Goal: Communication & Community: Answer question/provide support

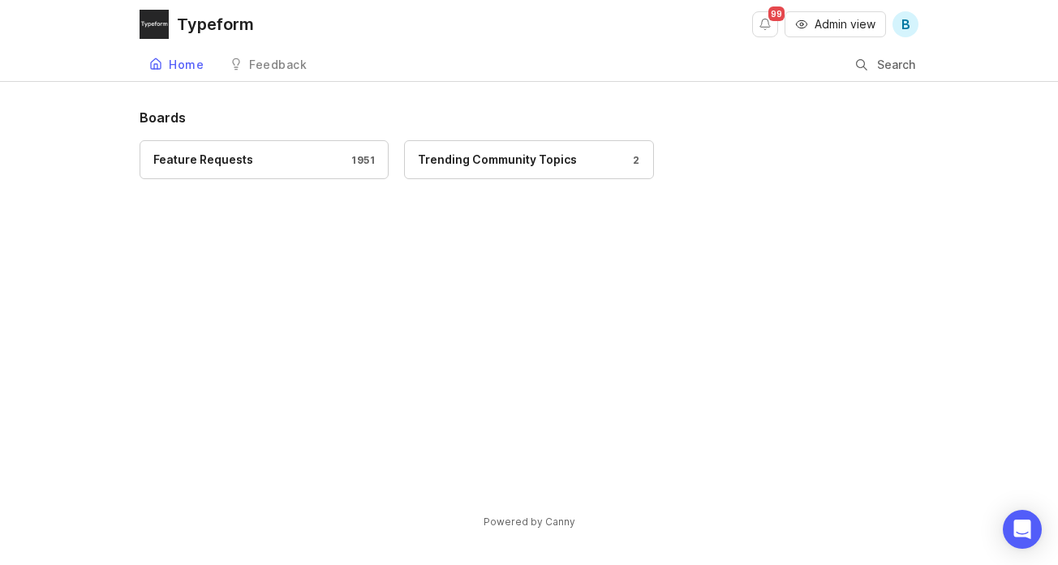
click at [300, 162] on div "Feature Requests 1951" at bounding box center [263, 160] width 221 height 18
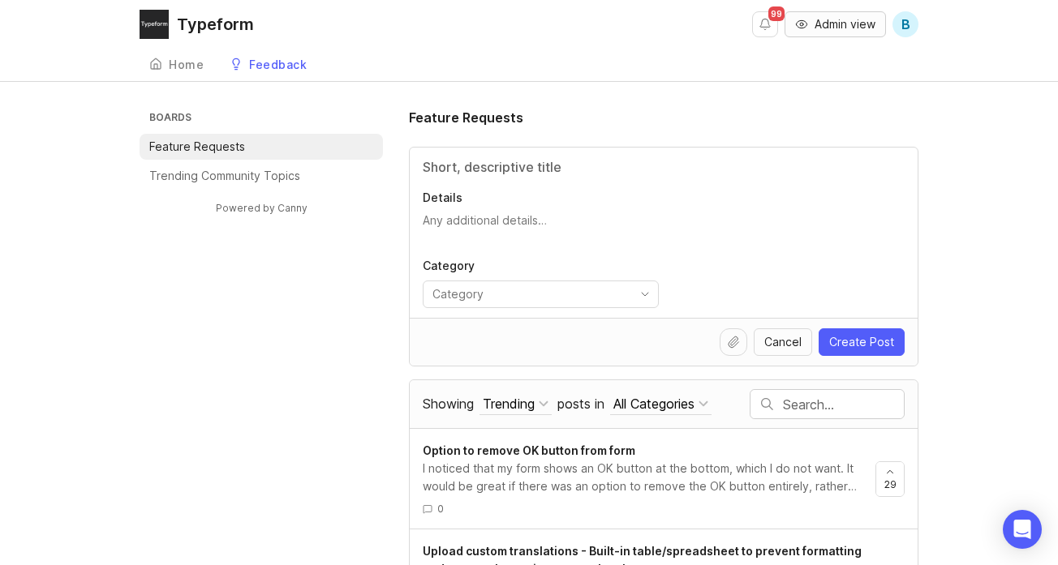
click at [835, 28] on span "Admin view" at bounding box center [844, 24] width 61 height 16
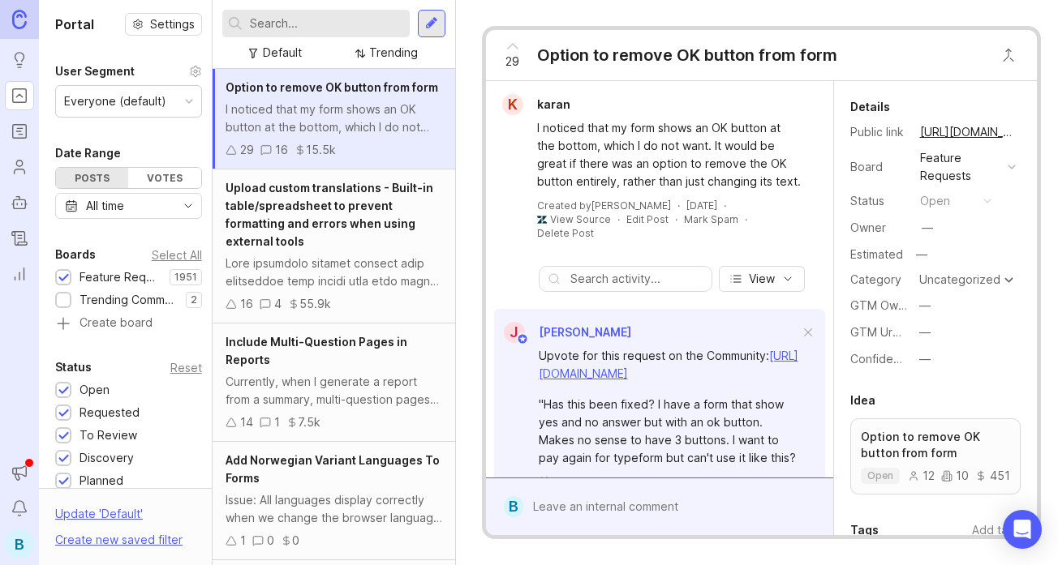
click at [273, 19] on input "text" at bounding box center [326, 24] width 153 height 18
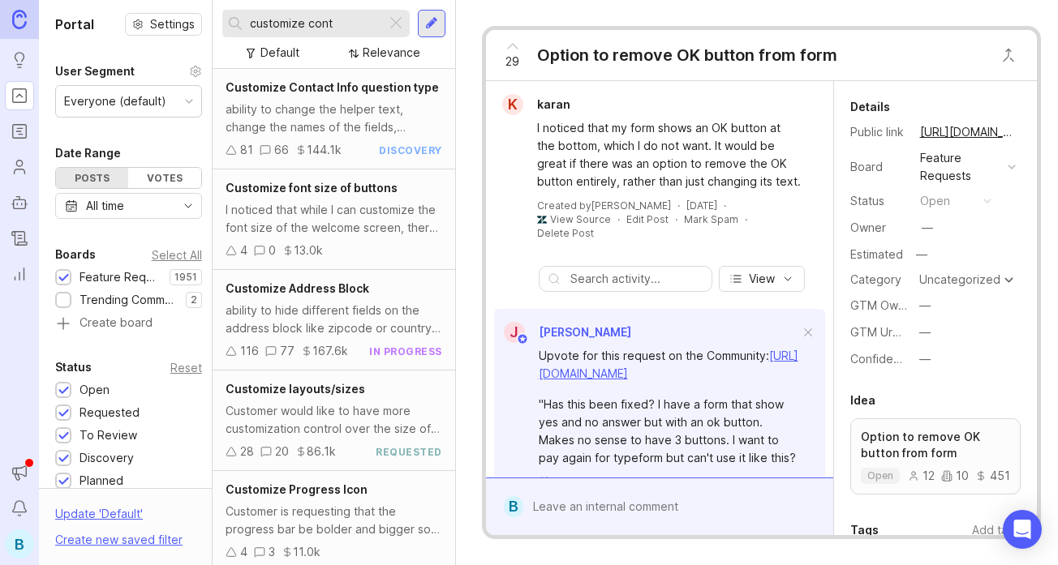
type input "customize cont"
click at [309, 98] on div "Customize Contact Info question type ability to change the helper text, change …" at bounding box center [334, 119] width 243 height 101
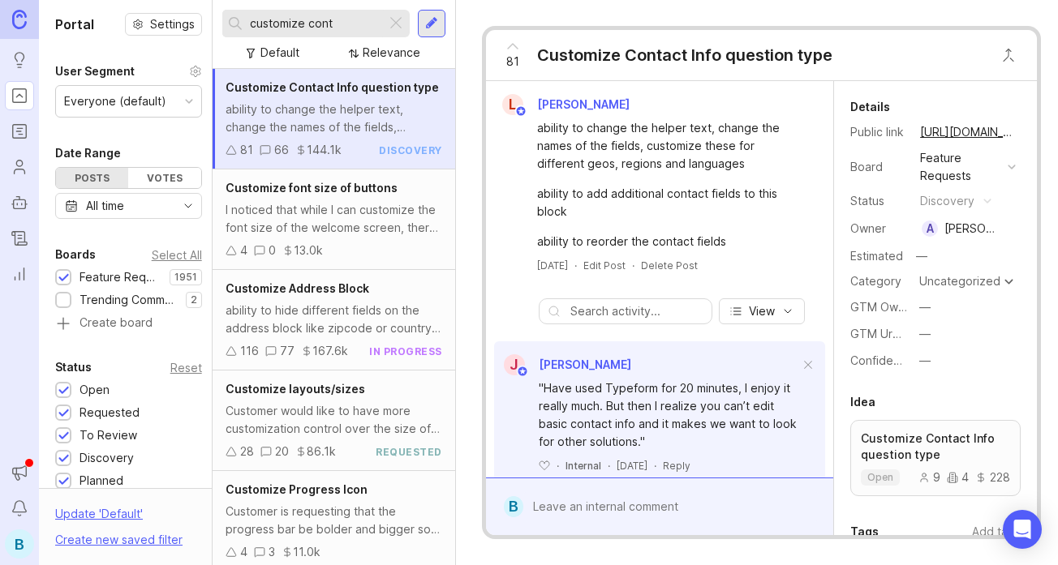
click at [629, 150] on div "ability to change the helper text, change the names of the fields, customize th…" at bounding box center [669, 146] width 264 height 54
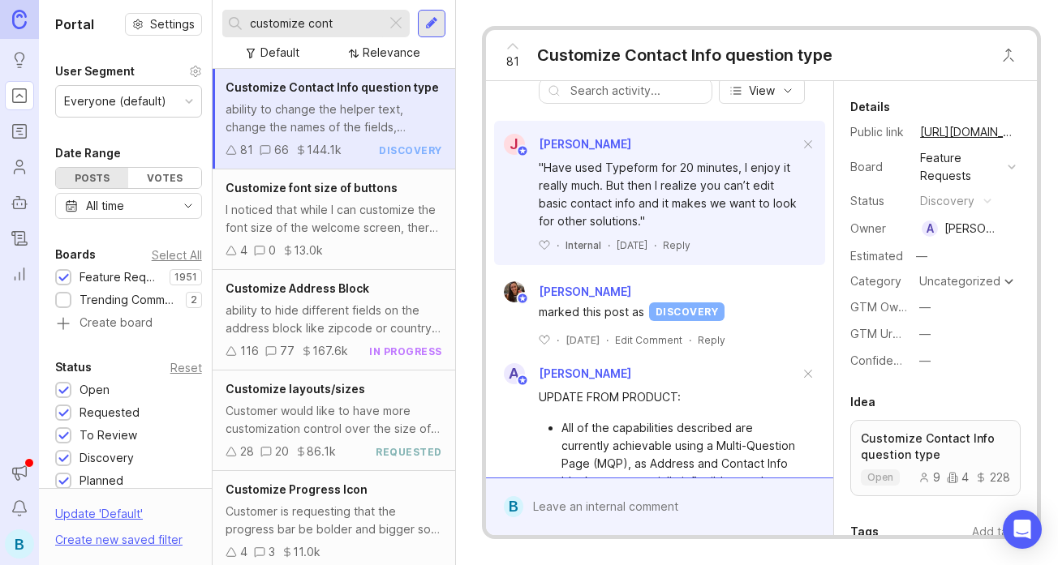
scroll to position [268, 0]
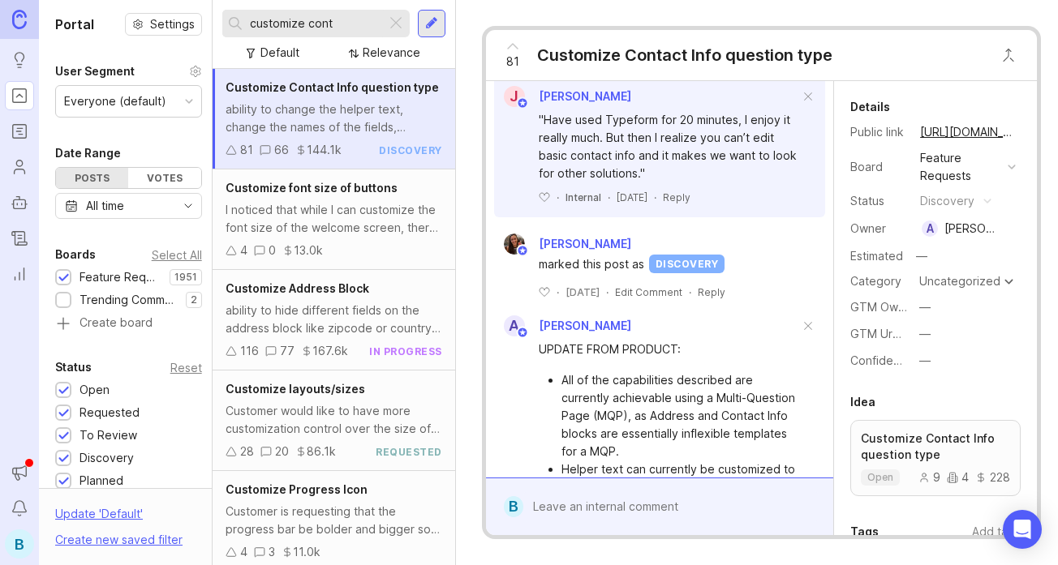
click at [662, 138] on div ""Have used Typeform for 20 minutes, I enjoy it really much. But then I realize …" at bounding box center [669, 146] width 261 height 71
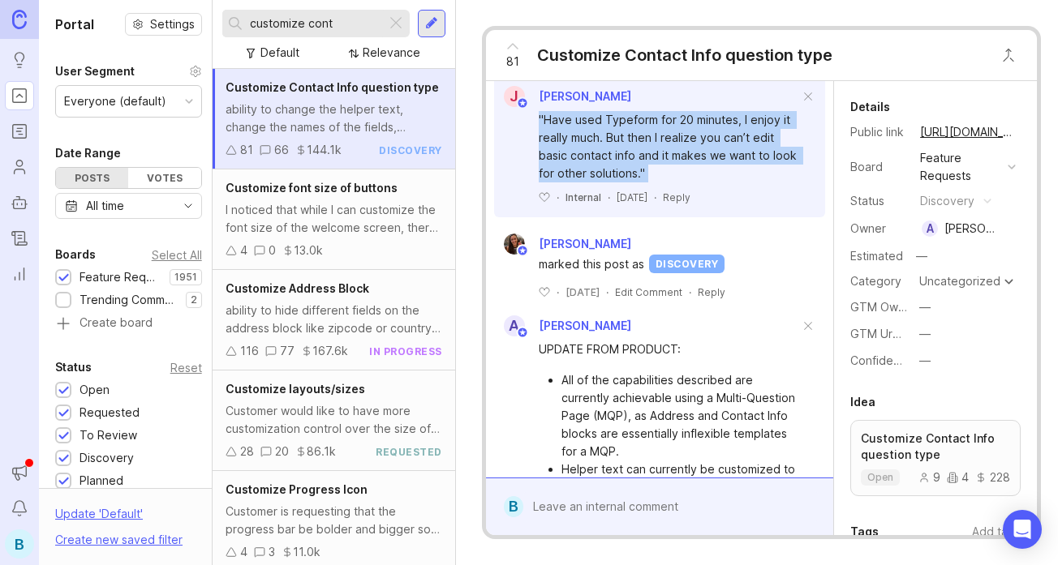
click at [703, 137] on div ""Have used Typeform for 20 minutes, I enjoy it really much. But then I realize …" at bounding box center [669, 146] width 261 height 71
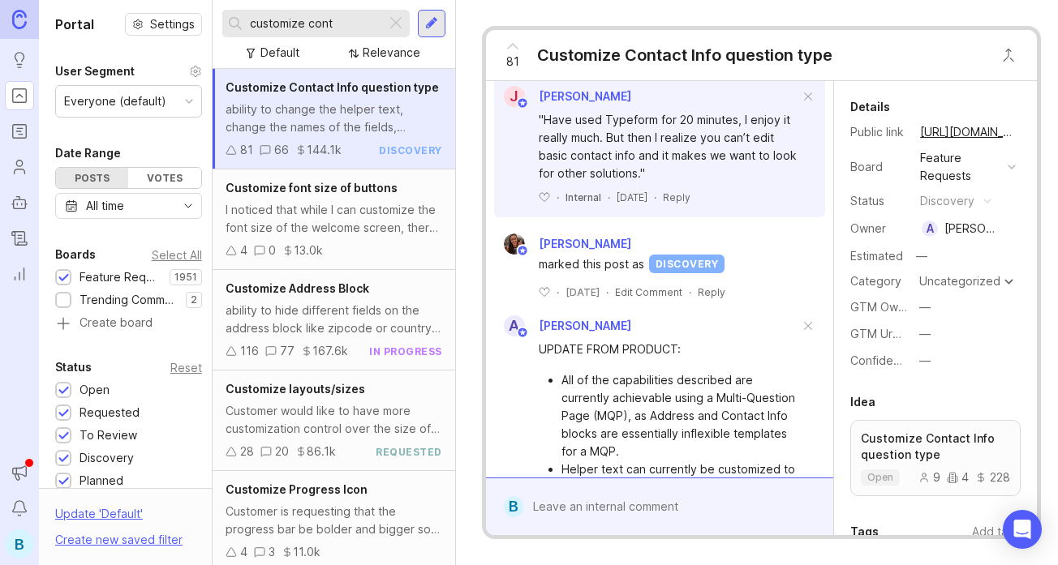
click at [703, 137] on div ""Have used Typeform for 20 minutes, I enjoy it really much. But then I realize …" at bounding box center [669, 146] width 261 height 71
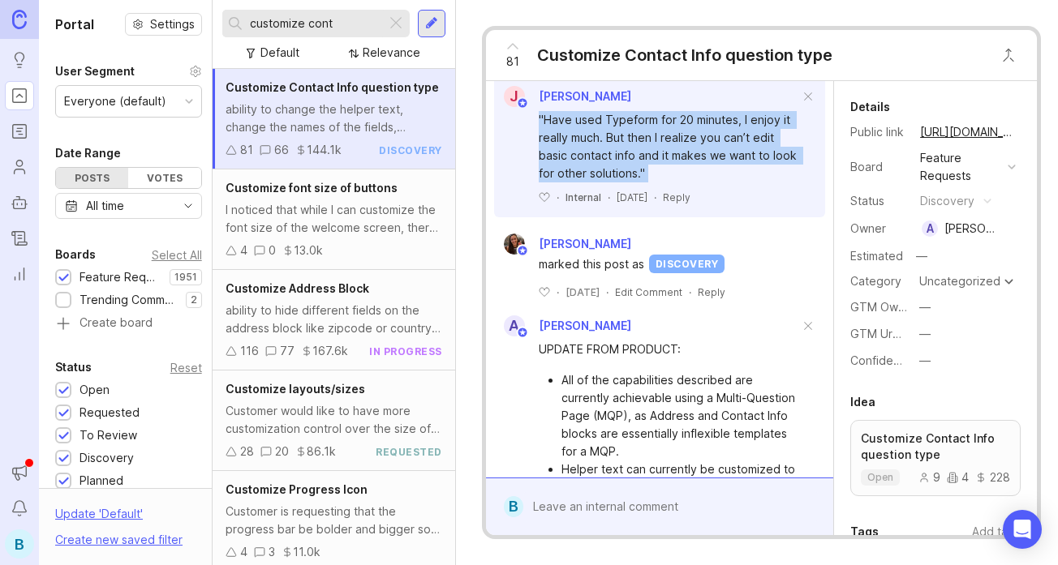
click at [646, 143] on div ""Have used Typeform for 20 minutes, I enjoy it really much. But then I realize …" at bounding box center [669, 146] width 261 height 71
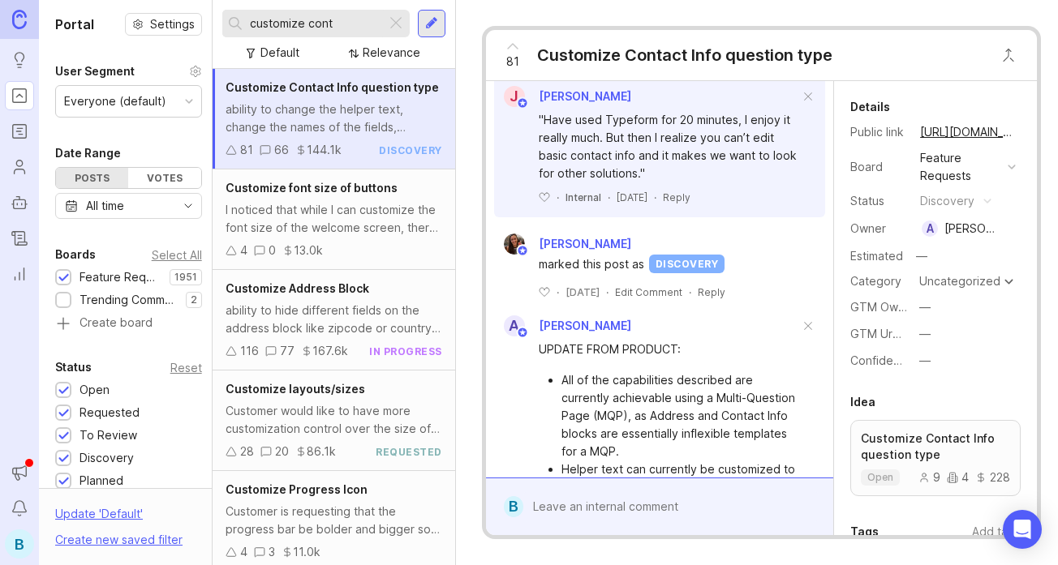
click at [646, 143] on div ""Have used Typeform for 20 minutes, I enjoy it really much. But then I realize …" at bounding box center [669, 146] width 261 height 71
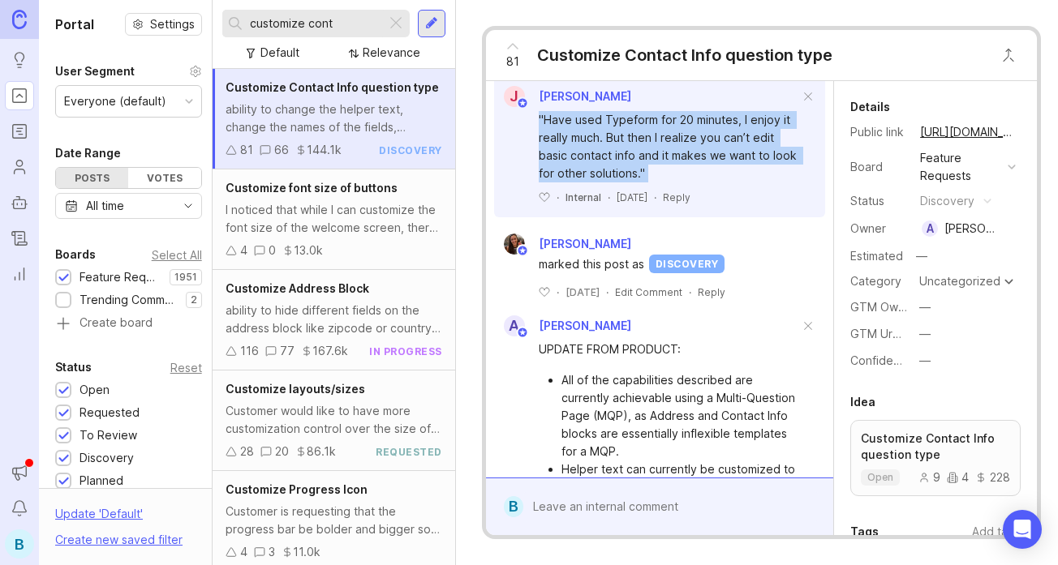
click at [685, 144] on div ""Have used Typeform for 20 minutes, I enjoy it really much. But then I realize …" at bounding box center [669, 146] width 261 height 71
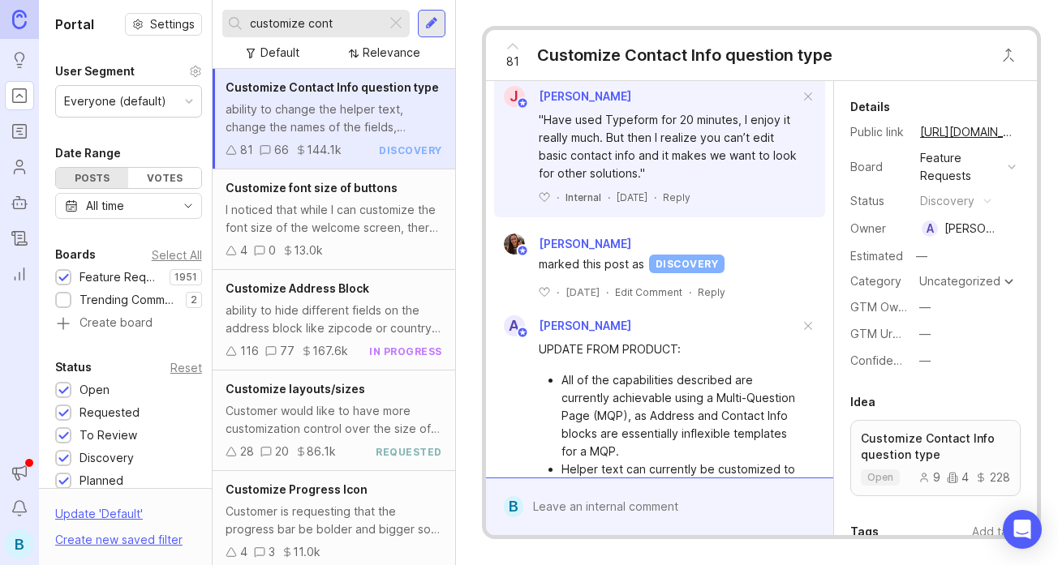
click at [685, 144] on div ""Have used Typeform for 20 minutes, I enjoy it really much. But then I realize …" at bounding box center [669, 146] width 261 height 71
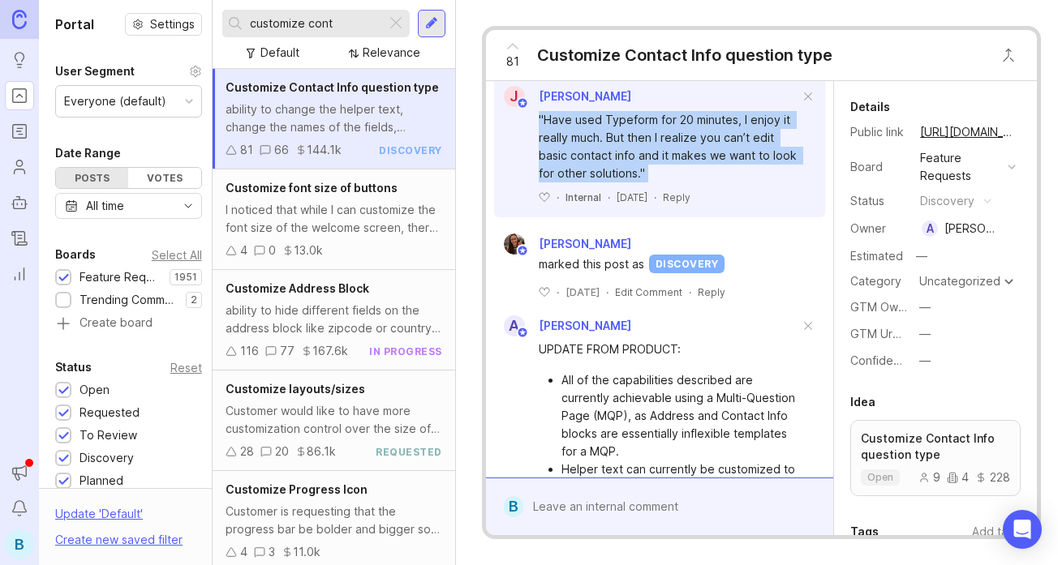
click at [650, 147] on div ""Have used Typeform for 20 minutes, I enjoy it really much. But then I realize …" at bounding box center [669, 146] width 261 height 71
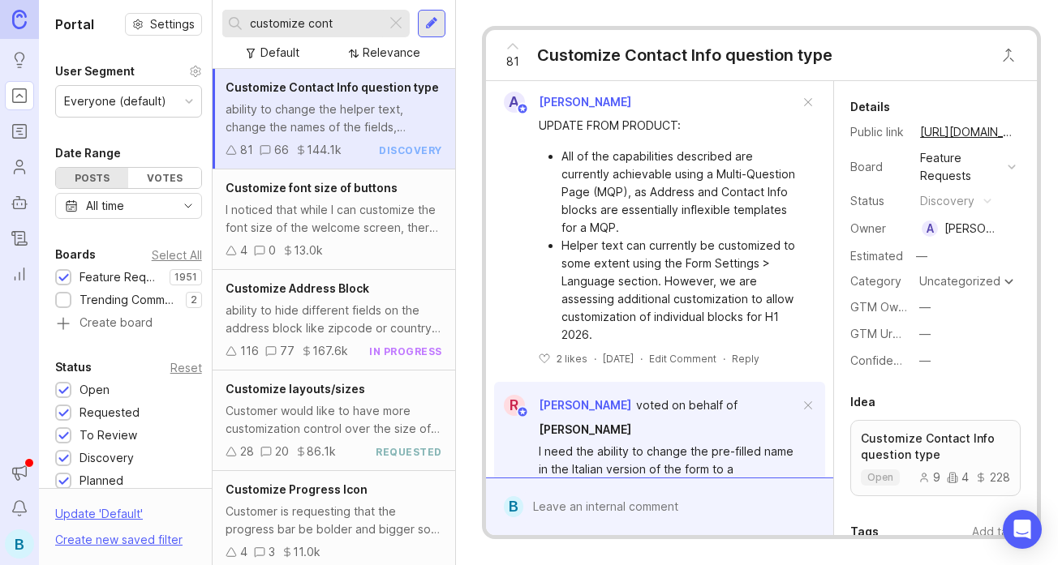
scroll to position [491, 0]
click at [625, 162] on li "All of the capabilities described are currently achievable using a Multi-Questi…" at bounding box center [680, 193] width 238 height 89
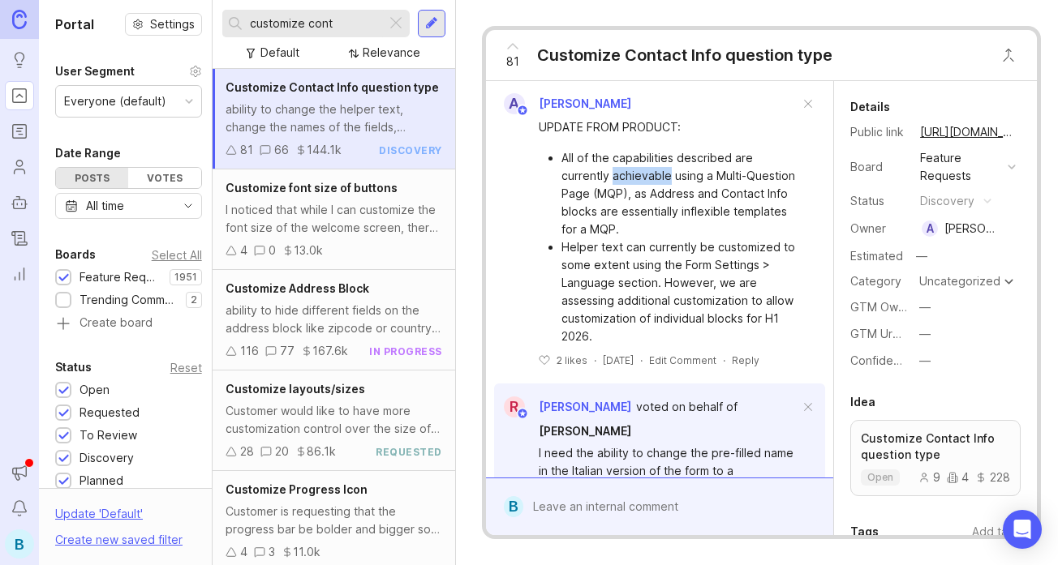
click at [625, 162] on li "All of the capabilities described are currently achievable using a Multi-Questi…" at bounding box center [680, 193] width 238 height 89
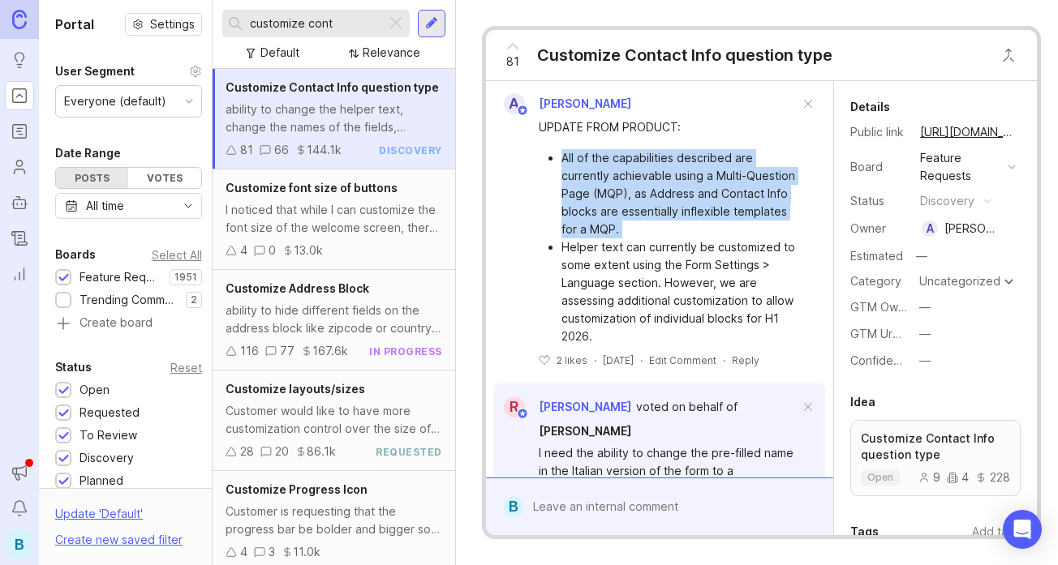
click at [685, 166] on li "All of the capabilities described are currently achievable using a Multi-Questi…" at bounding box center [680, 193] width 238 height 89
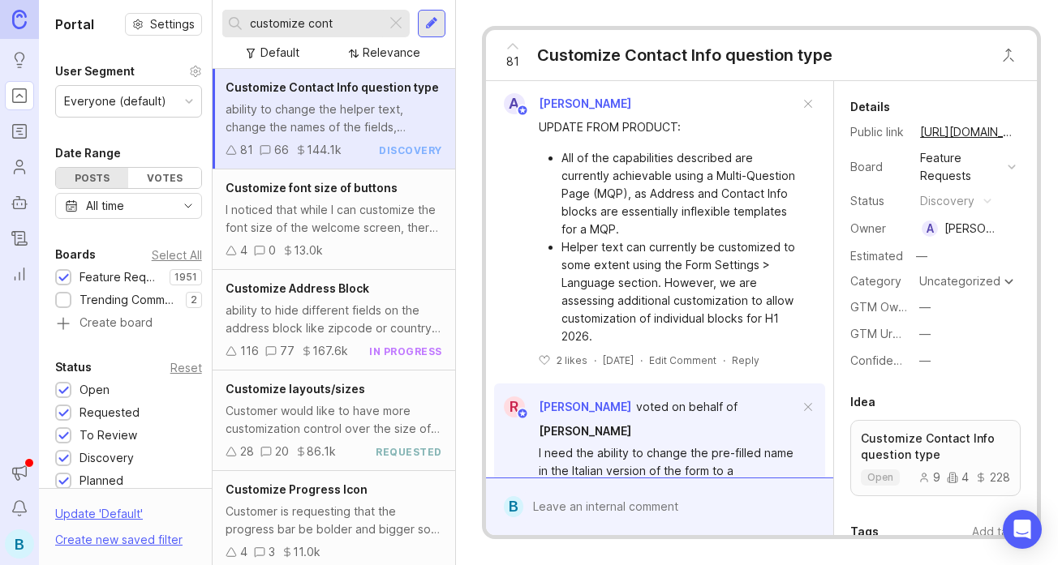
click at [685, 166] on li "All of the capabilities described are currently achievable using a Multi-Questi…" at bounding box center [680, 193] width 238 height 89
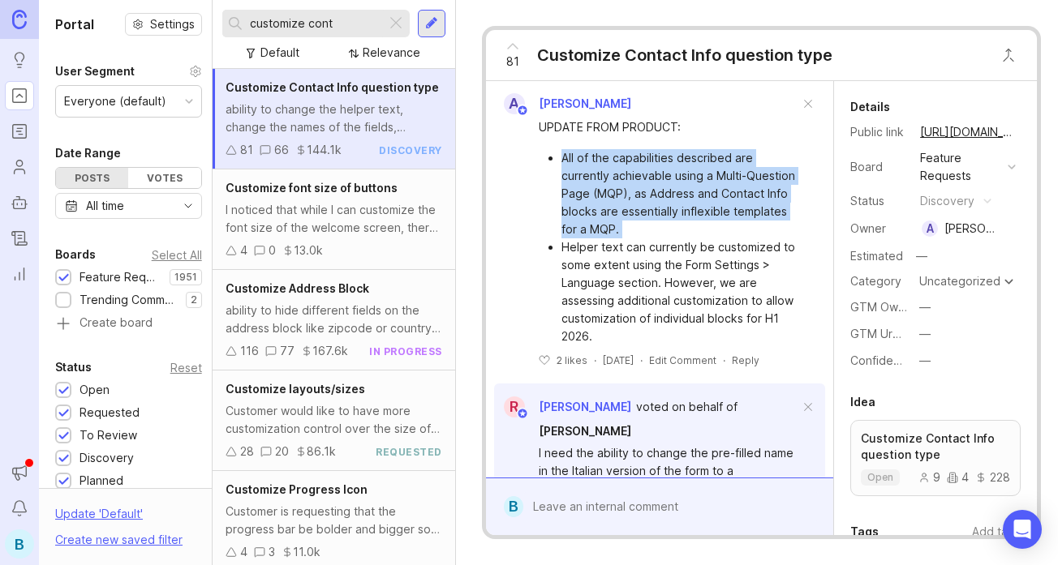
click at [642, 166] on li "All of the capabilities described are currently achievable using a Multi-Questi…" at bounding box center [680, 193] width 238 height 89
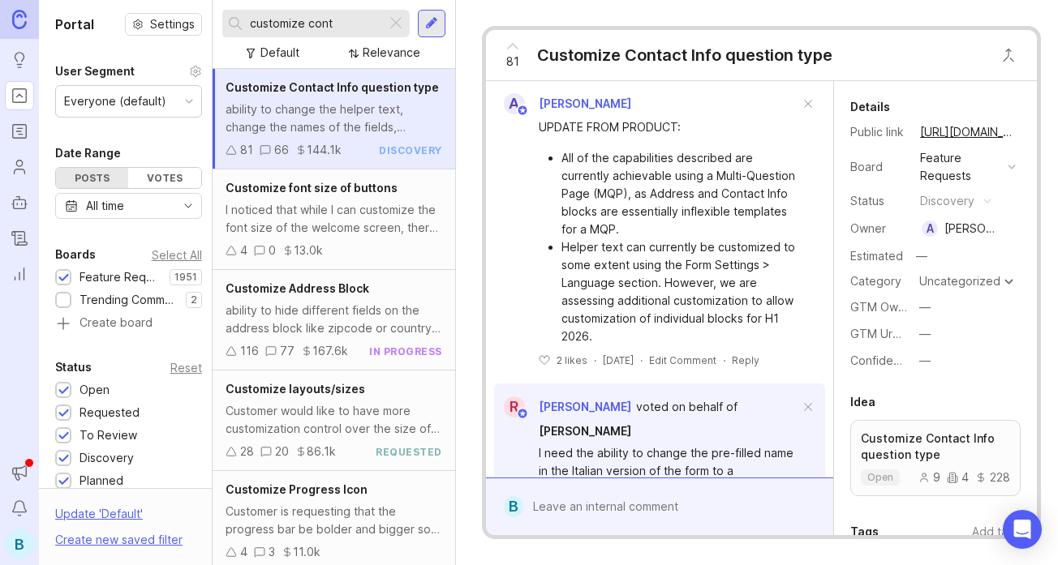
click at [642, 166] on li "All of the capabilities described are currently achievable using a Multi-Questi…" at bounding box center [680, 193] width 238 height 89
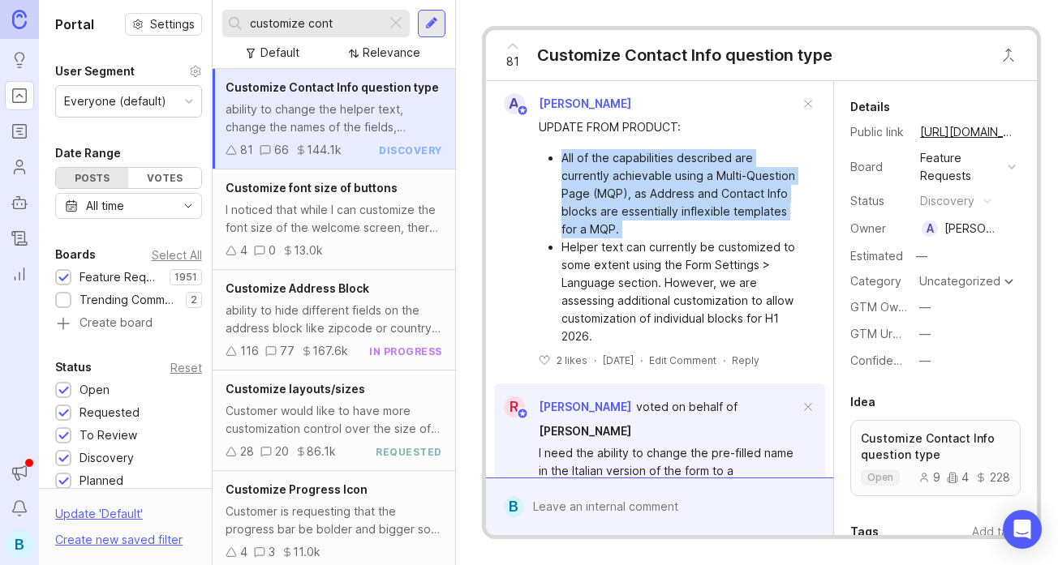
click at [696, 169] on li "All of the capabilities described are currently achievable using a Multi-Questi…" at bounding box center [680, 193] width 238 height 89
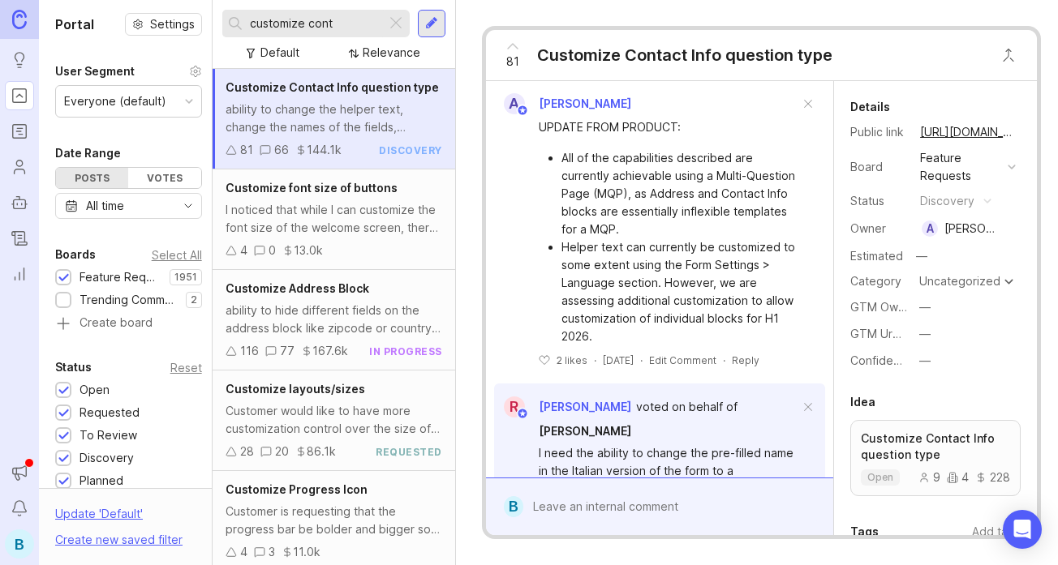
click at [696, 169] on li "All of the capabilities described are currently achievable using a Multi-Questi…" at bounding box center [680, 193] width 238 height 89
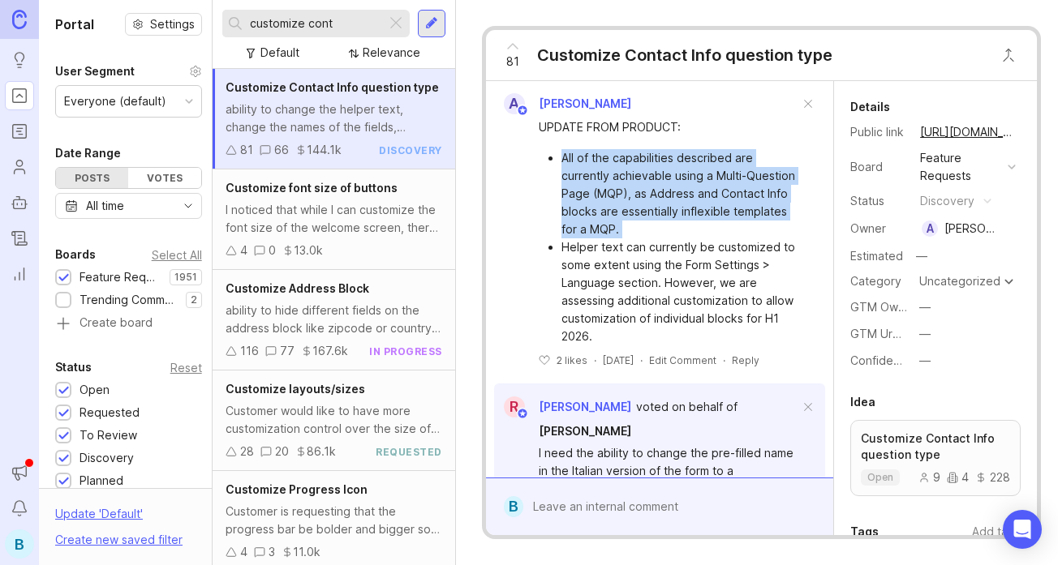
click at [655, 166] on li "All of the capabilities described are currently achievable using a Multi-Questi…" at bounding box center [680, 193] width 238 height 89
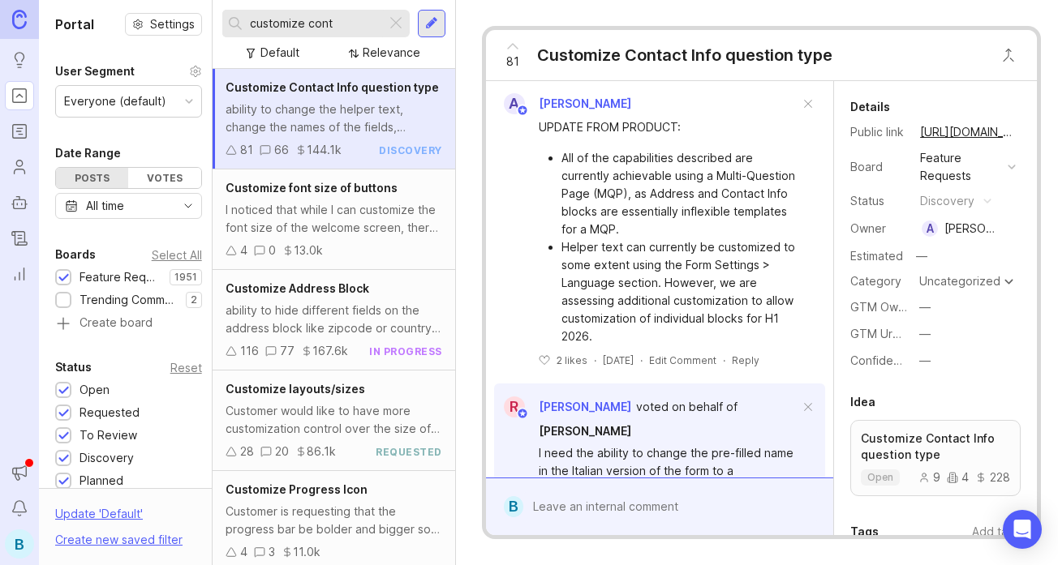
click at [655, 166] on li "All of the capabilities described are currently achievable using a Multi-Questi…" at bounding box center [680, 193] width 238 height 89
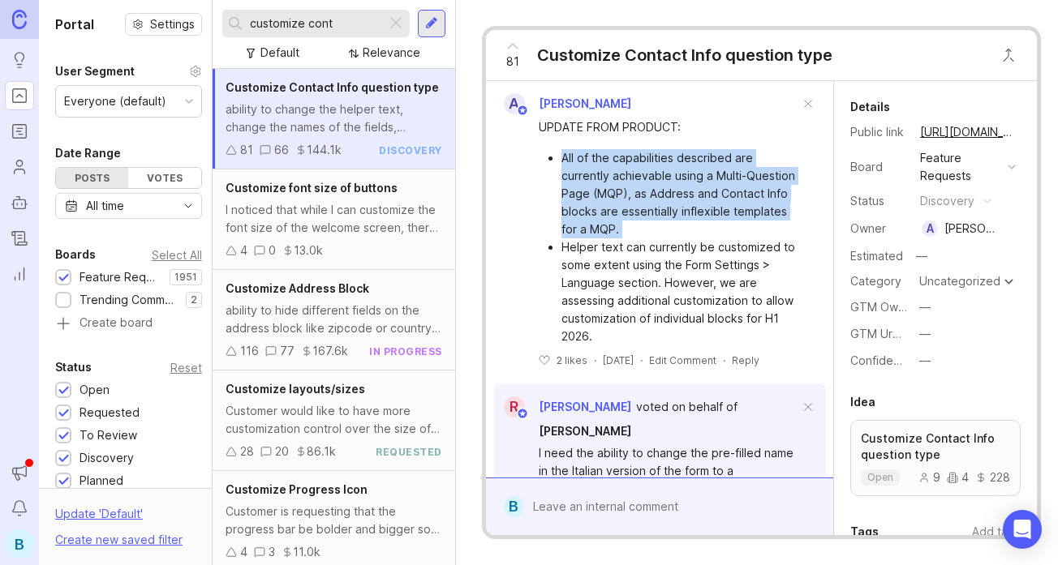
click at [696, 175] on li "All of the capabilities described are currently achievable using a Multi-Questi…" at bounding box center [680, 193] width 238 height 89
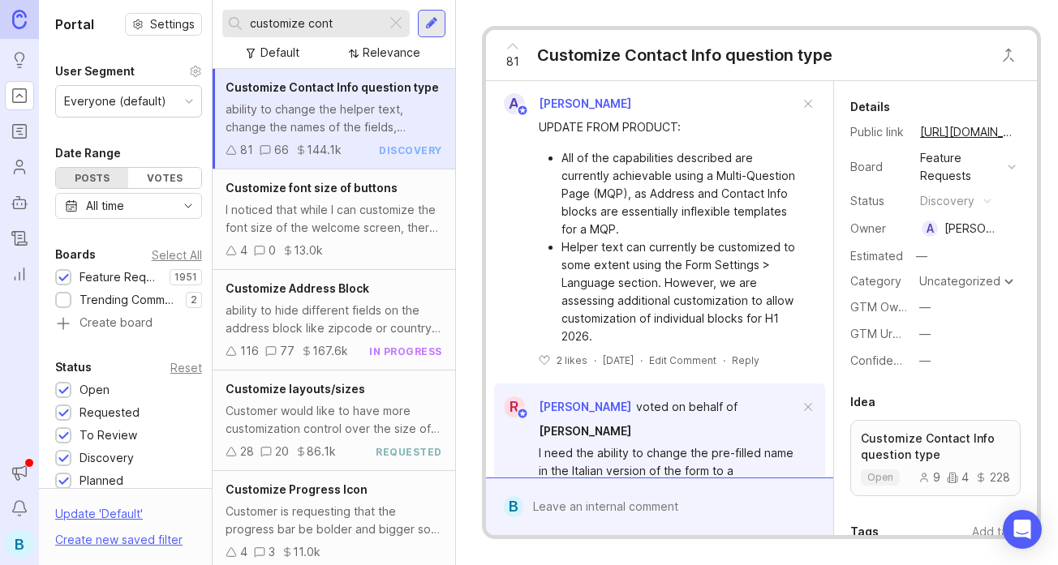
click at [696, 175] on li "All of the capabilities described are currently achievable using a Multi-Questi…" at bounding box center [680, 193] width 238 height 89
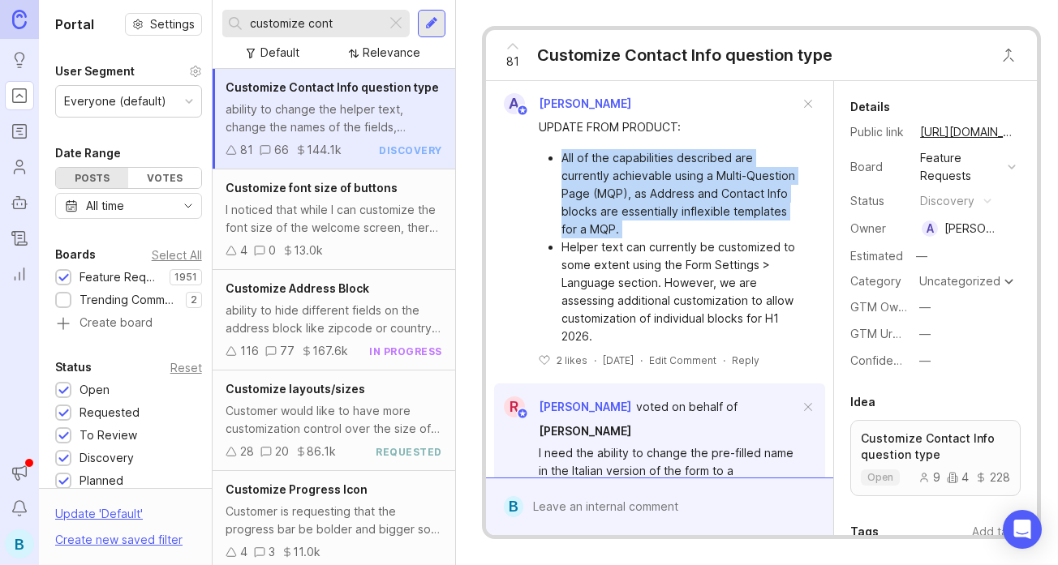
click at [640, 176] on li "All of the capabilities described are currently achievable using a Multi-Questi…" at bounding box center [680, 193] width 238 height 89
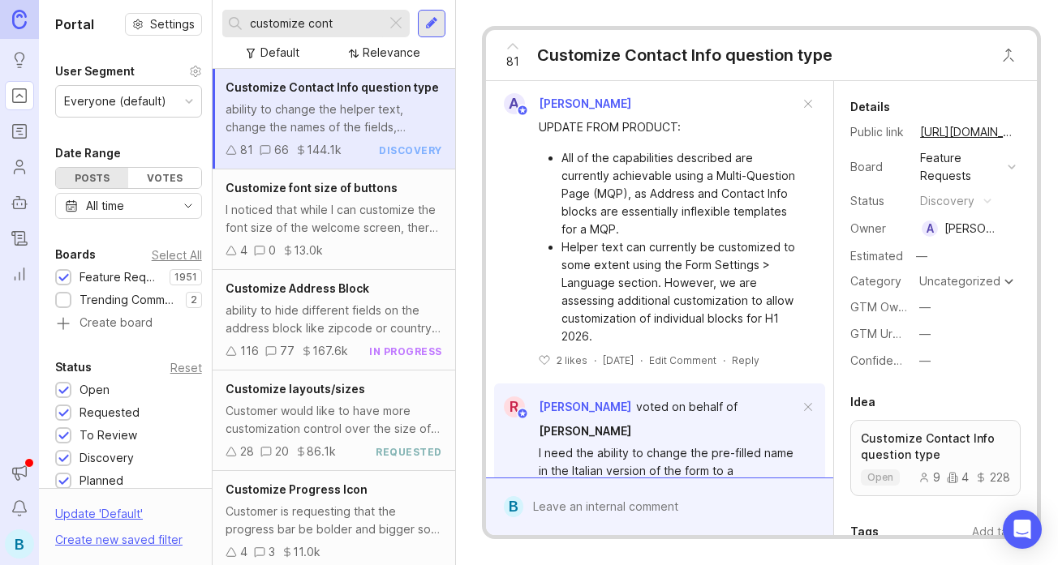
click at [633, 238] on li "Helper text can currently be customized to some extent using the Form Settings …" at bounding box center [680, 291] width 238 height 107
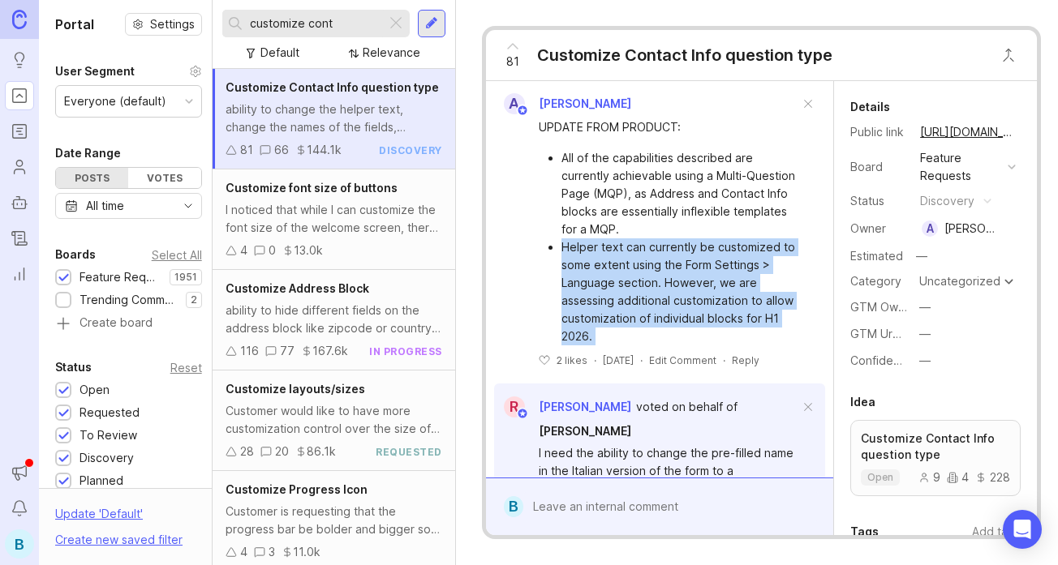
click at [676, 238] on li "Helper text can currently be customized to some extent using the Form Settings …" at bounding box center [680, 291] width 238 height 107
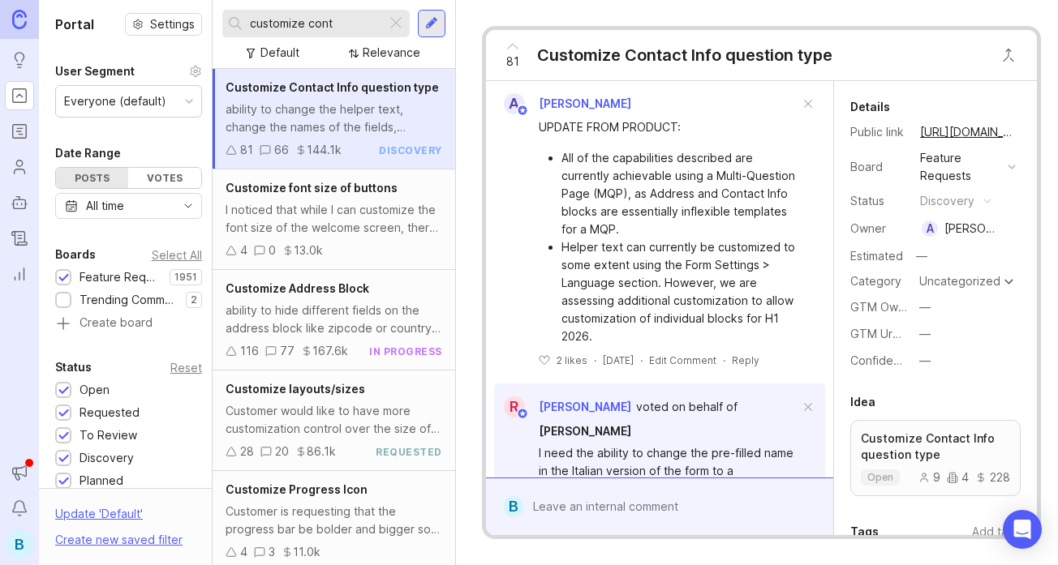
click at [676, 238] on li "Helper text can currently be customized to some extent using the Form Settings …" at bounding box center [680, 291] width 238 height 107
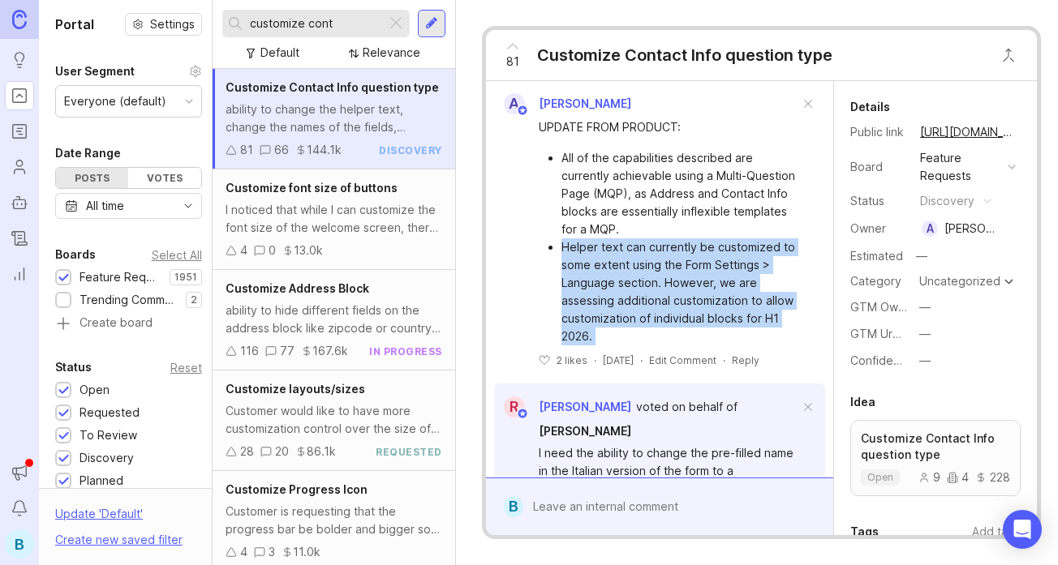
click at [628, 238] on li "Helper text can currently be customized to some extent using the Form Settings …" at bounding box center [680, 291] width 238 height 107
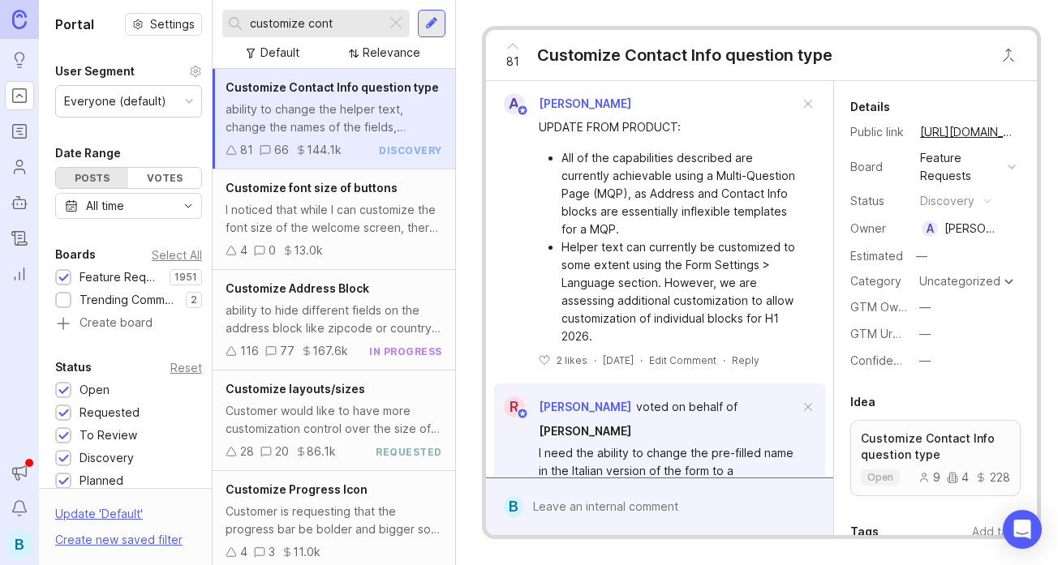
click at [628, 238] on li "Helper text can currently be customized to some extent using the Form Settings …" at bounding box center [680, 291] width 238 height 107
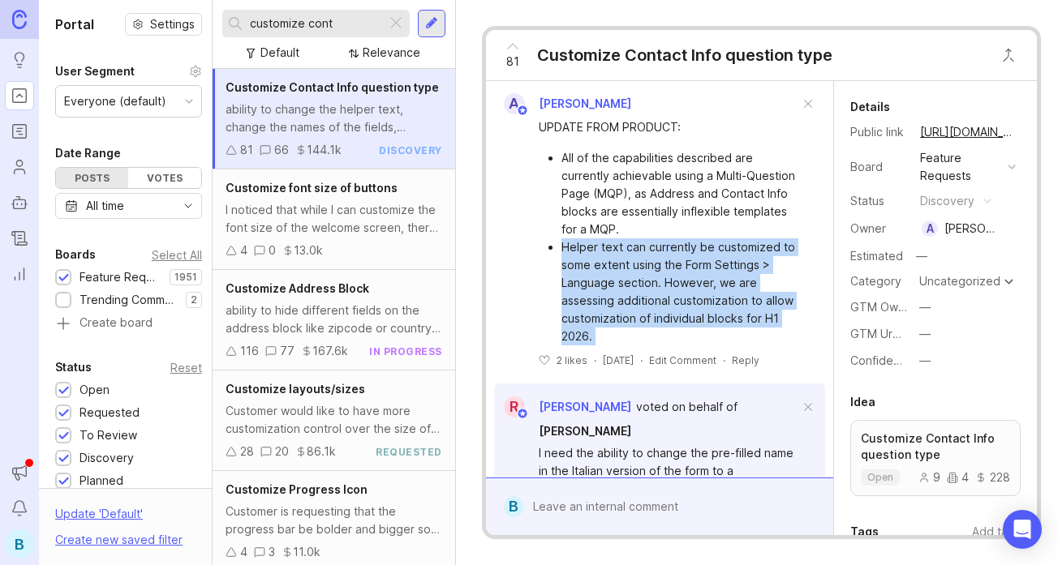
click at [668, 239] on li "Helper text can currently be customized to some extent using the Form Settings …" at bounding box center [680, 291] width 238 height 107
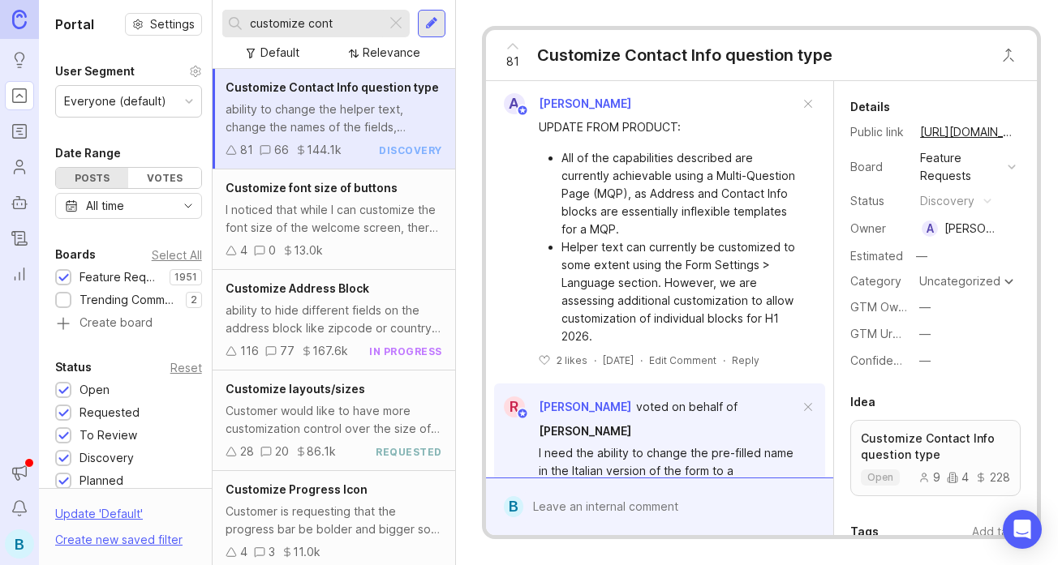
click at [668, 239] on li "Helper text can currently be customized to some extent using the Form Settings …" at bounding box center [680, 291] width 238 height 107
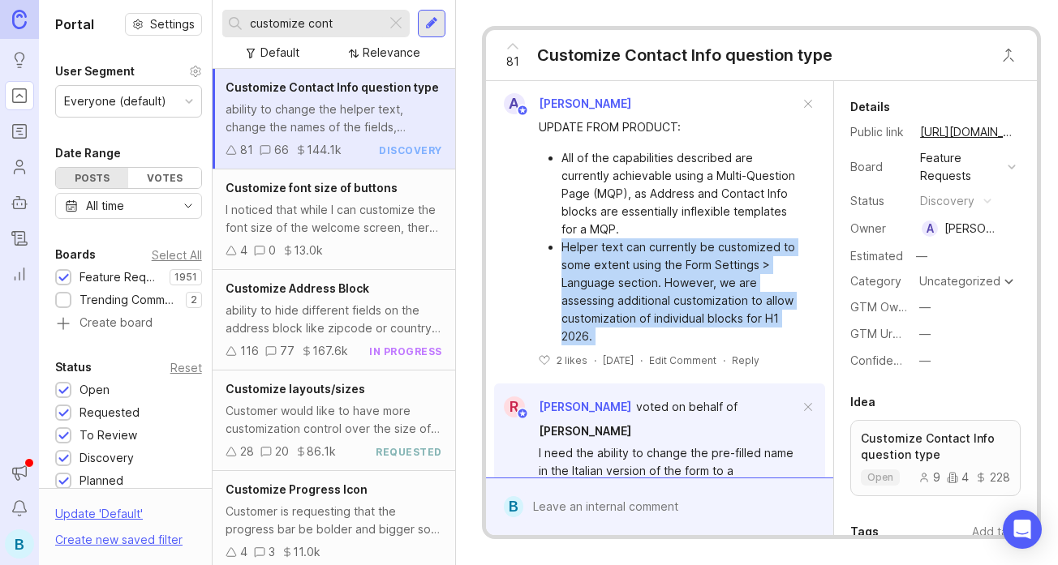
click at [631, 241] on li "Helper text can currently be customized to some extent using the Form Settings …" at bounding box center [680, 291] width 238 height 107
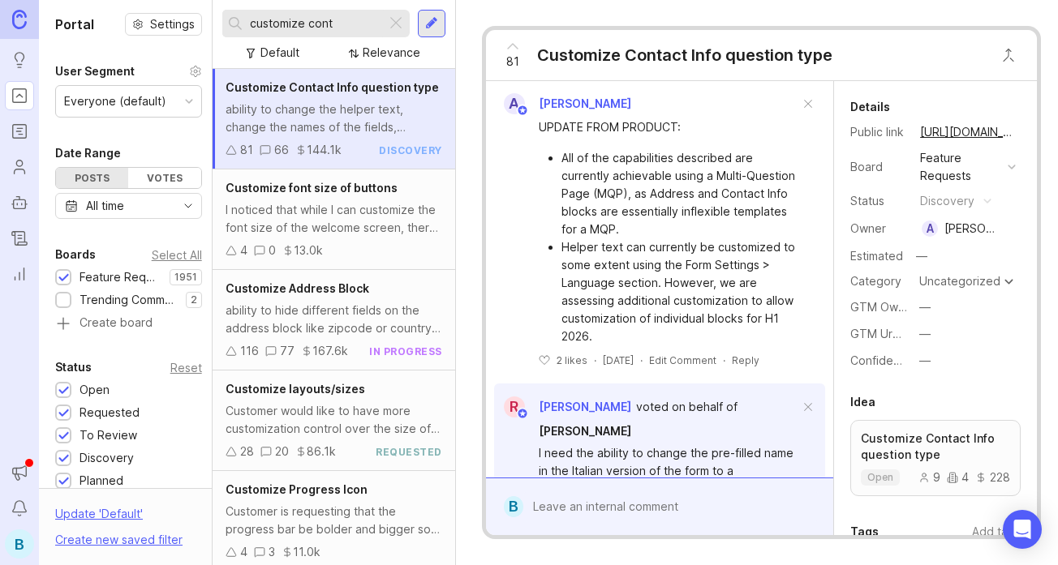
click at [631, 241] on li "Helper text can currently be customized to some extent using the Form Settings …" at bounding box center [680, 291] width 238 height 107
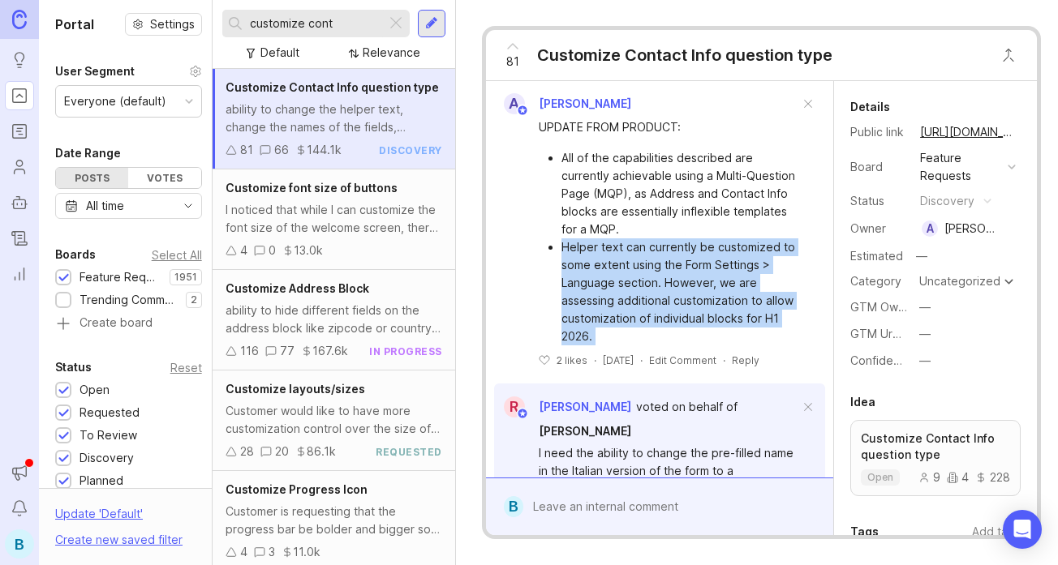
click at [692, 247] on li "Helper text can currently be customized to some extent using the Form Settings …" at bounding box center [680, 291] width 238 height 107
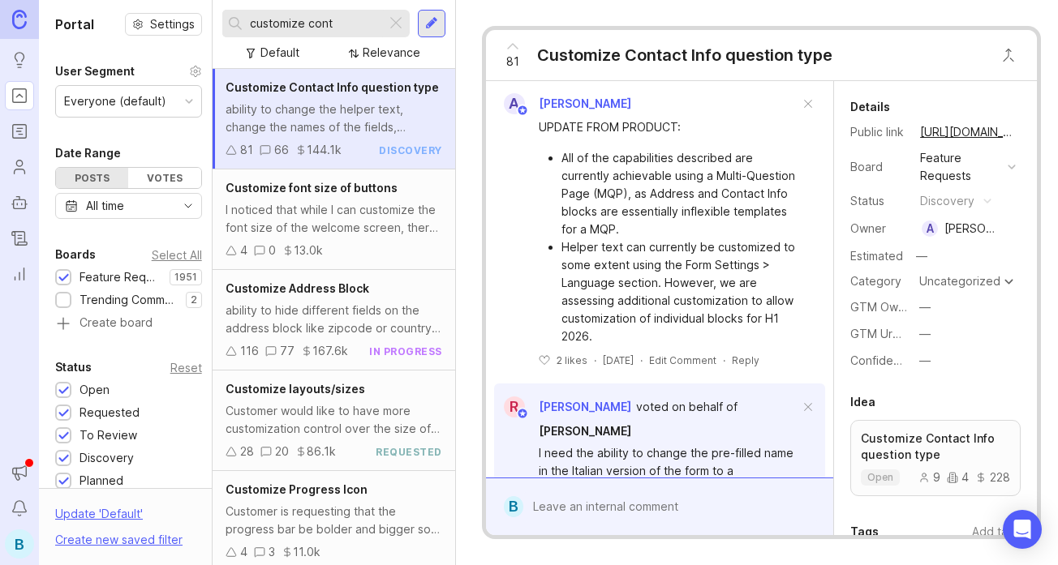
click at [692, 247] on li "Helper text can currently be customized to some extent using the Form Settings …" at bounding box center [680, 291] width 238 height 107
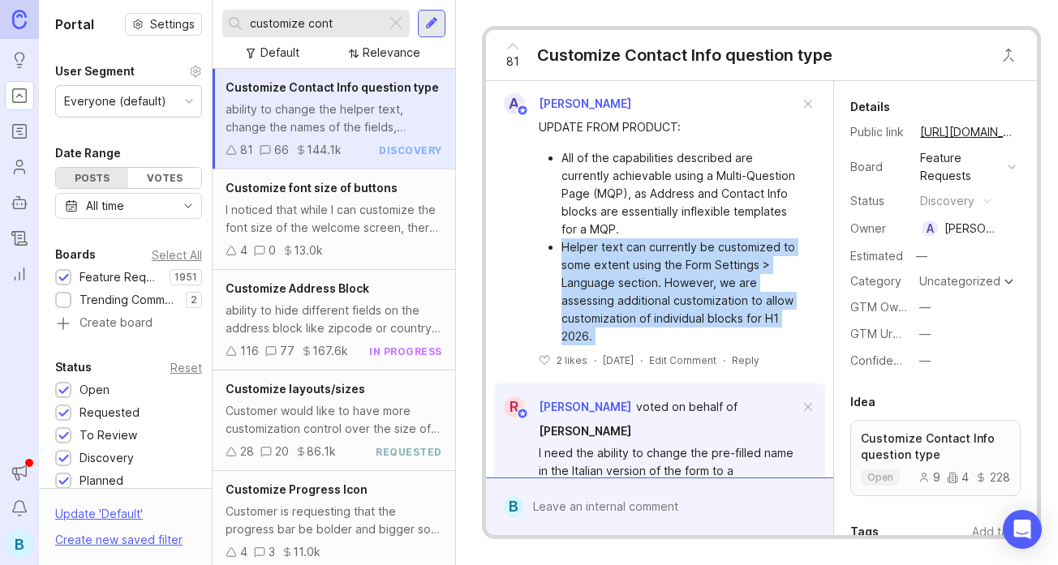
click at [646, 243] on li "Helper text can currently be customized to some extent using the Form Settings …" at bounding box center [680, 291] width 238 height 107
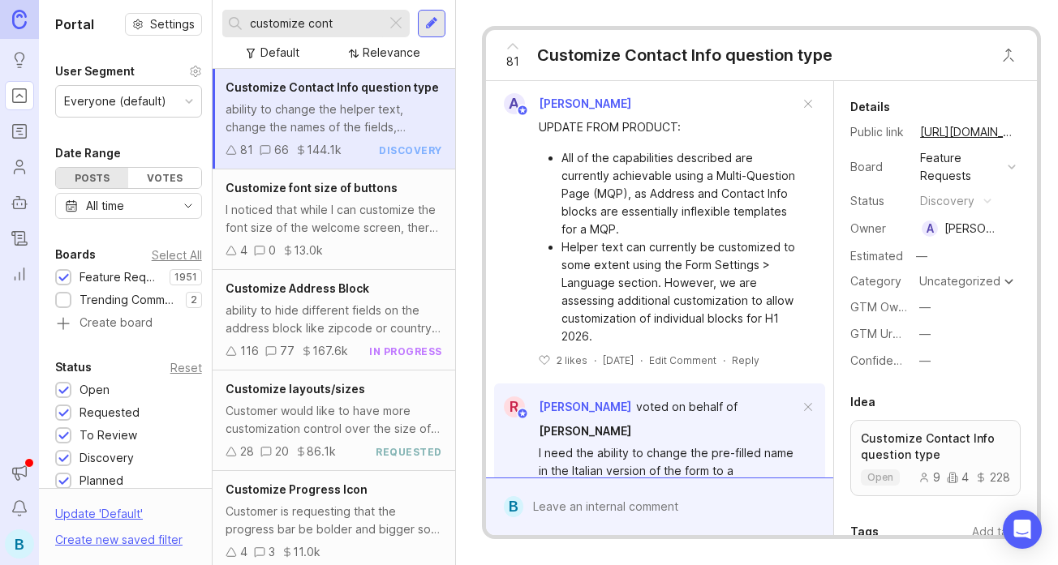
click at [646, 243] on li "Helper text can currently be customized to some extent using the Form Settings …" at bounding box center [680, 291] width 238 height 107
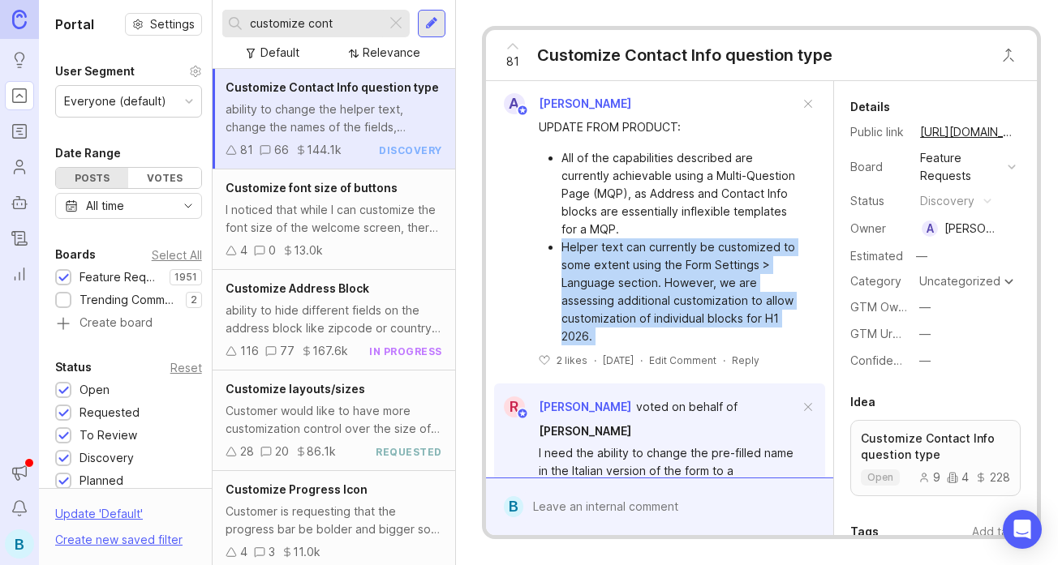
click at [704, 242] on li "Helper text can currently be customized to some extent using the Form Settings …" at bounding box center [680, 291] width 238 height 107
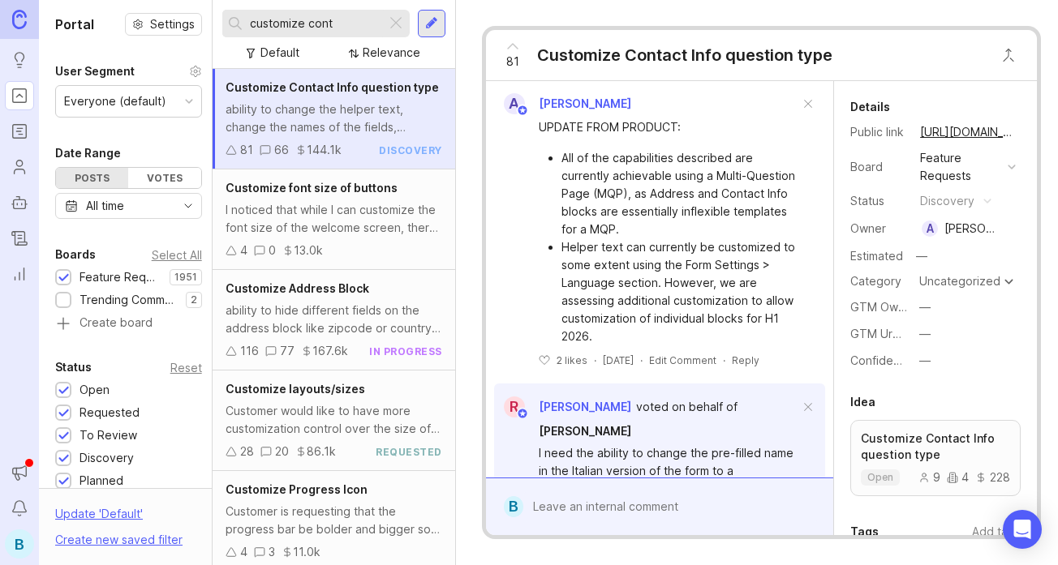
click at [704, 242] on li "Helper text can currently be customized to some extent using the Form Settings …" at bounding box center [680, 291] width 238 height 107
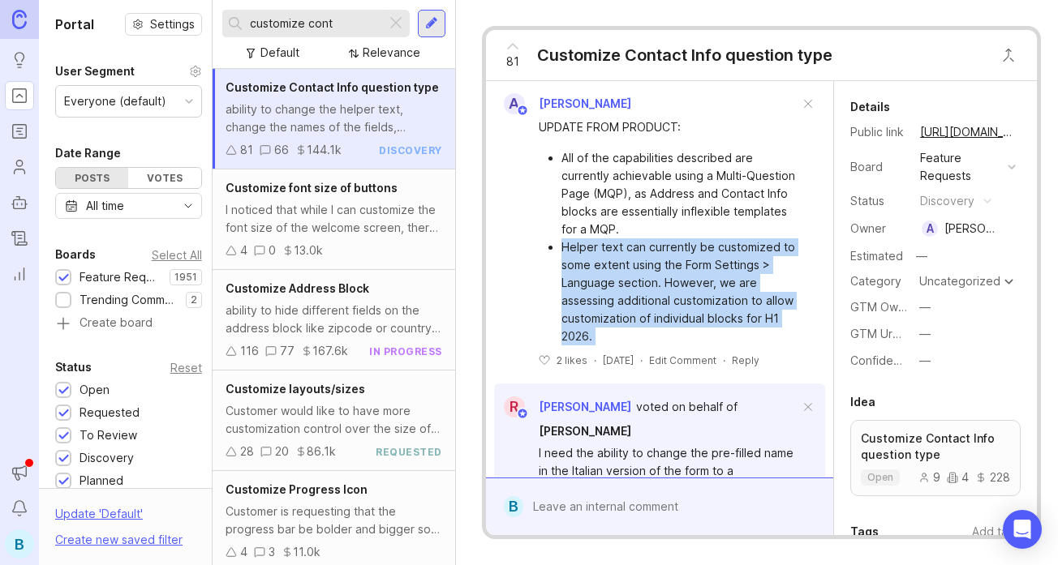
click at [704, 242] on li "Helper text can currently be customized to some extent using the Form Settings …" at bounding box center [680, 291] width 238 height 107
click at [669, 240] on li "Helper text can currently be customized to some extent using the Form Settings …" at bounding box center [680, 291] width 238 height 107
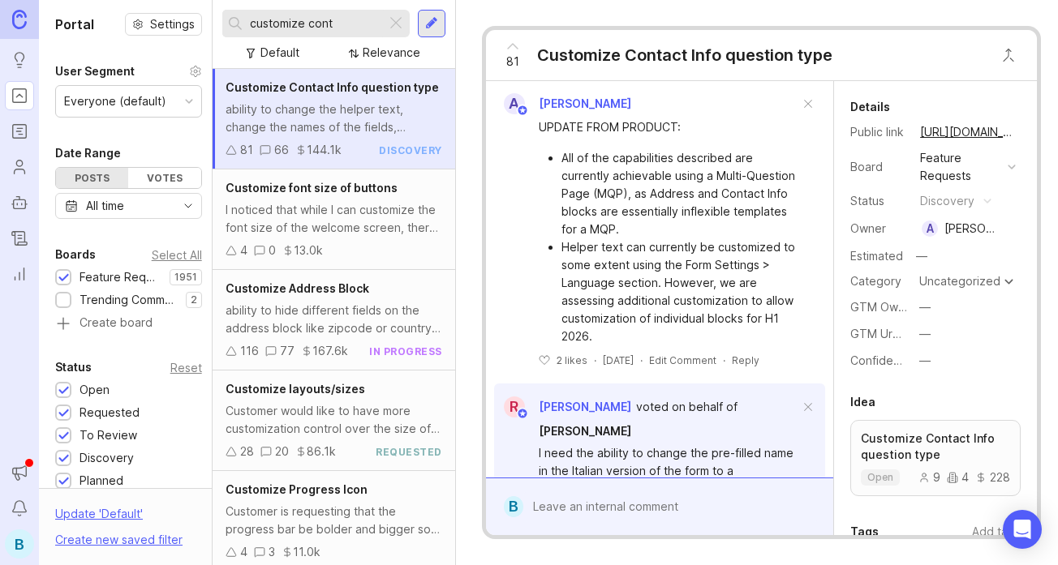
click at [669, 240] on li "Helper text can currently be customized to some extent using the Form Settings …" at bounding box center [680, 291] width 238 height 107
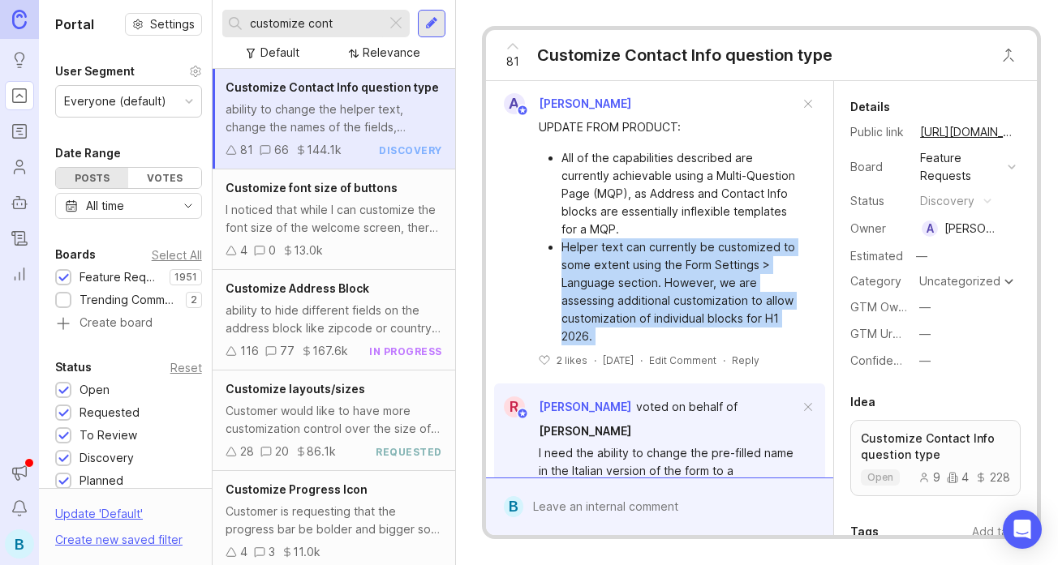
click at [703, 243] on li "Helper text can currently be customized to some extent using the Form Settings …" at bounding box center [680, 291] width 238 height 107
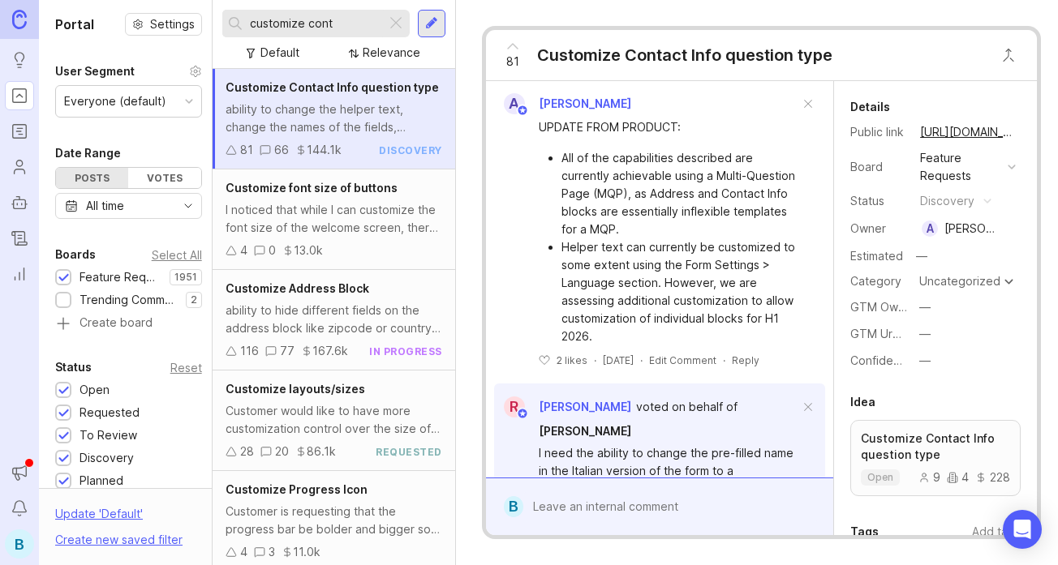
click at [703, 243] on li "Helper text can currently be customized to some extent using the Form Settings …" at bounding box center [680, 291] width 238 height 107
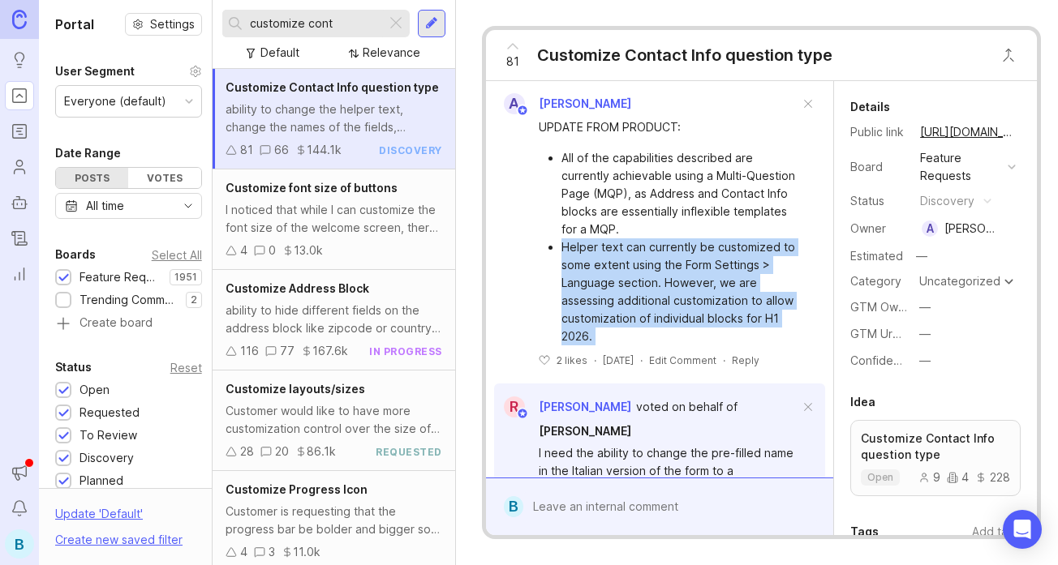
click at [655, 242] on li "Helper text can currently be customized to some extent using the Form Settings …" at bounding box center [680, 291] width 238 height 107
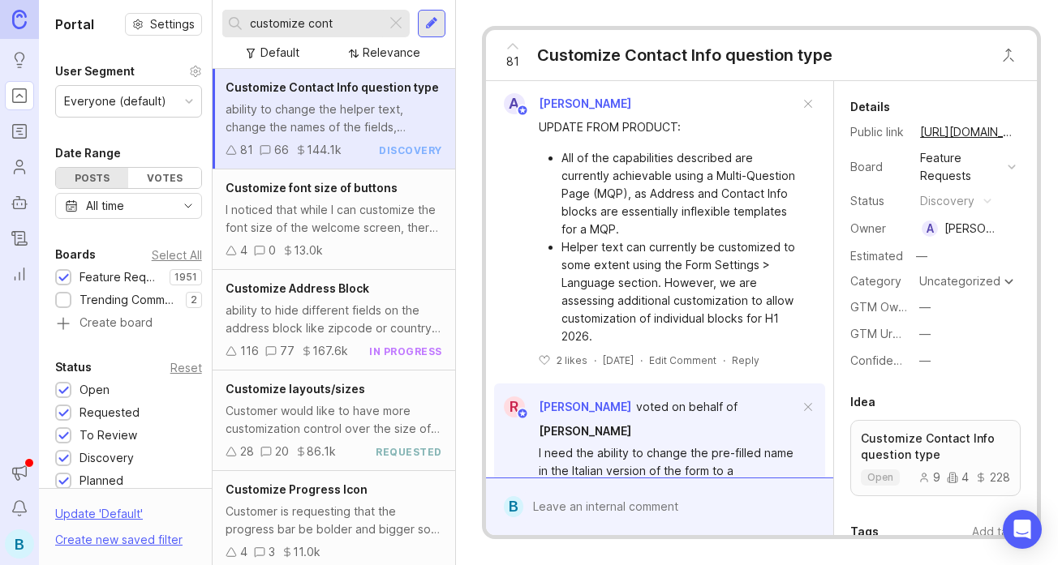
click at [655, 242] on li "Helper text can currently be customized to some extent using the Form Settings …" at bounding box center [680, 291] width 238 height 107
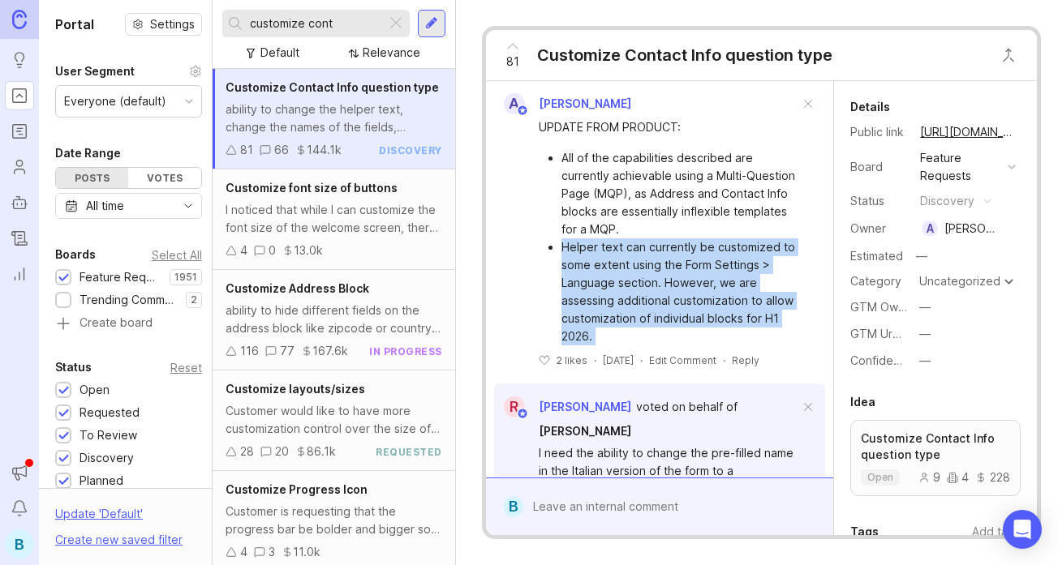
click at [708, 249] on li "Helper text can currently be customized to some extent using the Form Settings …" at bounding box center [680, 291] width 238 height 107
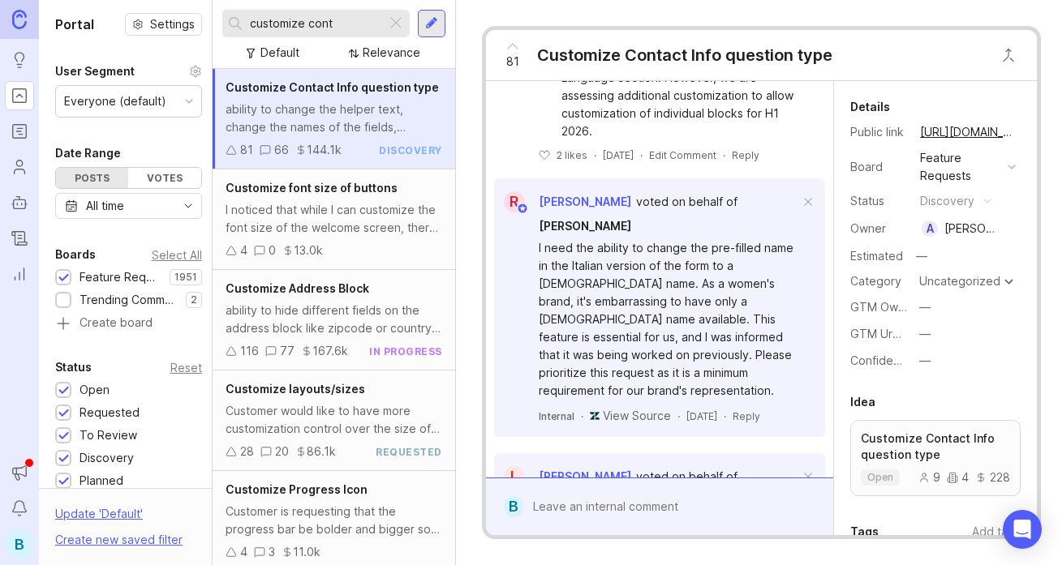
scroll to position [698, 0]
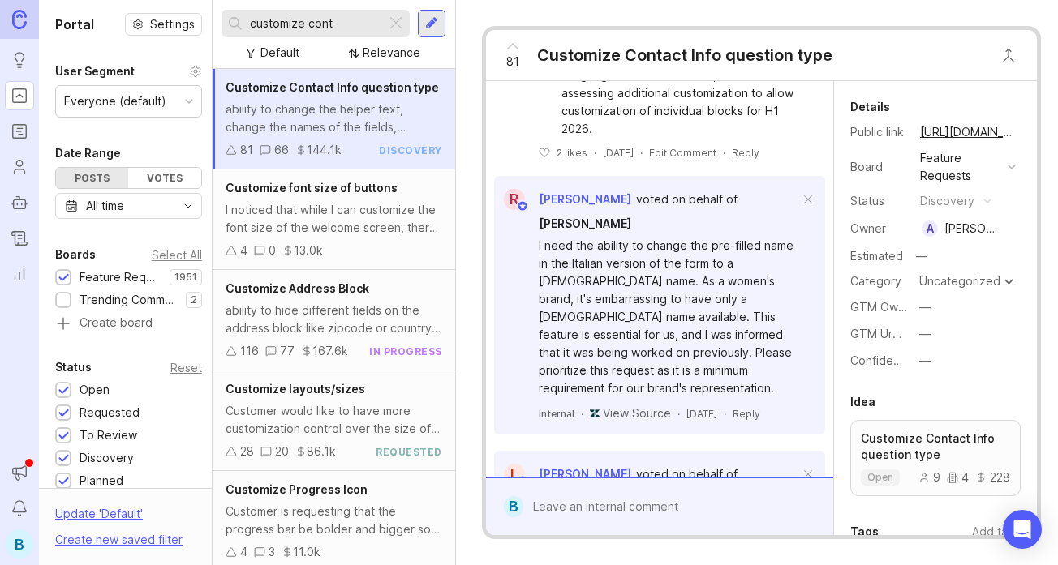
click at [629, 241] on div "I need the ability to change the pre-filled name in the Italian version of the …" at bounding box center [669, 317] width 261 height 161
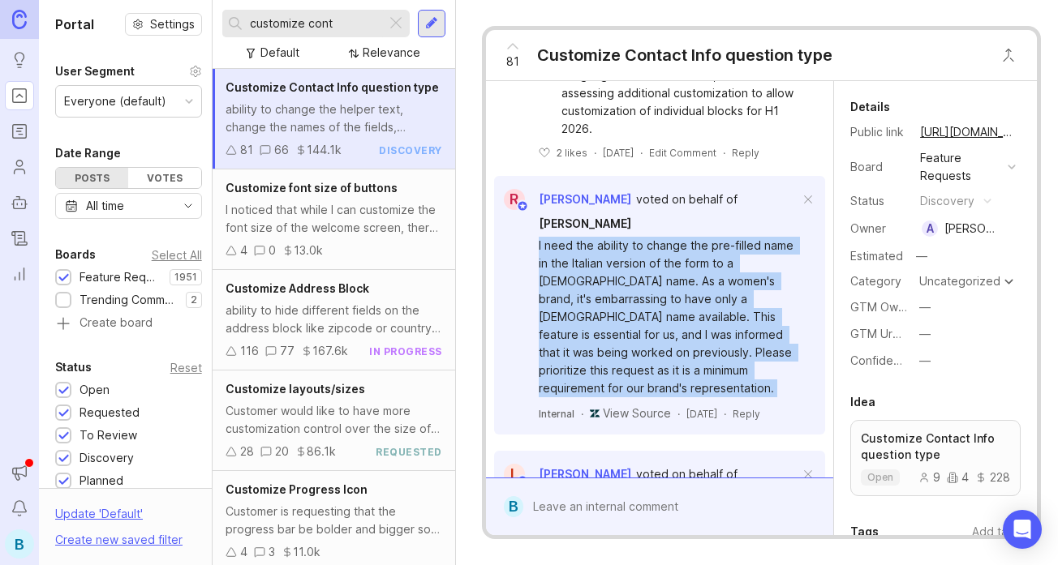
click at [696, 242] on div "I need the ability to change the pre-filled name in the Italian version of the …" at bounding box center [669, 317] width 261 height 161
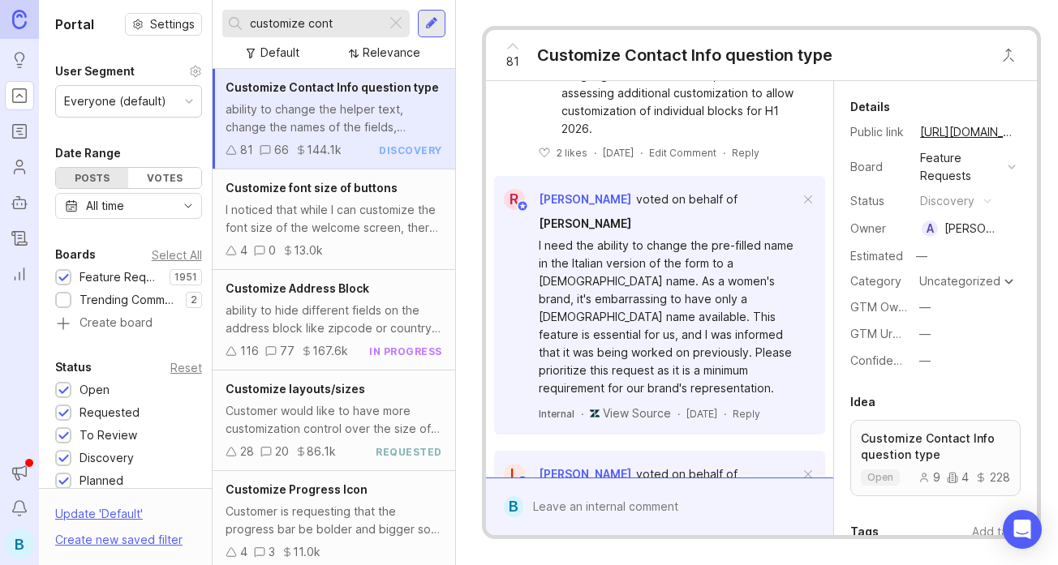
click at [696, 242] on div "I need the ability to change the pre-filled name in the Italian version of the …" at bounding box center [669, 317] width 261 height 161
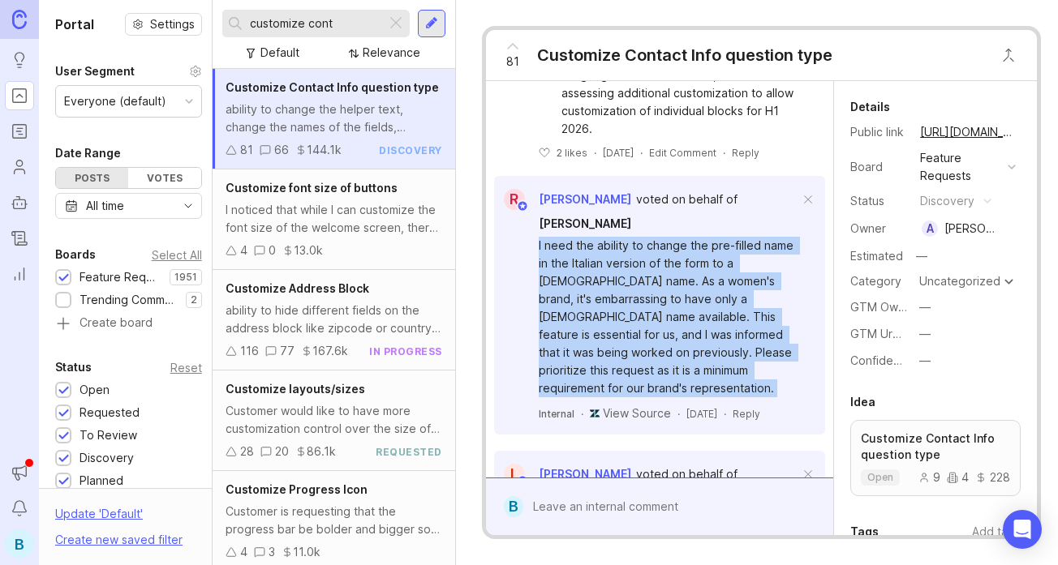
click at [633, 241] on div "I need the ability to change the pre-filled name in the Italian version of the …" at bounding box center [669, 317] width 261 height 161
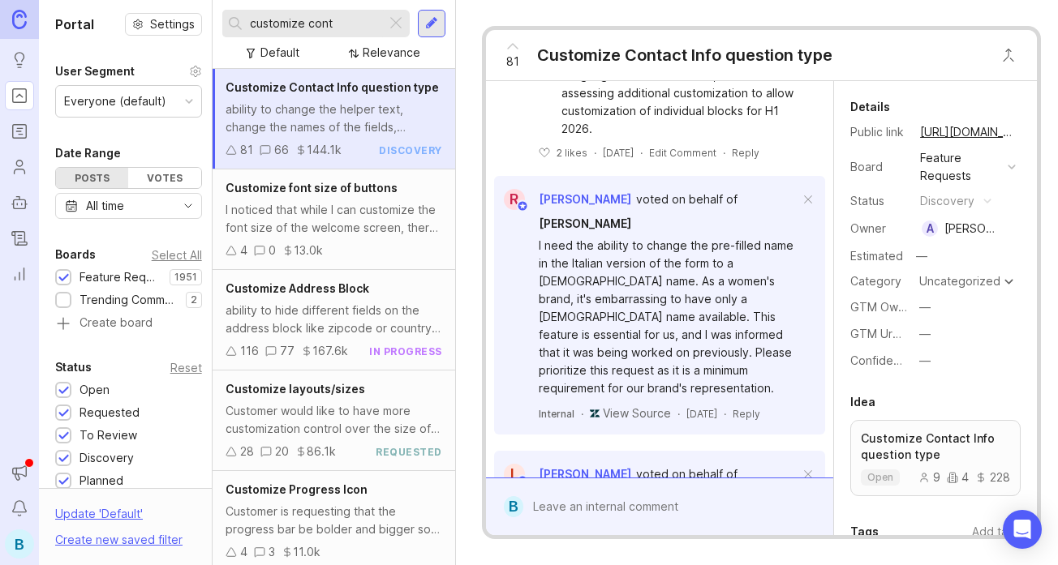
click at [633, 241] on div "I need the ability to change the pre-filled name in the Italian version of the …" at bounding box center [669, 317] width 261 height 161
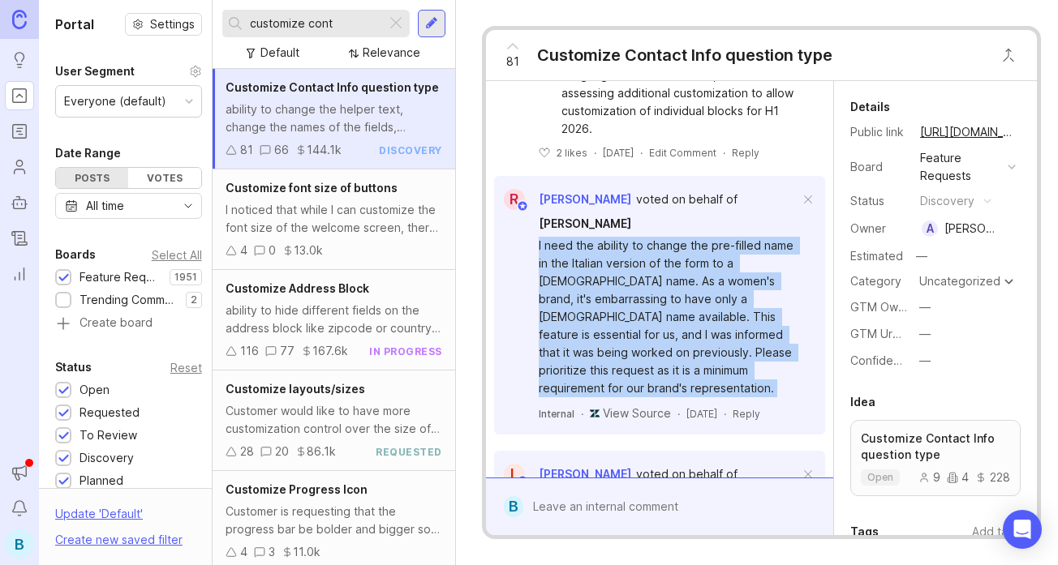
click at [680, 243] on div "I need the ability to change the pre-filled name in the Italian version of the …" at bounding box center [669, 317] width 261 height 161
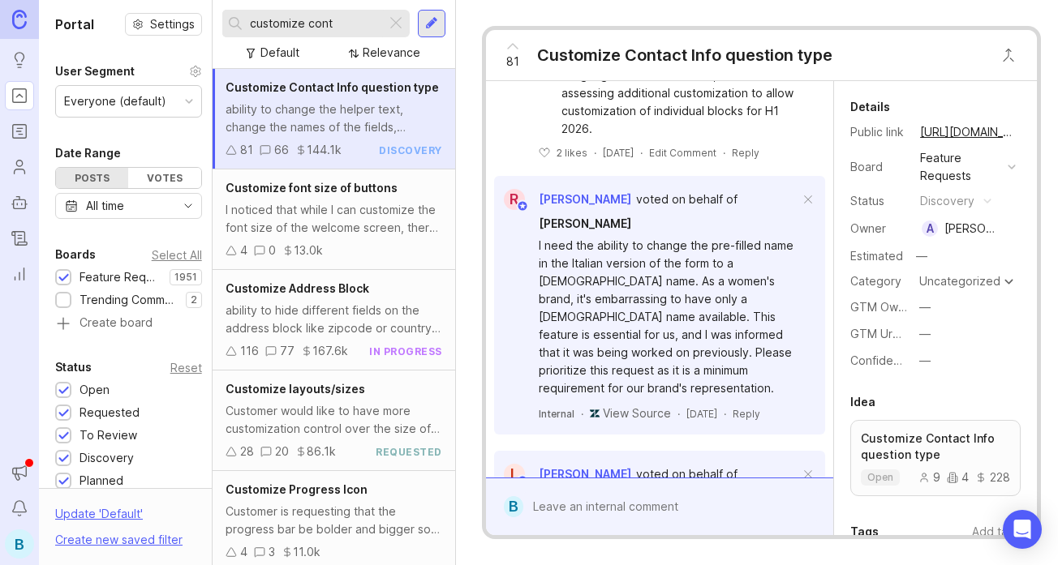
click at [680, 243] on div "I need the ability to change the pre-filled name in the Italian version of the …" at bounding box center [669, 317] width 261 height 161
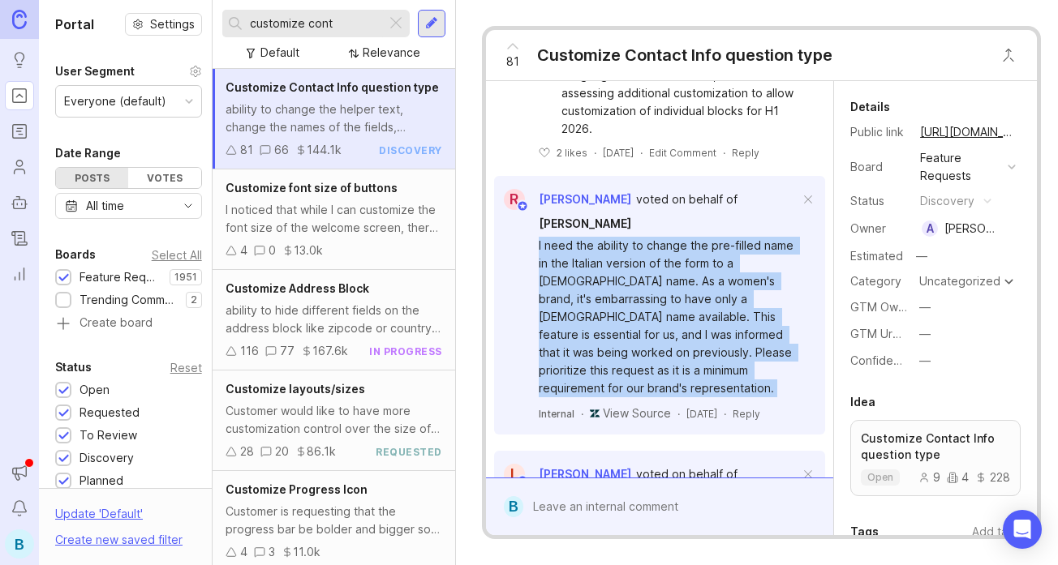
click at [635, 243] on div "I need the ability to change the pre-filled name in the Italian version of the …" at bounding box center [669, 317] width 261 height 161
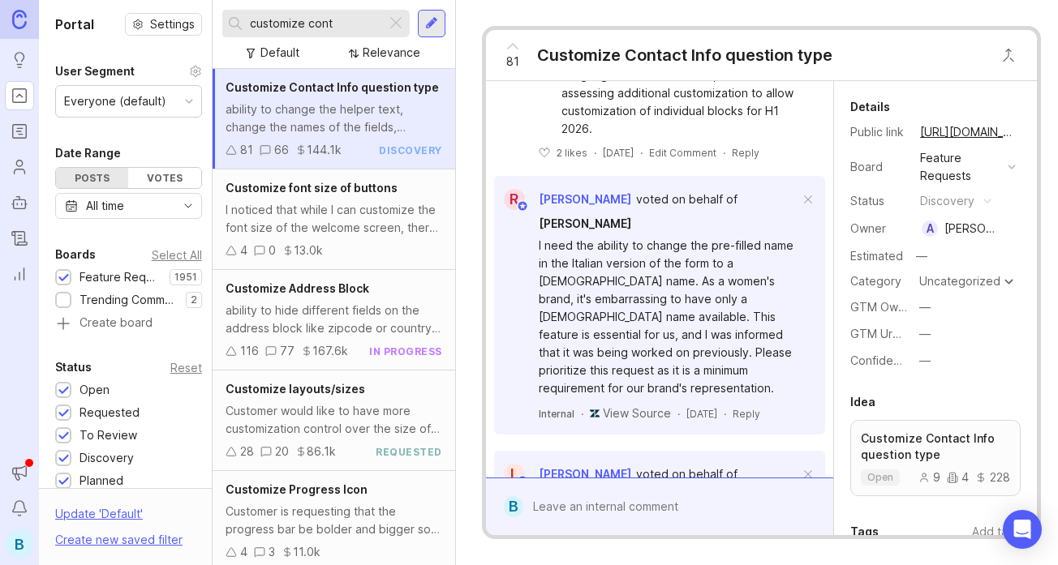
click at [635, 243] on div "I need the ability to change the pre-filled name in the Italian version of the …" at bounding box center [669, 317] width 261 height 161
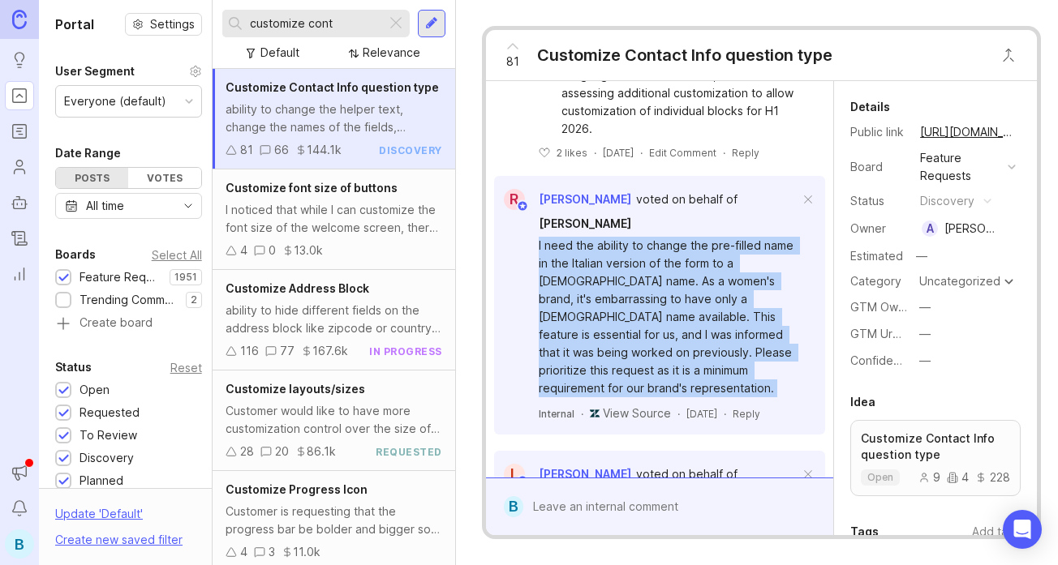
click at [678, 245] on div "I need the ability to change the pre-filled name in the Italian version of the …" at bounding box center [669, 317] width 261 height 161
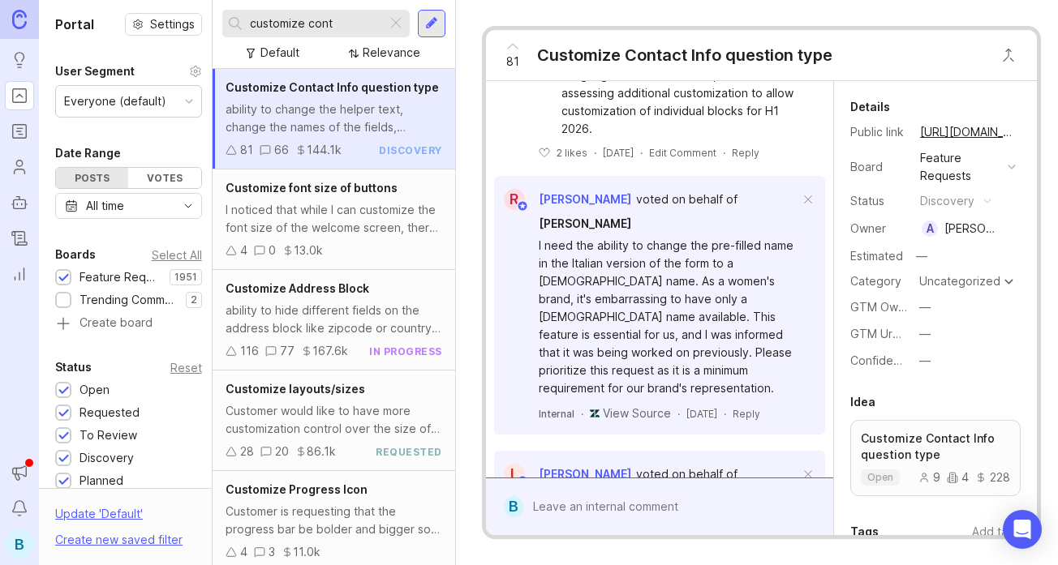
click at [678, 245] on div "I need the ability to change the pre-filled name in the Italian version of the …" at bounding box center [669, 317] width 261 height 161
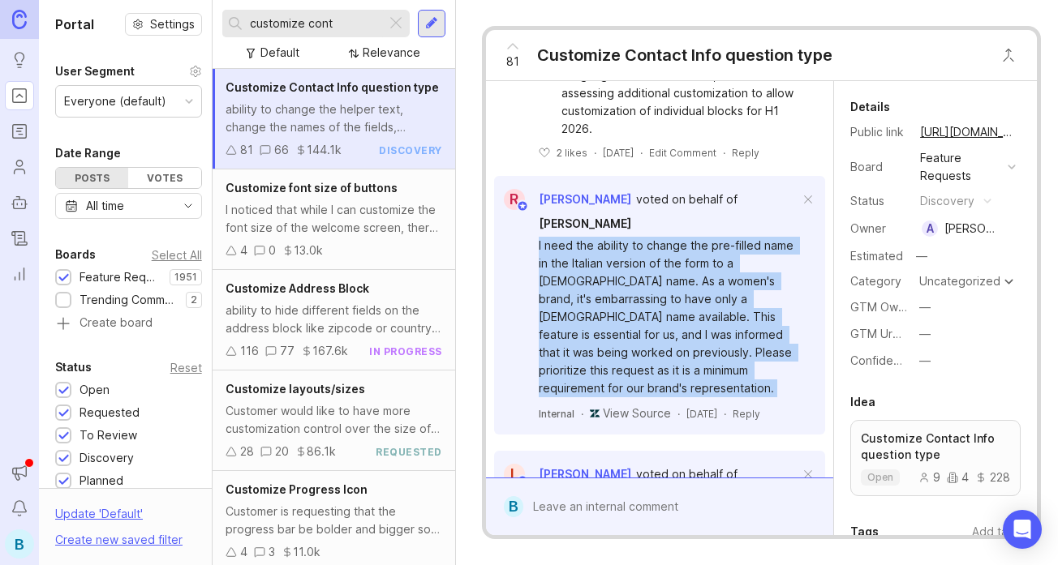
click at [678, 245] on div "I need the ability to change the pre-filled name in the Italian version of the …" at bounding box center [669, 317] width 261 height 161
click at [637, 247] on div "I need the ability to change the pre-filled name in the Italian version of the …" at bounding box center [669, 317] width 261 height 161
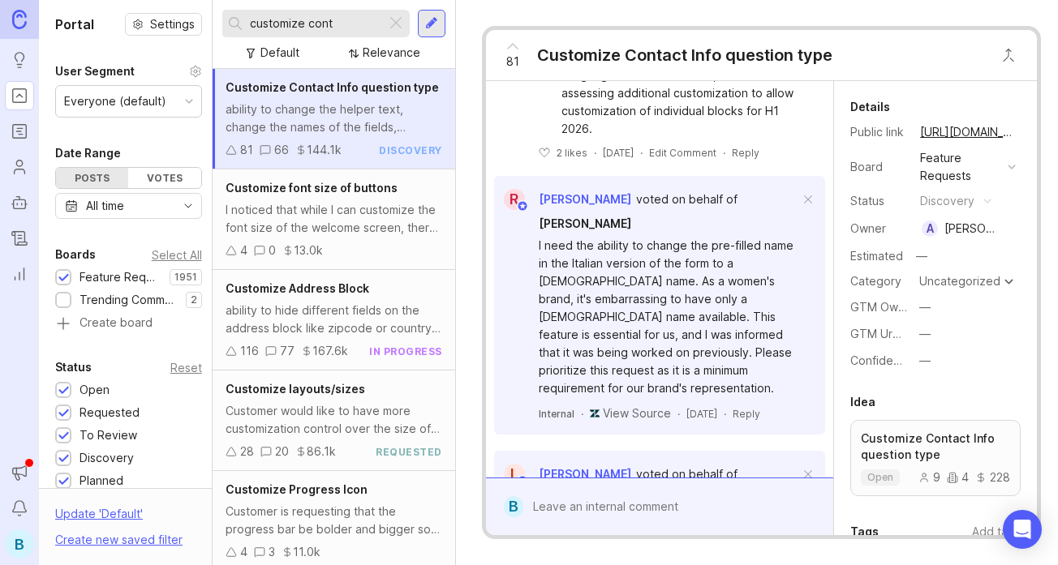
click at [637, 247] on div "I need the ability to change the pre-filled name in the Italian version of the …" at bounding box center [669, 317] width 261 height 161
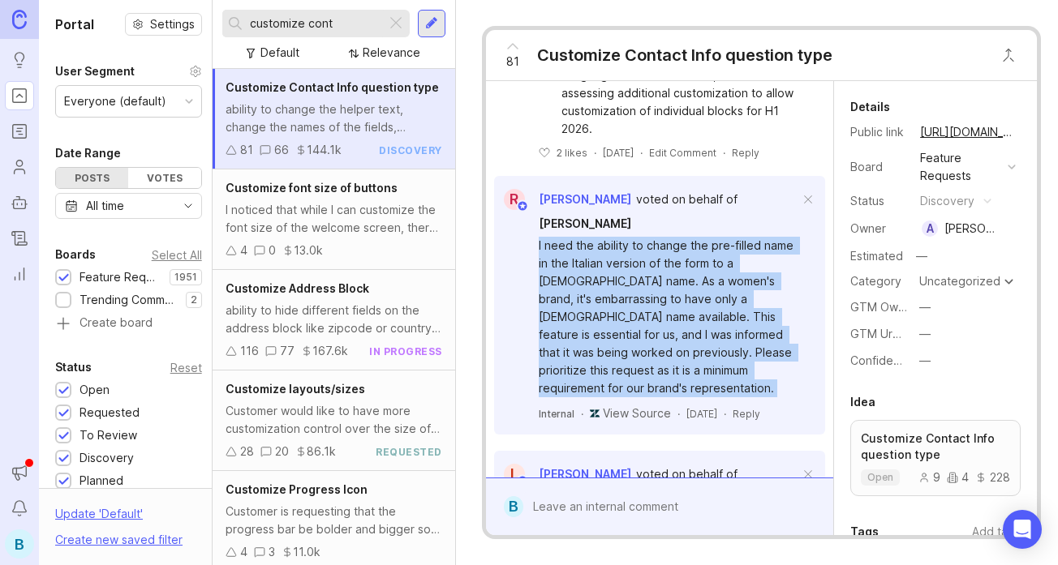
click at [692, 256] on div "I need the ability to change the pre-filled name in the Italian version of the …" at bounding box center [669, 317] width 261 height 161
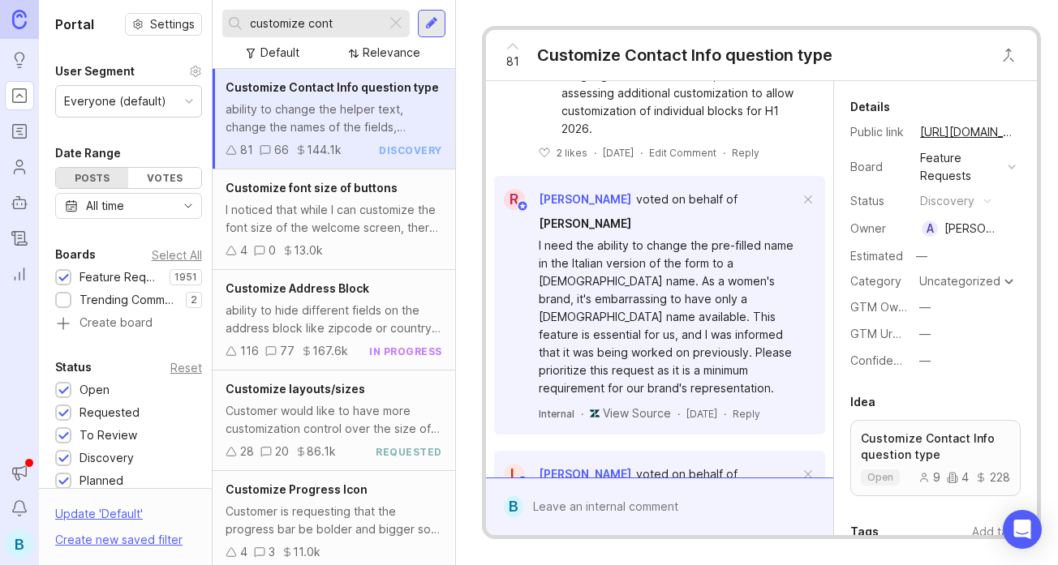
click at [692, 256] on div "I need the ability to change the pre-filled name in the Italian version of the …" at bounding box center [669, 317] width 261 height 161
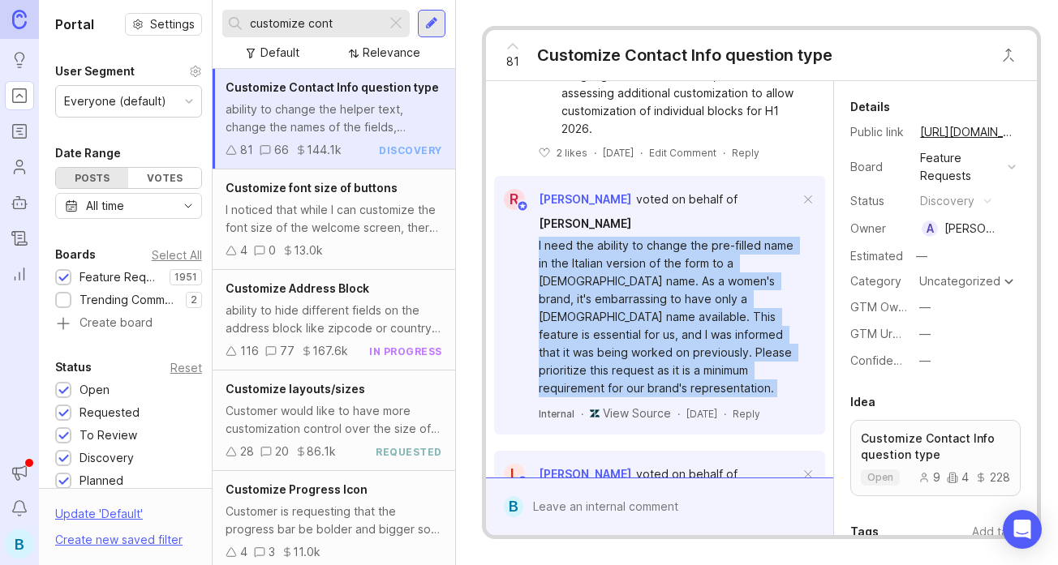
click at [634, 260] on div "I need the ability to change the pre-filled name in the Italian version of the …" at bounding box center [669, 317] width 261 height 161
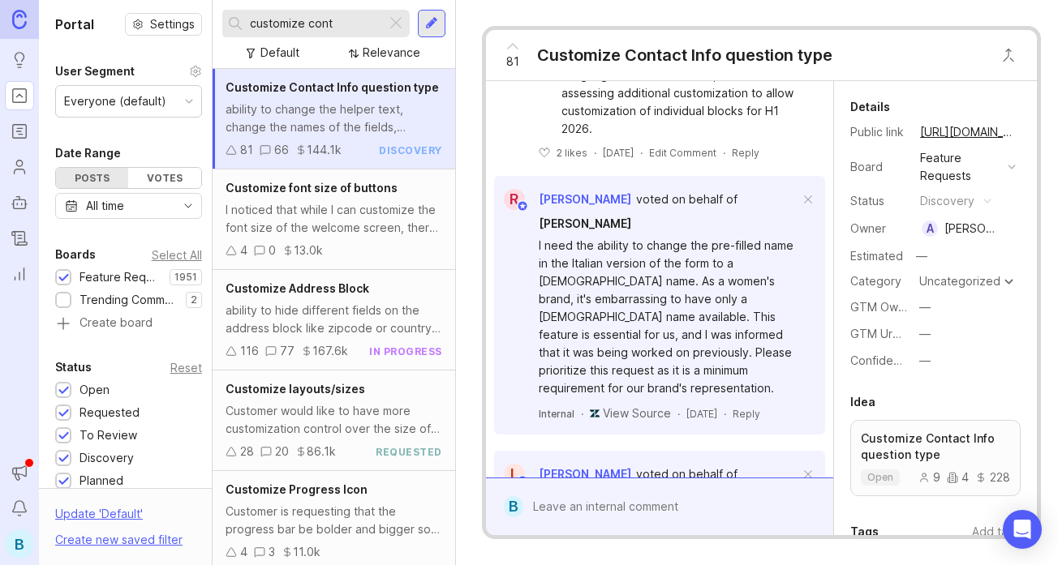
click at [634, 260] on div "I need the ability to change the pre-filled name in the Italian version of the …" at bounding box center [669, 317] width 261 height 161
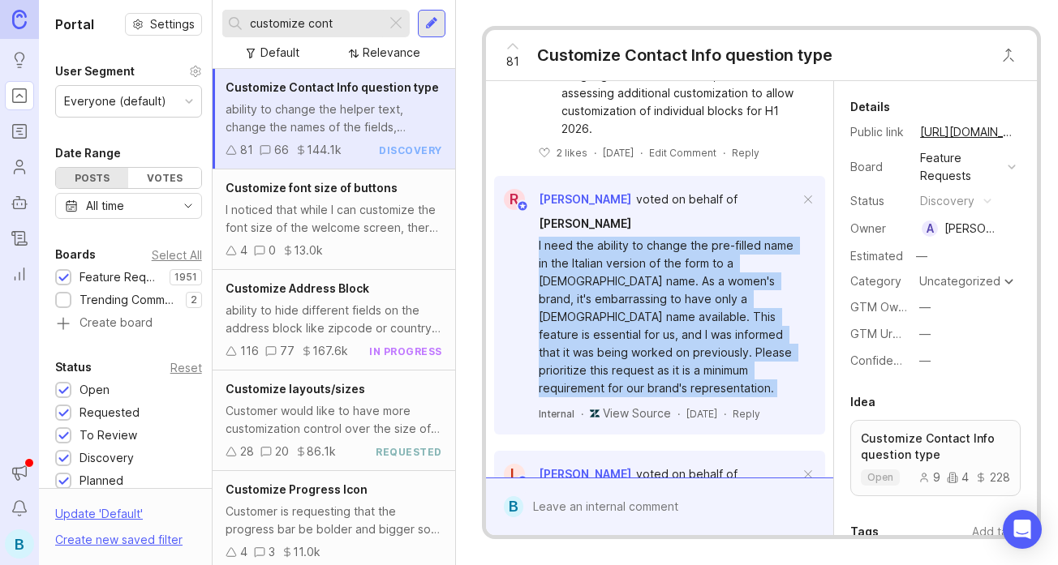
click at [673, 261] on div "I need the ability to change the pre-filled name in the Italian version of the …" at bounding box center [669, 317] width 261 height 161
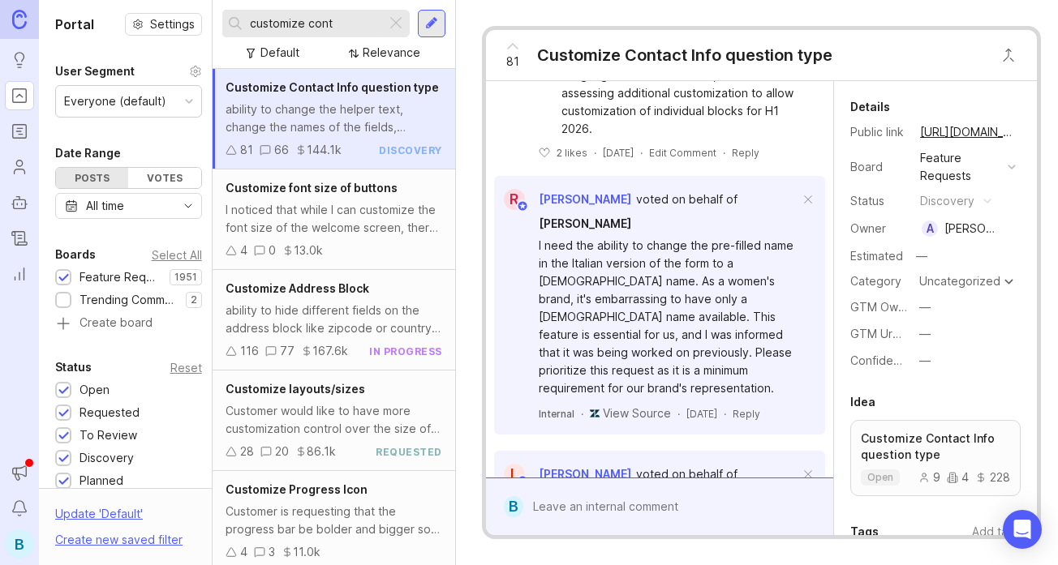
click at [673, 261] on div "I need the ability to change the pre-filled name in the Italian version of the …" at bounding box center [669, 317] width 261 height 161
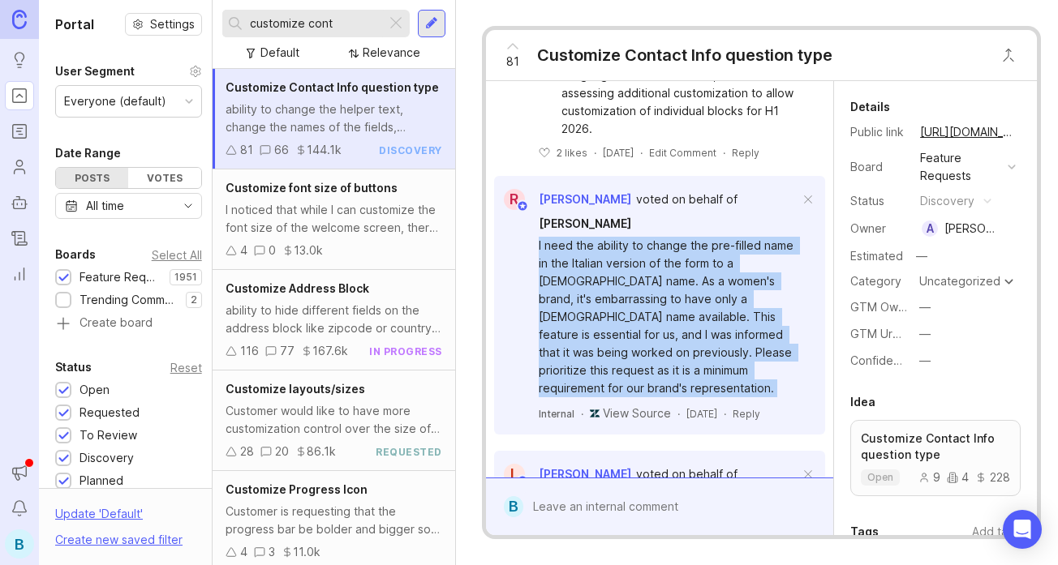
click at [635, 261] on div "I need the ability to change the pre-filled name in the Italian version of the …" at bounding box center [669, 317] width 261 height 161
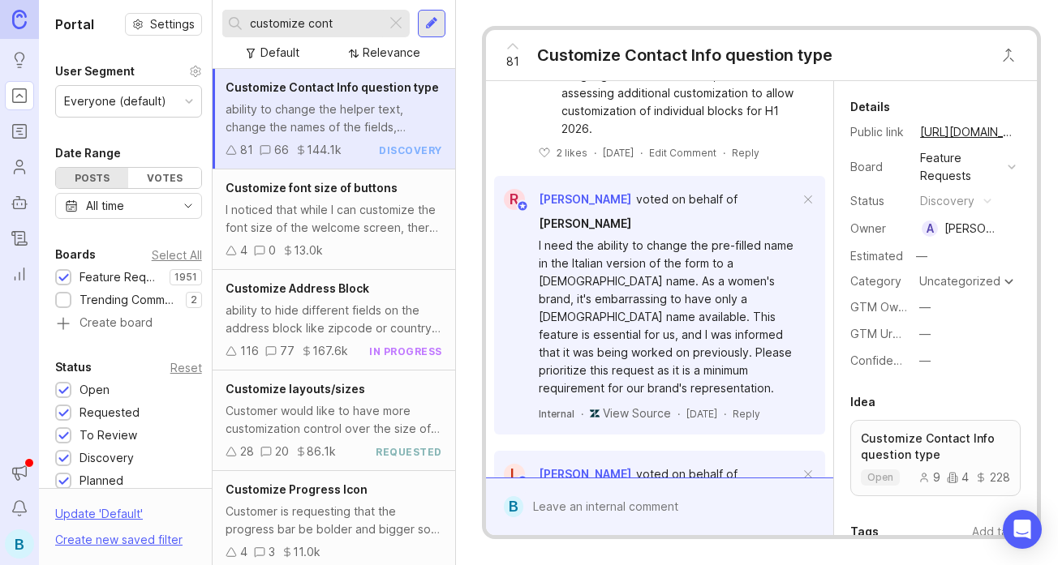
click at [635, 261] on div "I need the ability to change the pre-filled name in the Italian version of the …" at bounding box center [669, 317] width 261 height 161
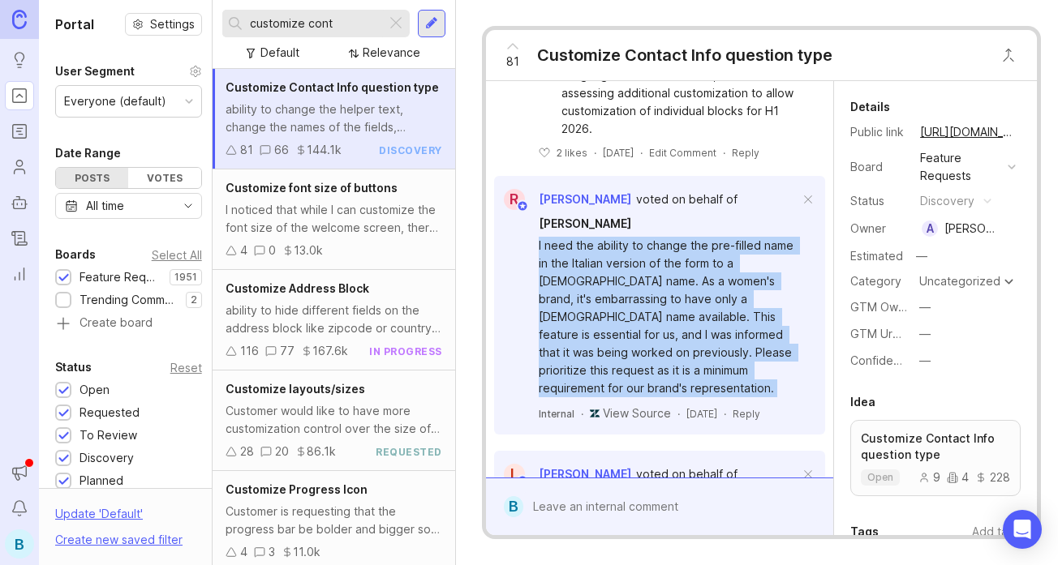
click at [674, 264] on div "I need the ability to change the pre-filled name in the Italian version of the …" at bounding box center [669, 317] width 261 height 161
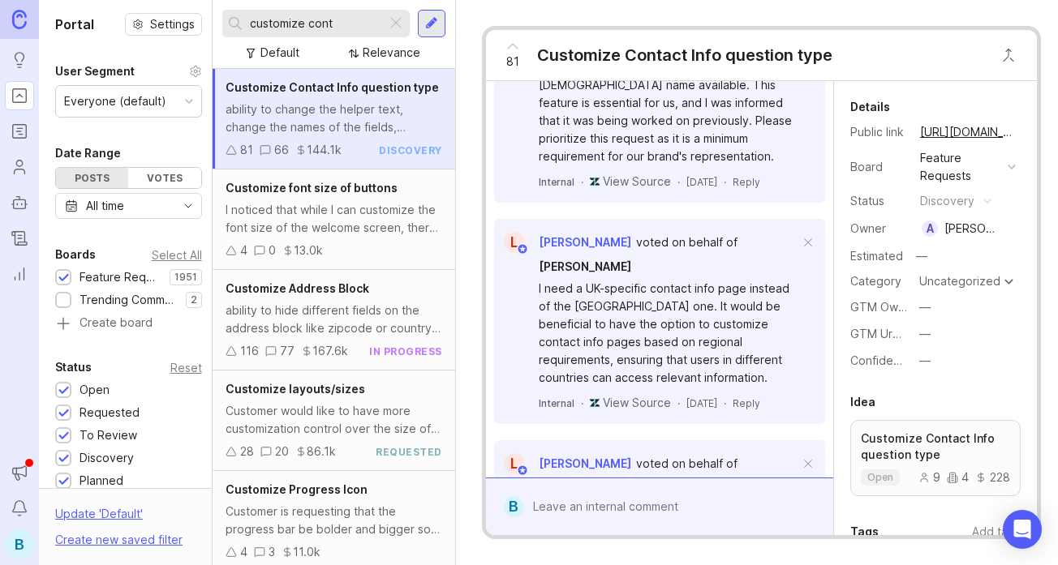
scroll to position [934, 0]
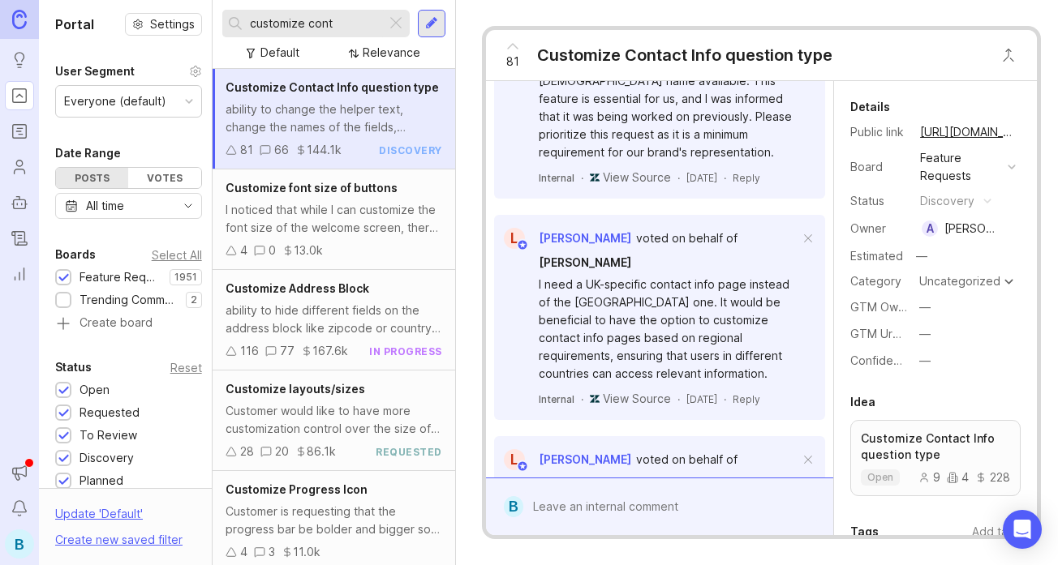
click at [677, 276] on div "I need a UK-specific contact info page instead of the [GEOGRAPHIC_DATA] one. It…" at bounding box center [669, 329] width 261 height 107
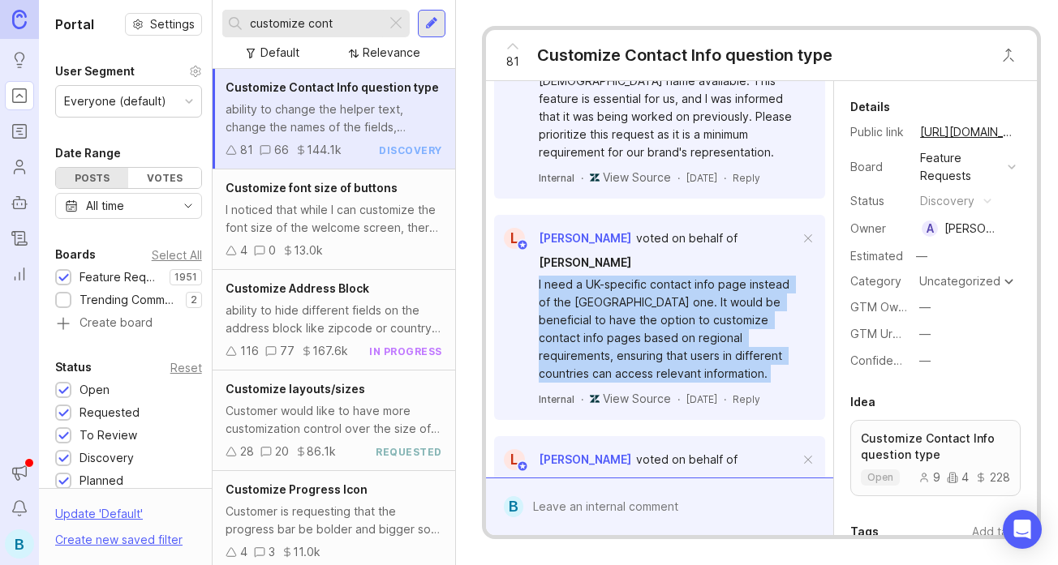
click at [645, 276] on div "I need a UK-specific contact info page instead of the [GEOGRAPHIC_DATA] one. It…" at bounding box center [669, 329] width 261 height 107
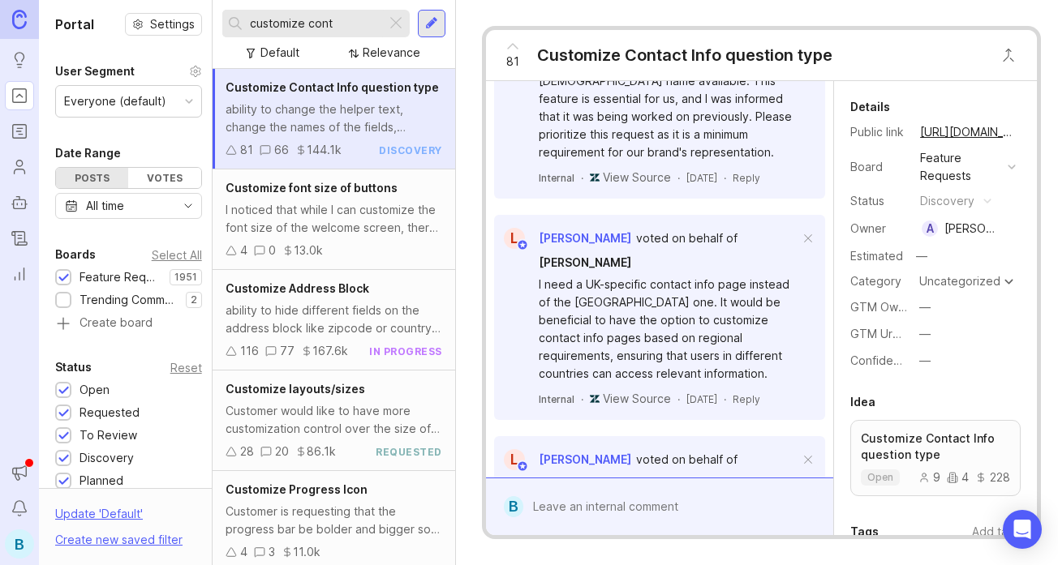
click at [645, 276] on div "I need a UK-specific contact info page instead of the [GEOGRAPHIC_DATA] one. It…" at bounding box center [669, 329] width 261 height 107
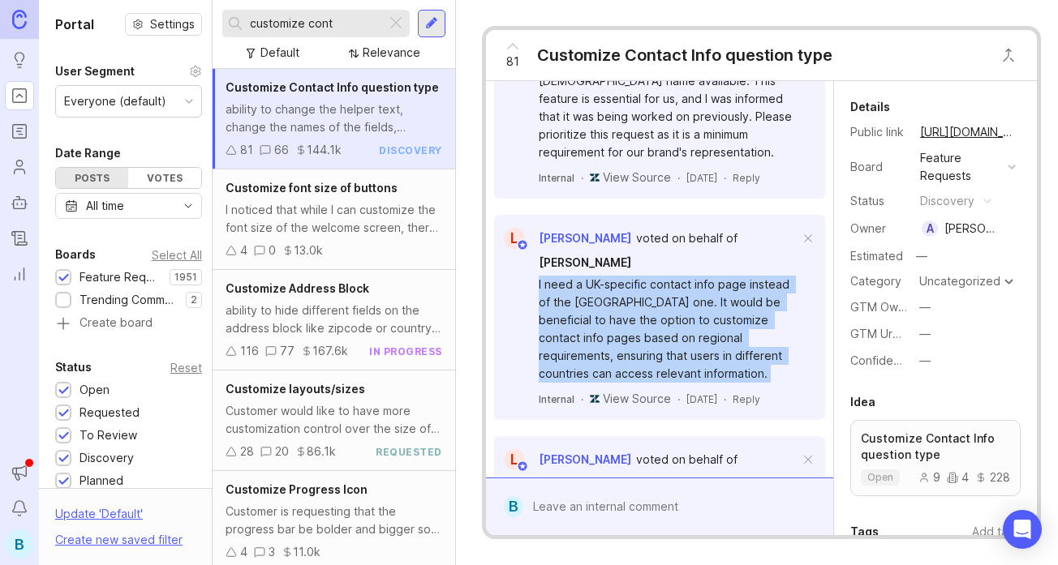
click at [696, 276] on div "I need a UK-specific contact info page instead of the [GEOGRAPHIC_DATA] one. It…" at bounding box center [669, 329] width 261 height 107
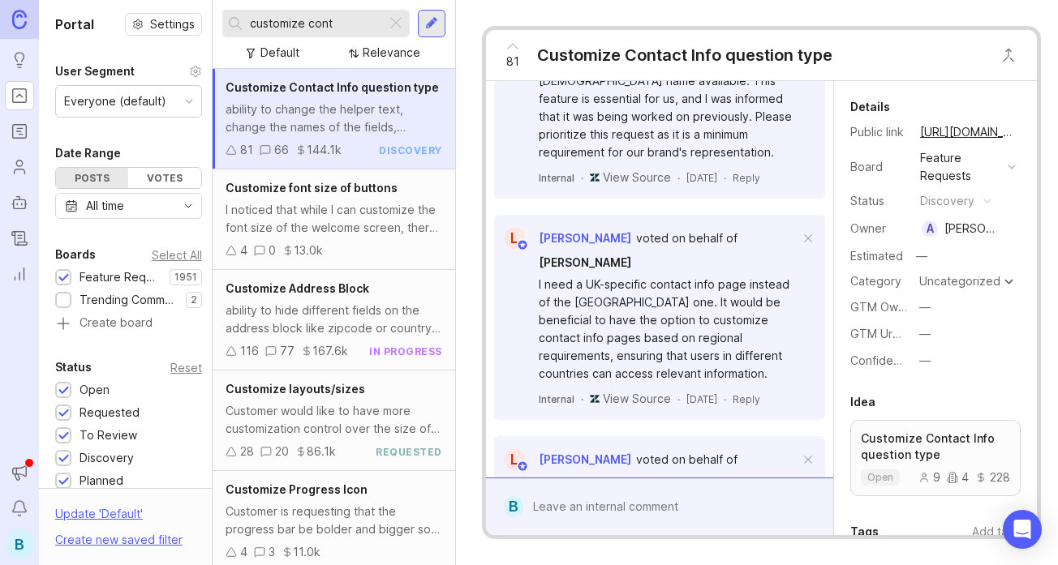
click at [696, 276] on div "I need a UK-specific contact info page instead of the [GEOGRAPHIC_DATA] one. It…" at bounding box center [669, 329] width 261 height 107
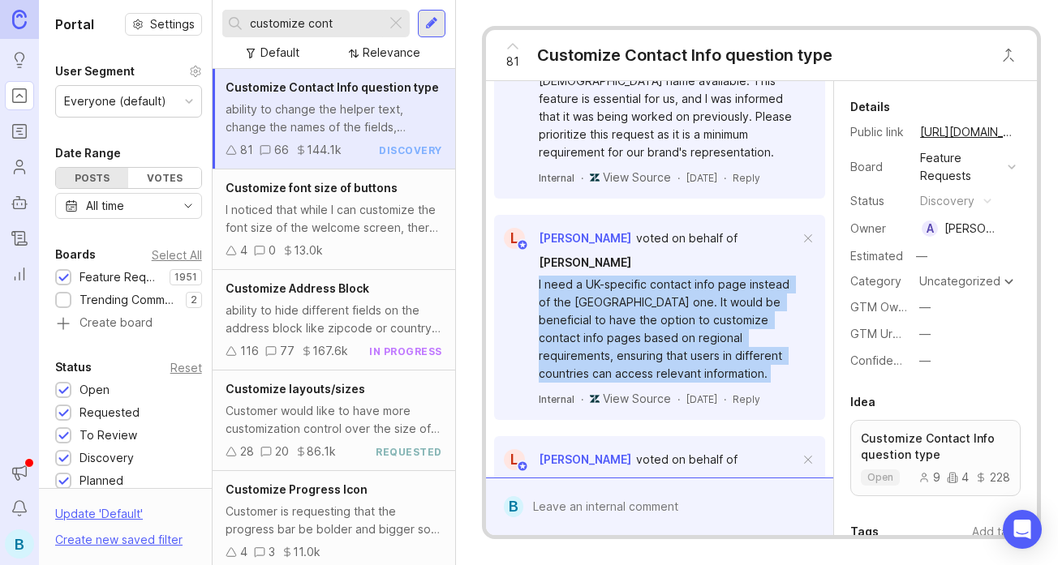
click at [647, 276] on div "I need a UK-specific contact info page instead of the [GEOGRAPHIC_DATA] one. It…" at bounding box center [669, 329] width 261 height 107
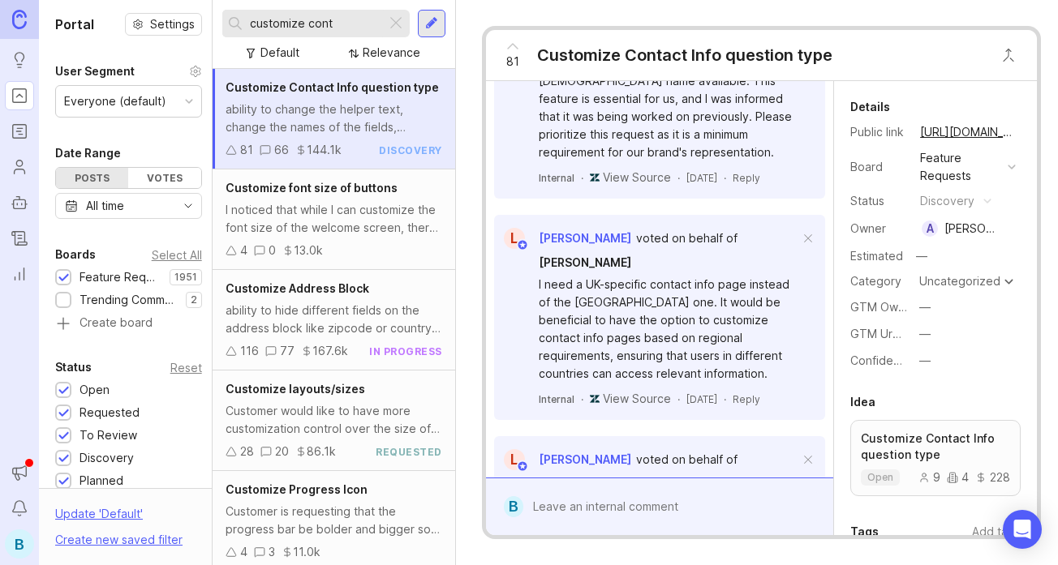
click at [647, 276] on div "I need a UK-specific contact info page instead of the [GEOGRAPHIC_DATA] one. It…" at bounding box center [669, 329] width 261 height 107
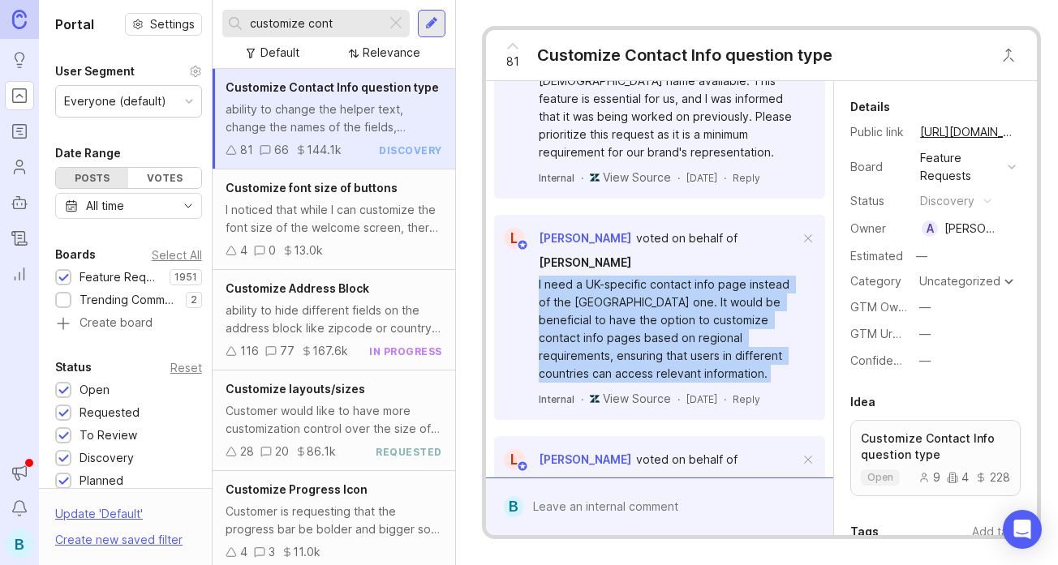
click at [688, 276] on div "I need a UK-specific contact info page instead of the [GEOGRAPHIC_DATA] one. It…" at bounding box center [669, 329] width 261 height 107
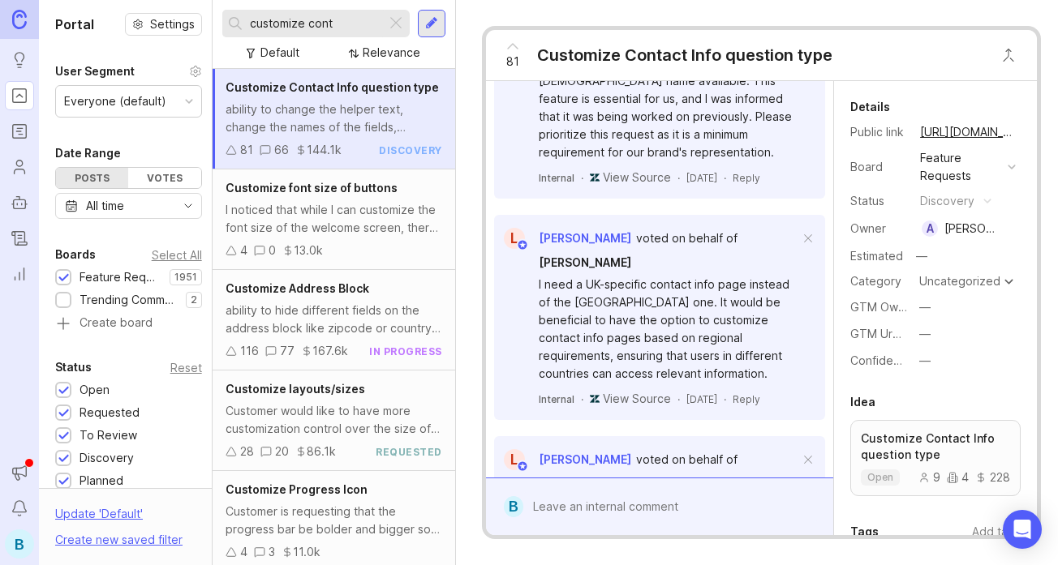
click at [688, 276] on div "I need a UK-specific contact info page instead of the [GEOGRAPHIC_DATA] one. It…" at bounding box center [669, 329] width 261 height 107
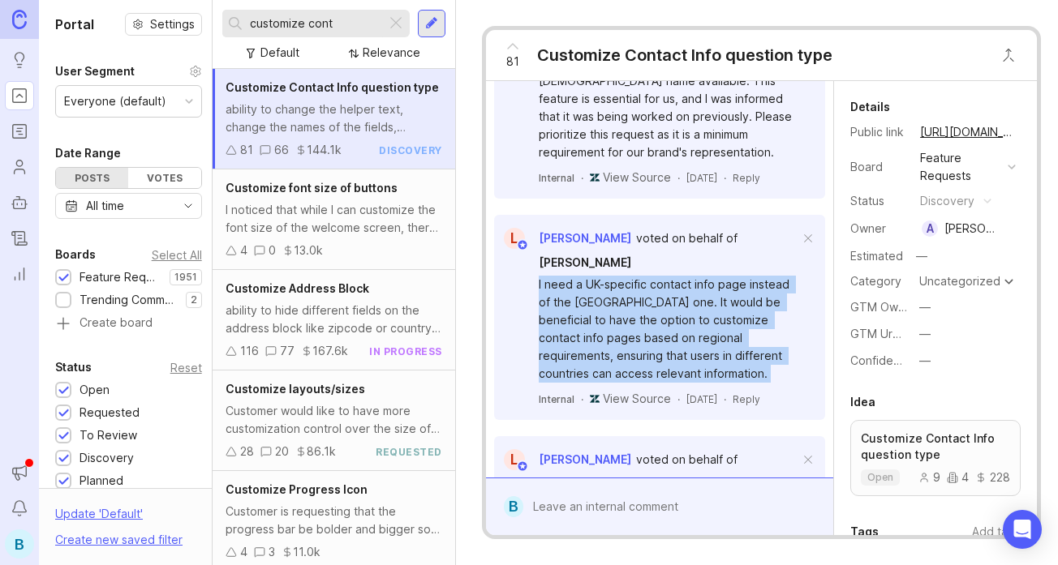
click at [650, 276] on div "I need a UK-specific contact info page instead of the [GEOGRAPHIC_DATA] one. It…" at bounding box center [669, 329] width 261 height 107
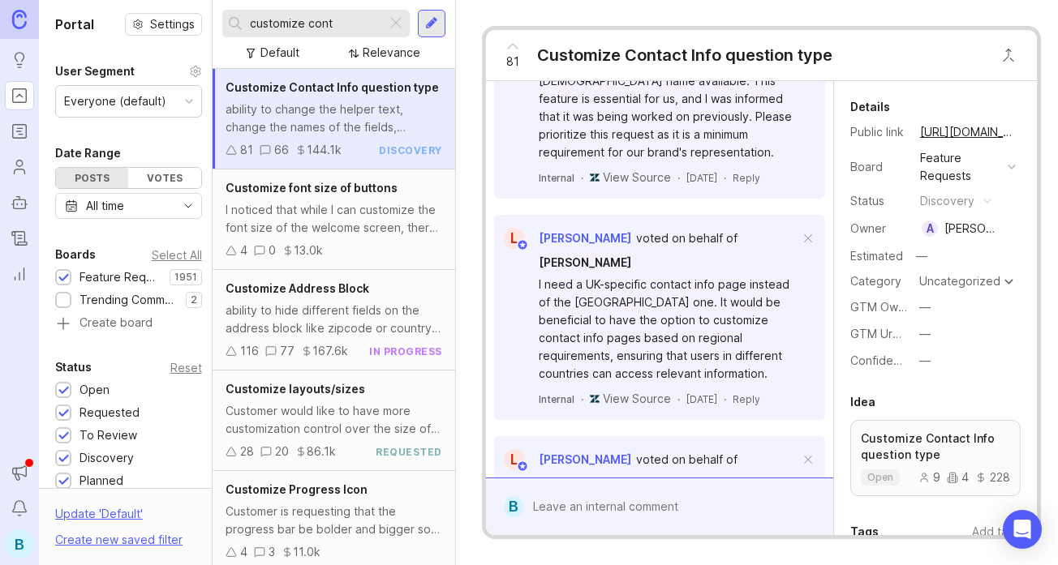
click at [650, 276] on div "I need a UK-specific contact info page instead of the [GEOGRAPHIC_DATA] one. It…" at bounding box center [669, 329] width 261 height 107
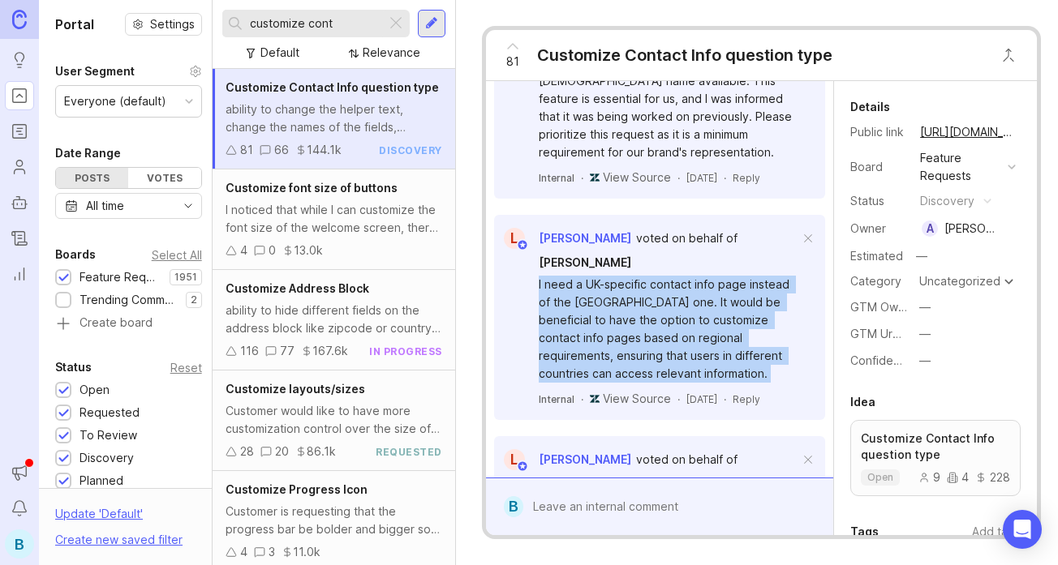
click at [650, 276] on div "I need a UK-specific contact info page instead of the [GEOGRAPHIC_DATA] one. It…" at bounding box center [669, 329] width 261 height 107
click at [676, 276] on div "I need a UK-specific contact info page instead of the [GEOGRAPHIC_DATA] one. It…" at bounding box center [669, 329] width 261 height 107
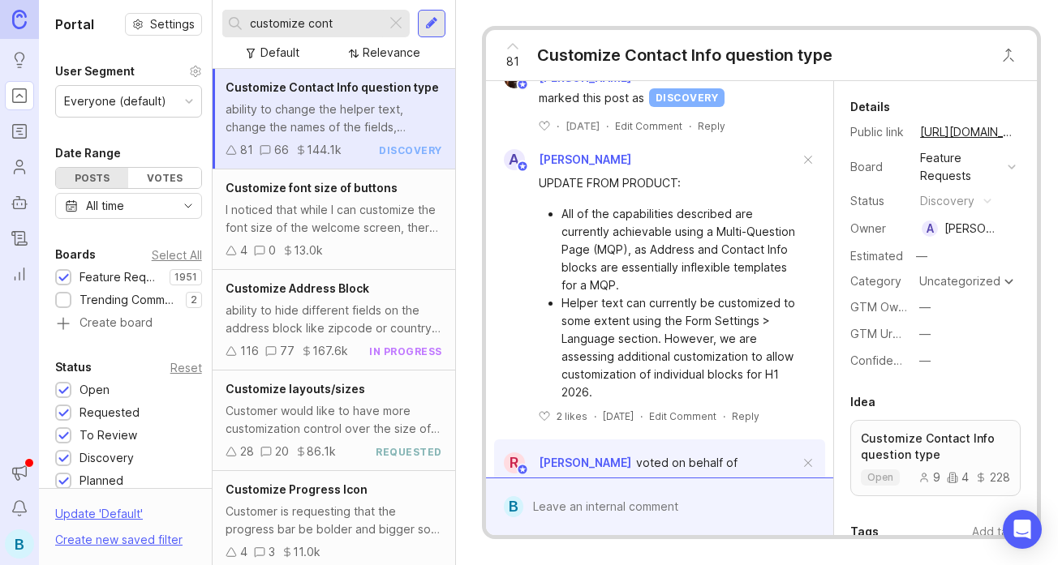
scroll to position [427, 0]
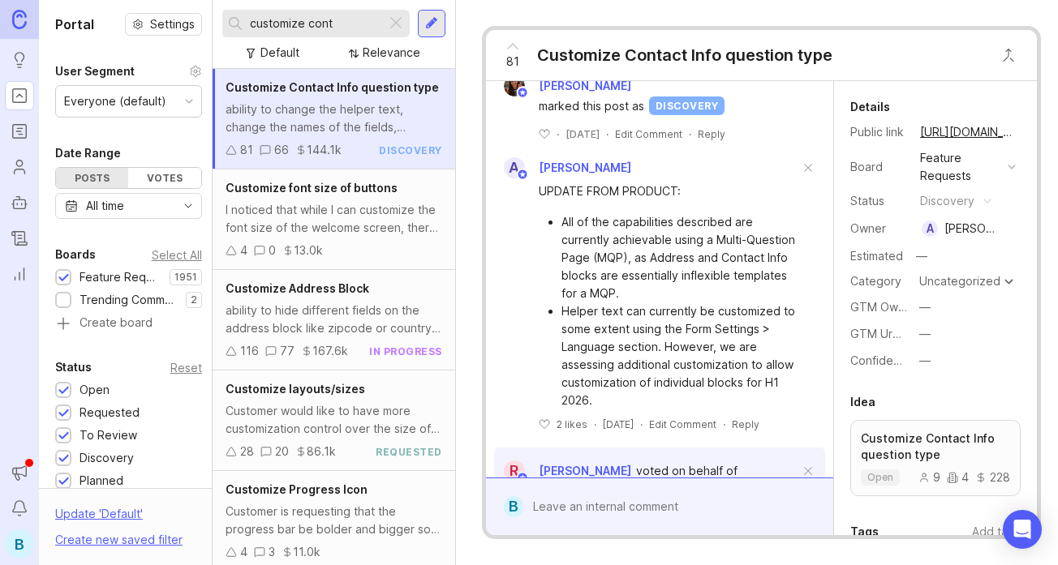
click at [676, 227] on li "All of the capabilities described are currently achievable using a Multi-Questi…" at bounding box center [680, 257] width 238 height 89
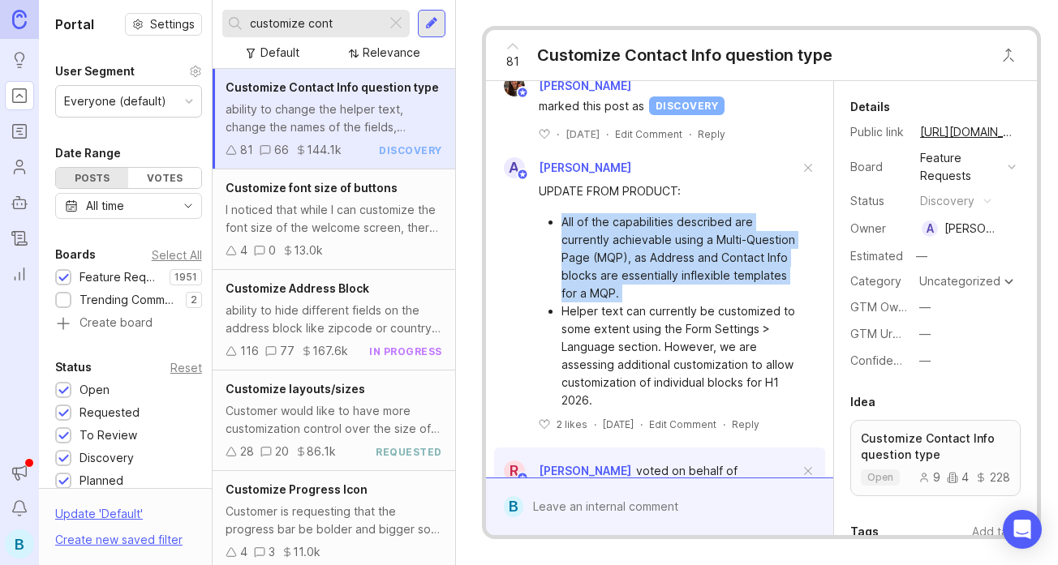
click at [710, 237] on li "All of the capabilities described are currently achievable using a Multi-Questi…" at bounding box center [680, 257] width 238 height 89
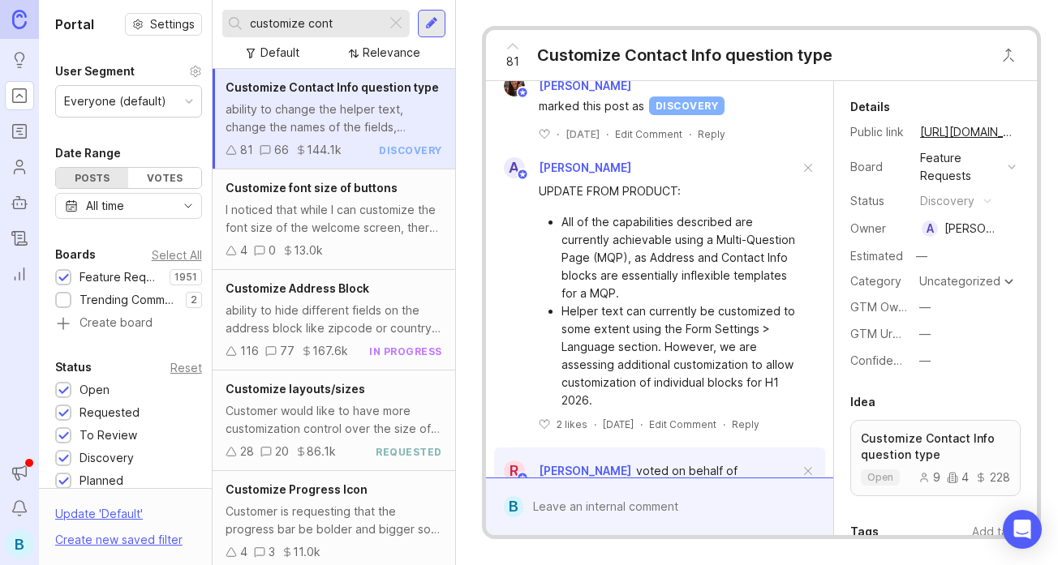
click at [710, 237] on li "All of the capabilities described are currently achievable using a Multi-Questi…" at bounding box center [680, 257] width 238 height 89
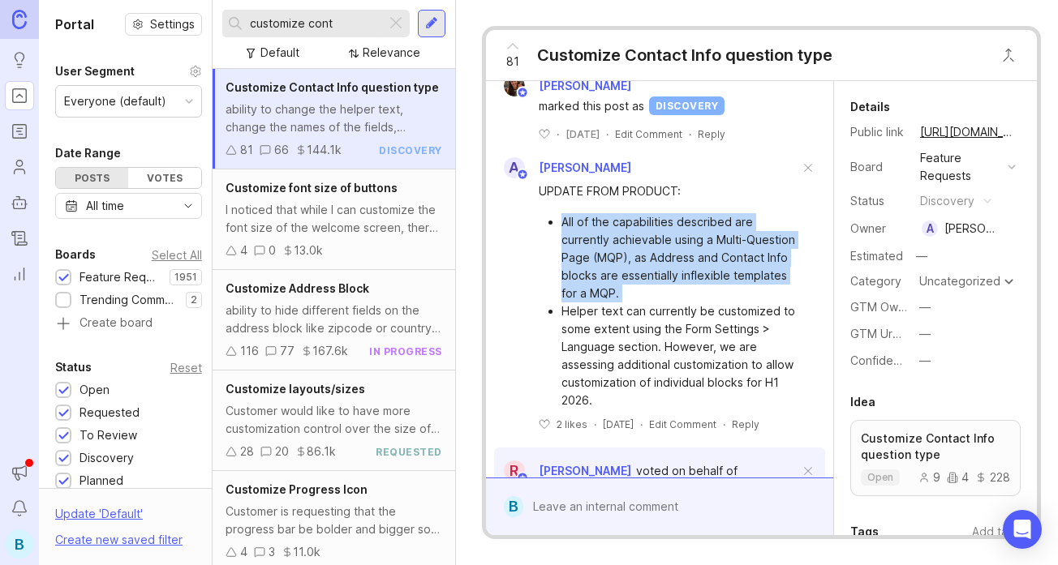
click at [659, 239] on li "All of the capabilities described are currently achievable using a Multi-Questi…" at bounding box center [680, 257] width 238 height 89
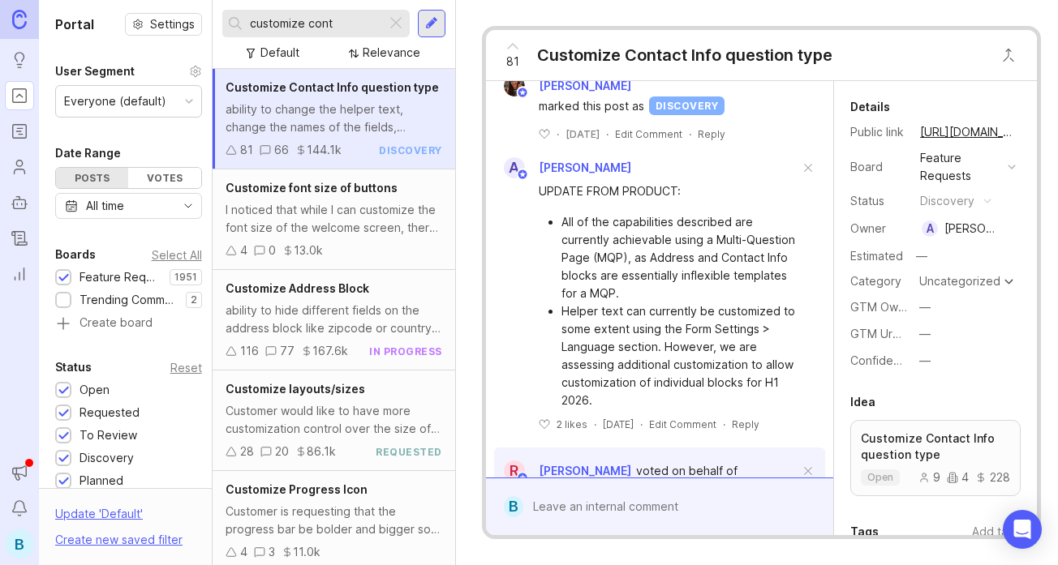
click at [659, 239] on li "All of the capabilities described are currently achievable using a Multi-Questi…" at bounding box center [680, 257] width 238 height 89
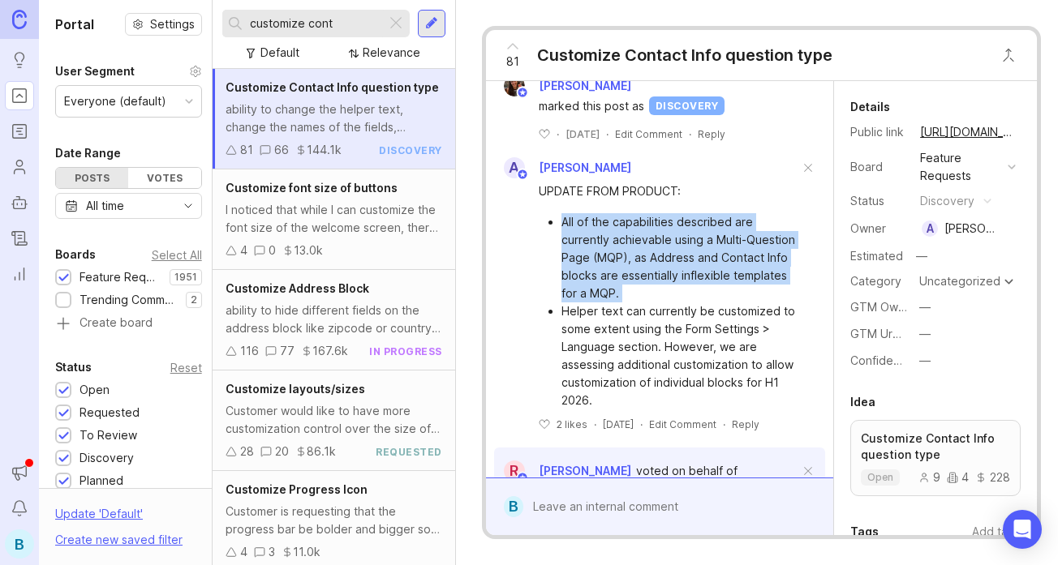
click at [720, 239] on li "All of the capabilities described are currently achievable using a Multi-Questi…" at bounding box center [680, 257] width 238 height 89
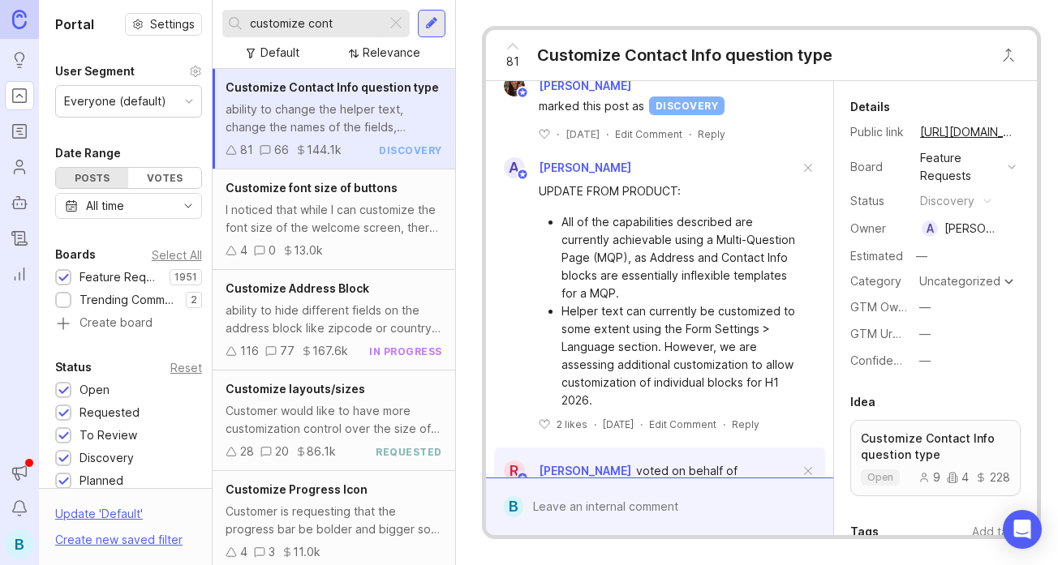
click at [684, 333] on li "Helper text can currently be customized to some extent using the Form Settings …" at bounding box center [680, 356] width 238 height 107
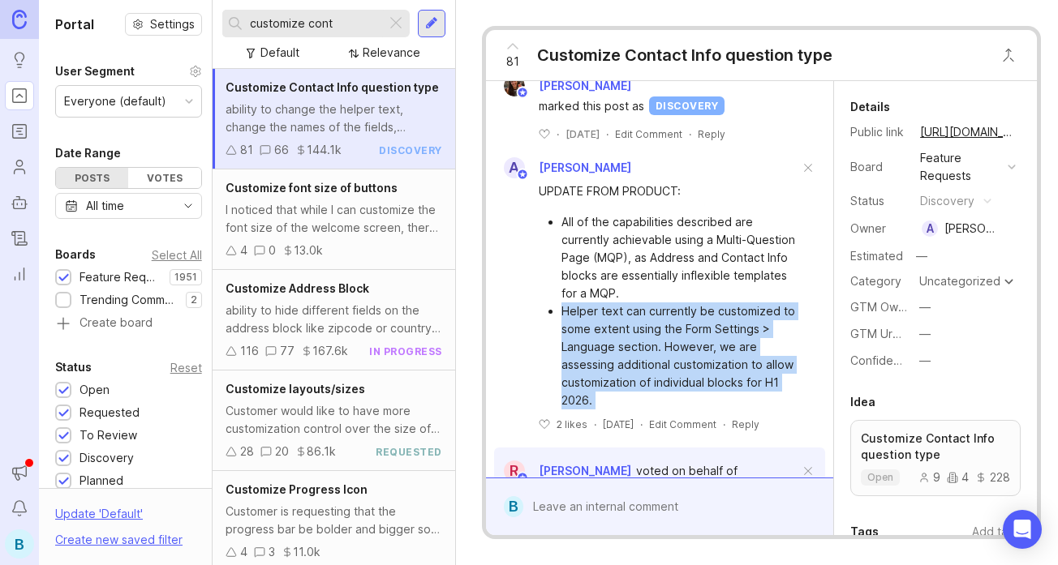
click at [724, 333] on li "Helper text can currently be customized to some extent using the Form Settings …" at bounding box center [680, 356] width 238 height 107
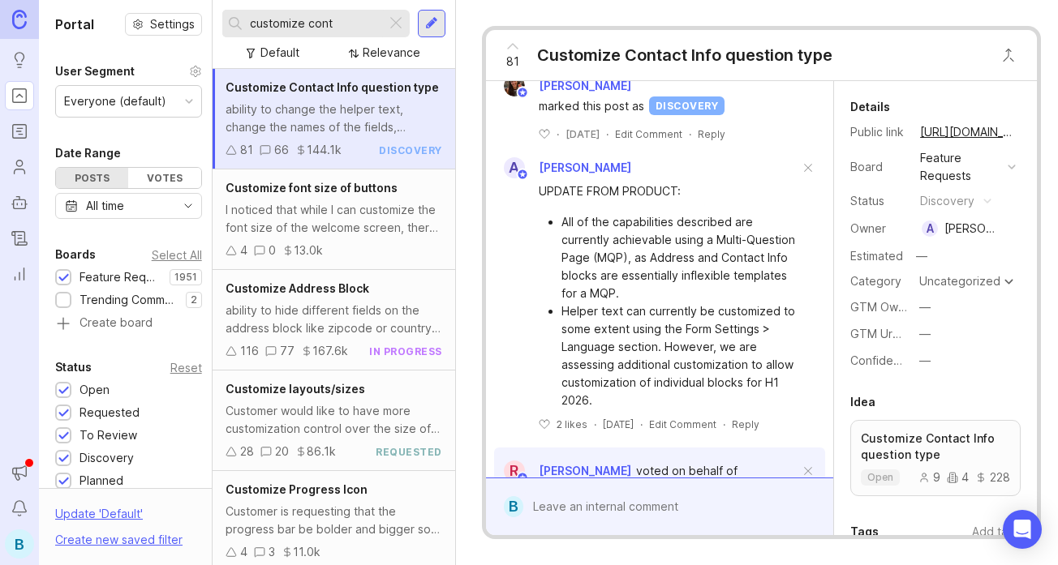
click at [724, 333] on li "Helper text can currently be customized to some extent using the Form Settings …" at bounding box center [680, 356] width 238 height 107
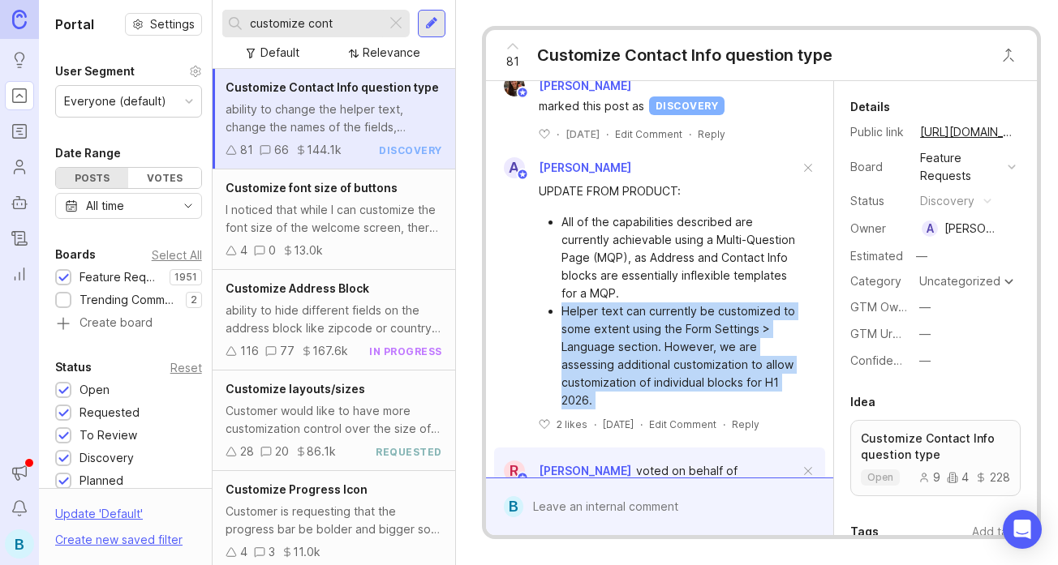
click at [667, 333] on li "Helper text can currently be customized to some extent using the Form Settings …" at bounding box center [680, 356] width 238 height 107
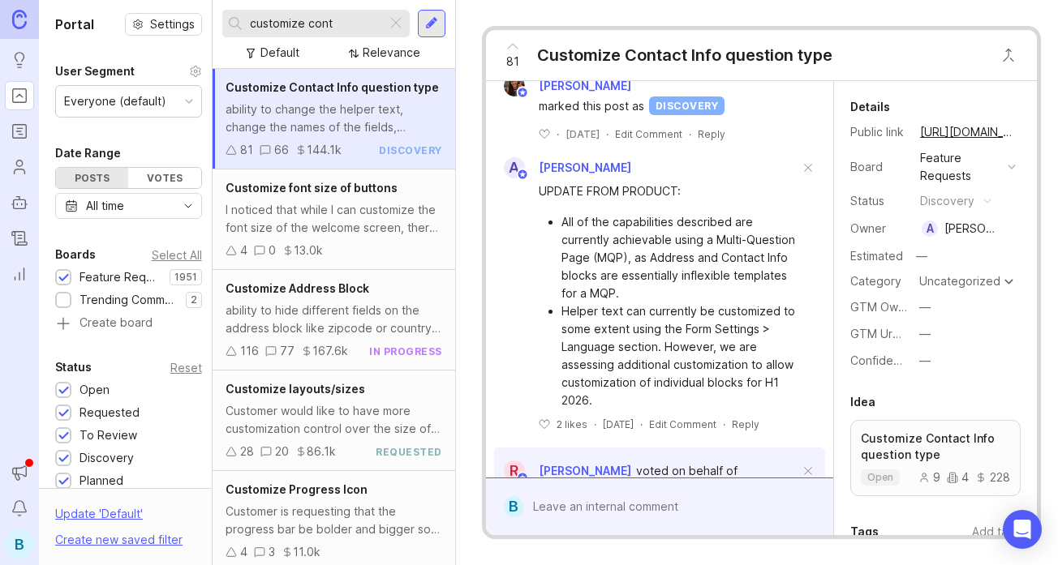
click at [667, 333] on li "Helper text can currently be customized to some extent using the Form Settings …" at bounding box center [680, 356] width 238 height 107
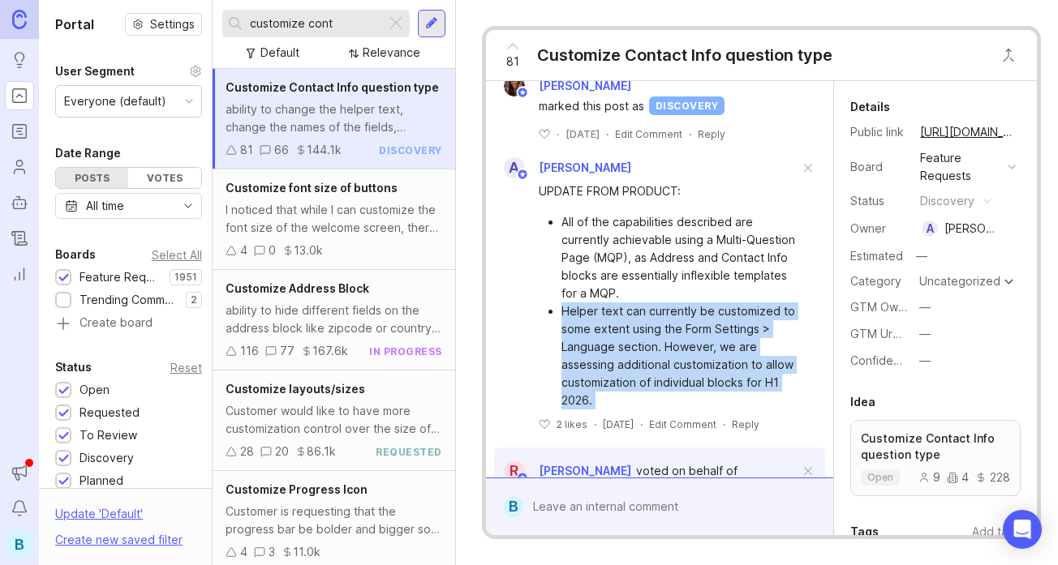
click at [729, 329] on li "Helper text can currently be customized to some extent using the Form Settings …" at bounding box center [680, 356] width 238 height 107
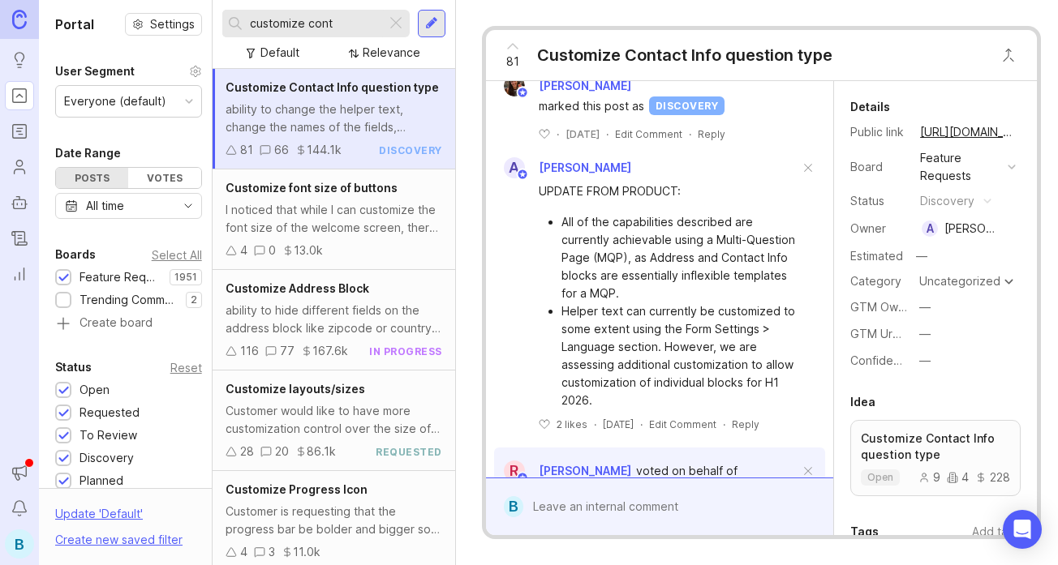
click at [729, 329] on li "Helper text can currently be customized to some extent using the Form Settings …" at bounding box center [680, 356] width 238 height 107
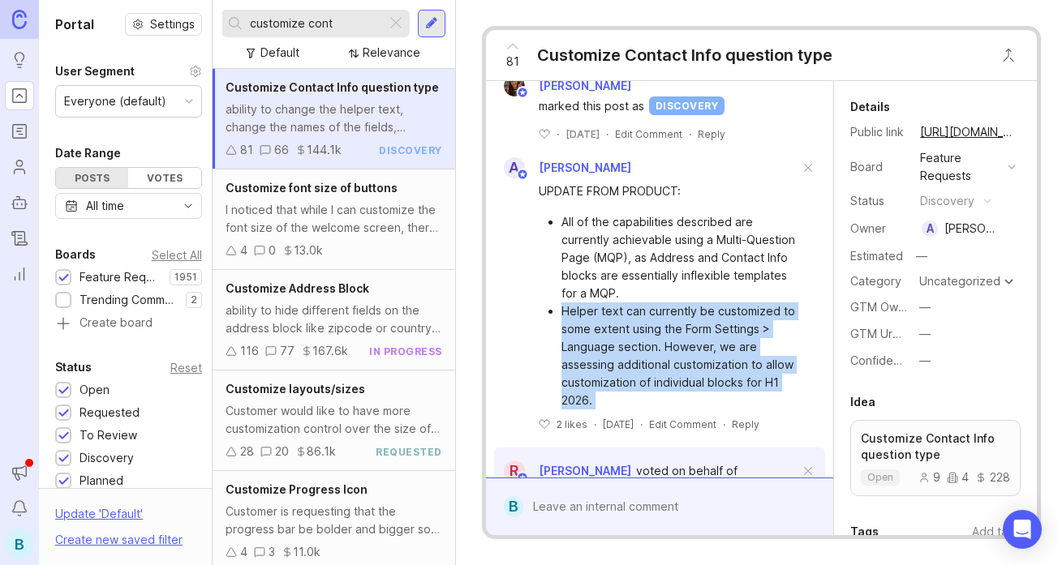
click at [663, 329] on li "Helper text can currently be customized to some extent using the Form Settings …" at bounding box center [680, 356] width 238 height 107
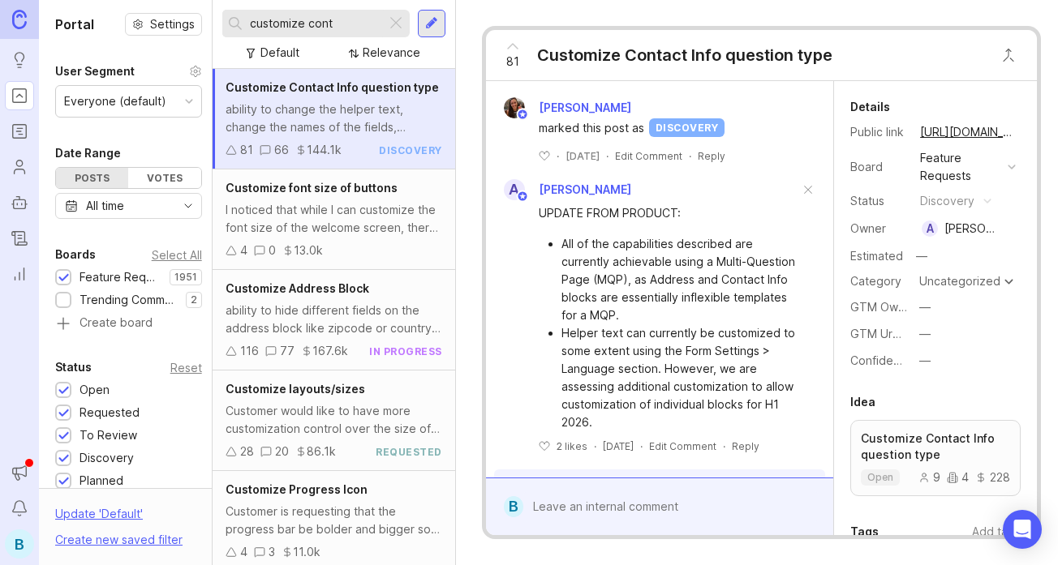
scroll to position [427, 0]
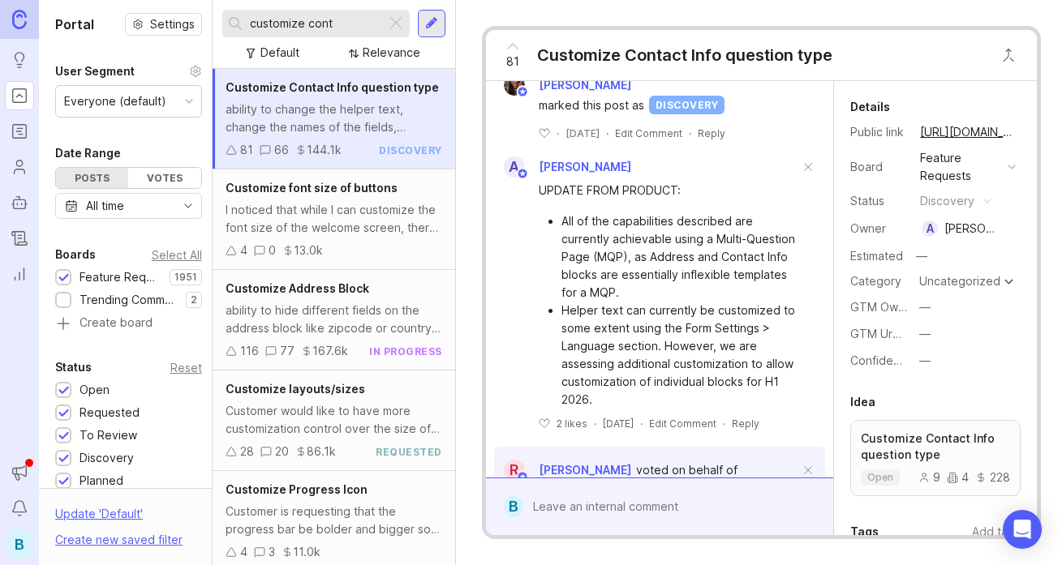
click at [658, 349] on li "Helper text can currently be customized to some extent using the Form Settings …" at bounding box center [680, 355] width 238 height 107
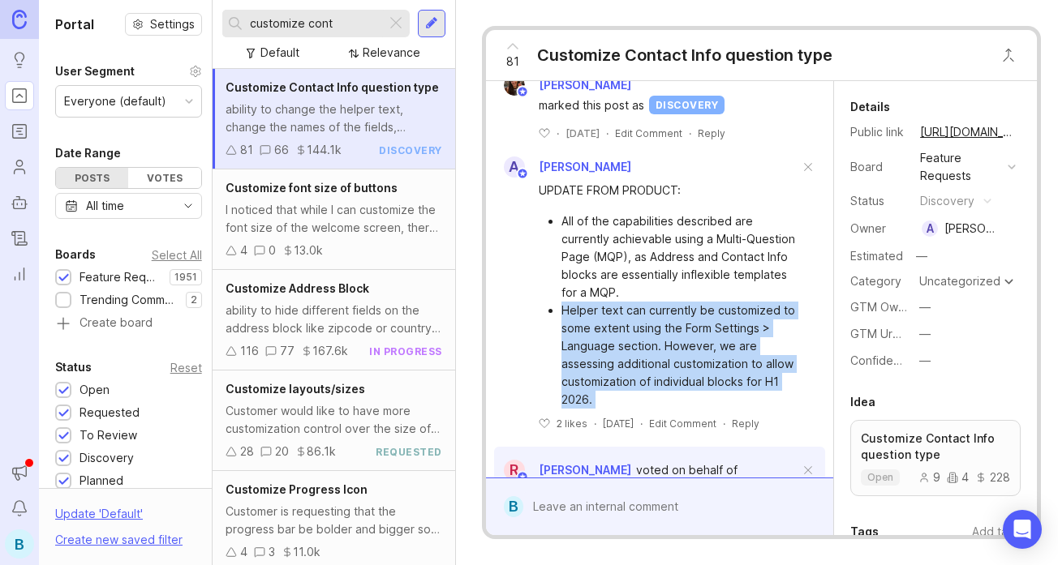
click at [706, 343] on li "Helper text can currently be customized to some extent using the Form Settings …" at bounding box center [680, 355] width 238 height 107
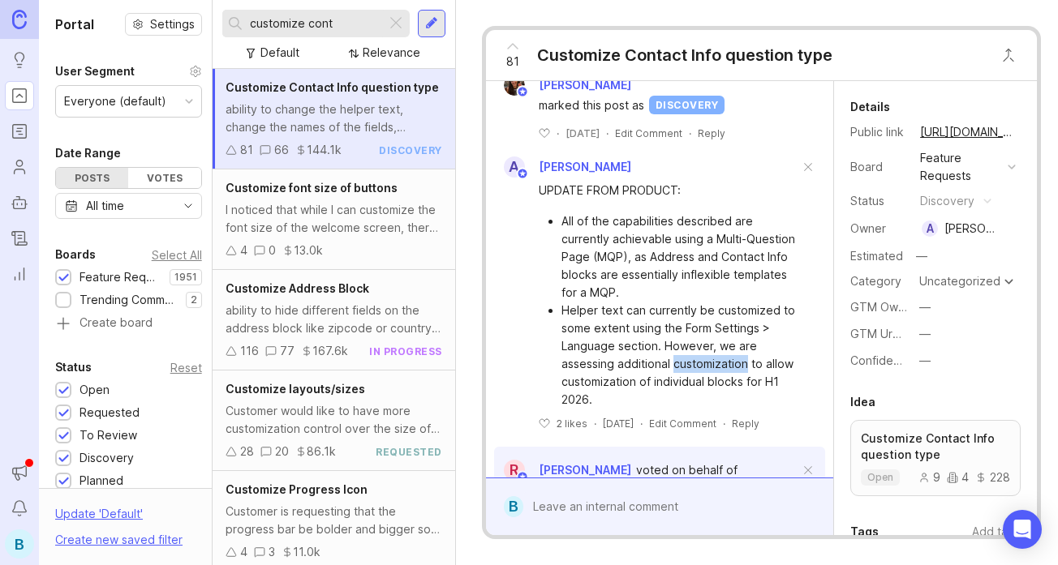
click at [706, 343] on li "Helper text can currently be customized to some extent using the Form Settings …" at bounding box center [680, 355] width 238 height 107
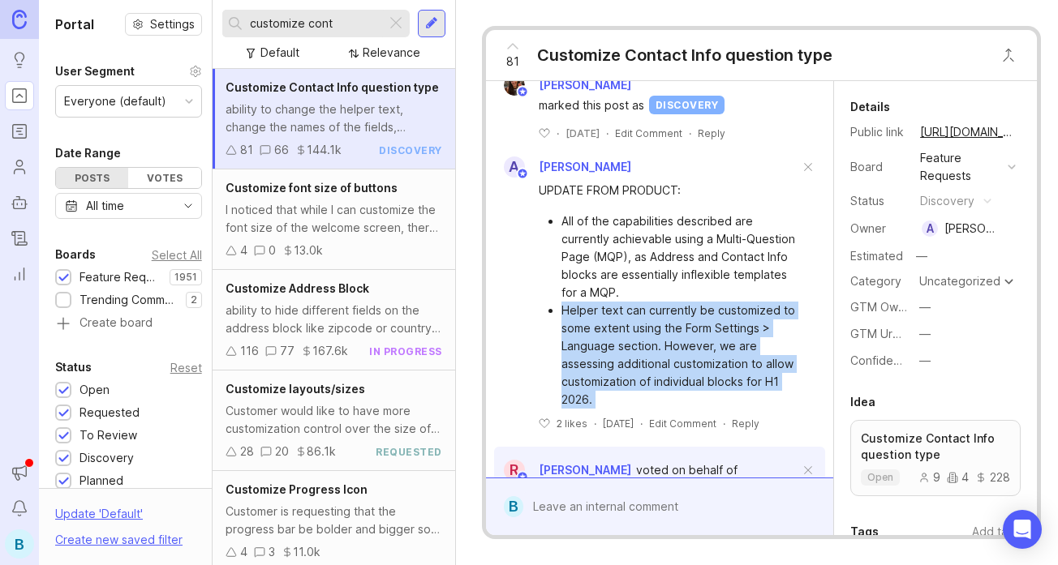
click at [642, 333] on li "Helper text can currently be customized to some extent using the Form Settings …" at bounding box center [680, 355] width 238 height 107
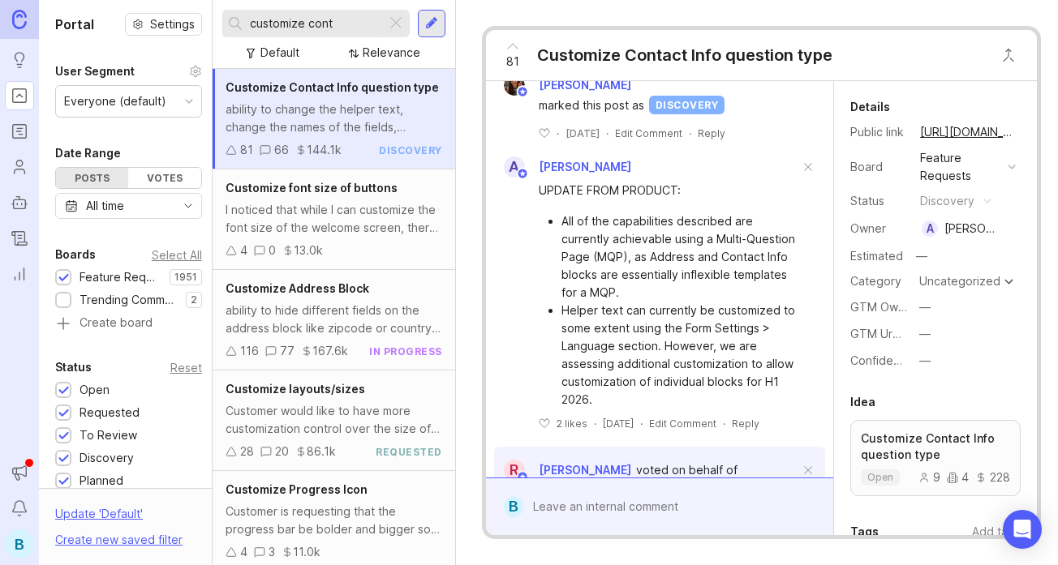
click at [642, 333] on li "Helper text can currently be customized to some extent using the Form Settings …" at bounding box center [680, 355] width 238 height 107
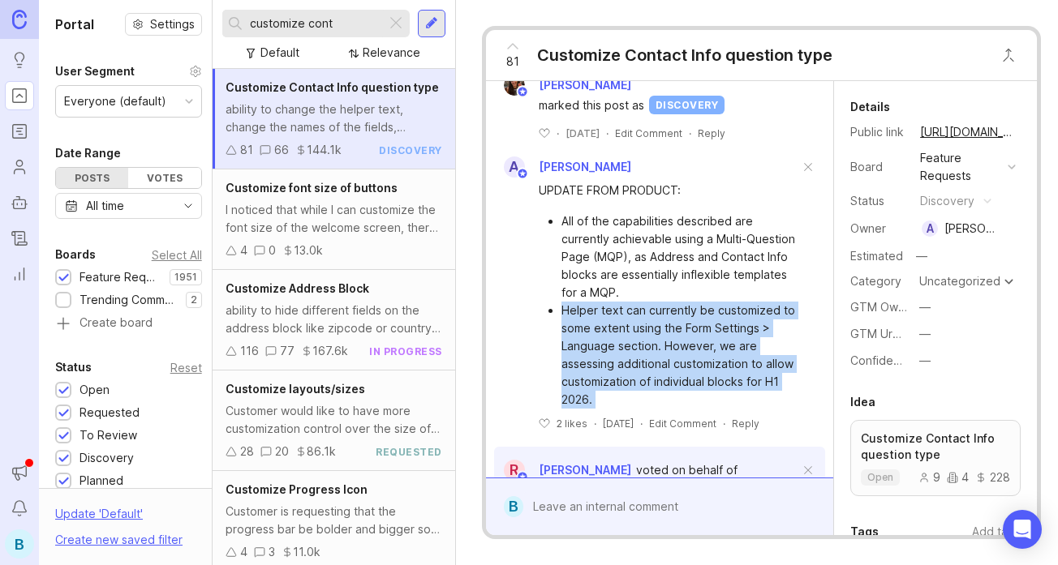
click at [689, 341] on li "Helper text can currently be customized to some extent using the Form Settings …" at bounding box center [680, 355] width 238 height 107
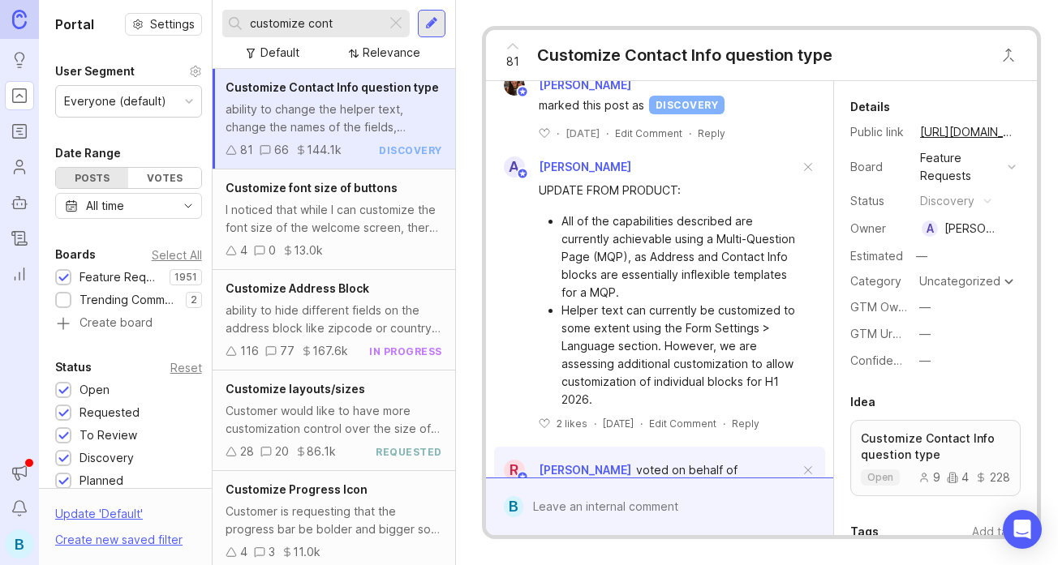
click at [689, 341] on li "Helper text can currently be customized to some extent using the Form Settings …" at bounding box center [680, 355] width 238 height 107
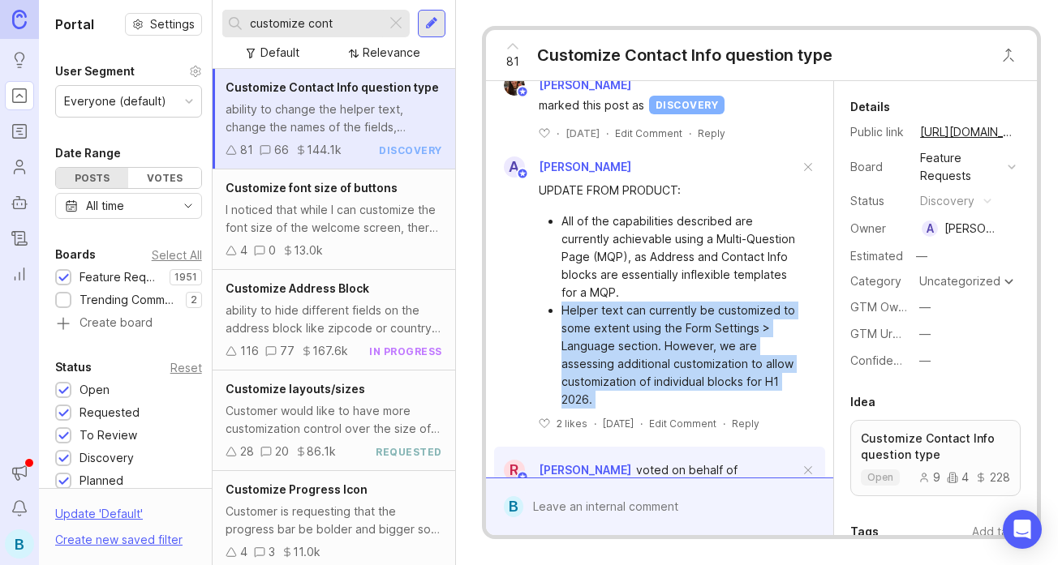
click at [644, 341] on li "Helper text can currently be customized to some extent using the Form Settings …" at bounding box center [680, 355] width 238 height 107
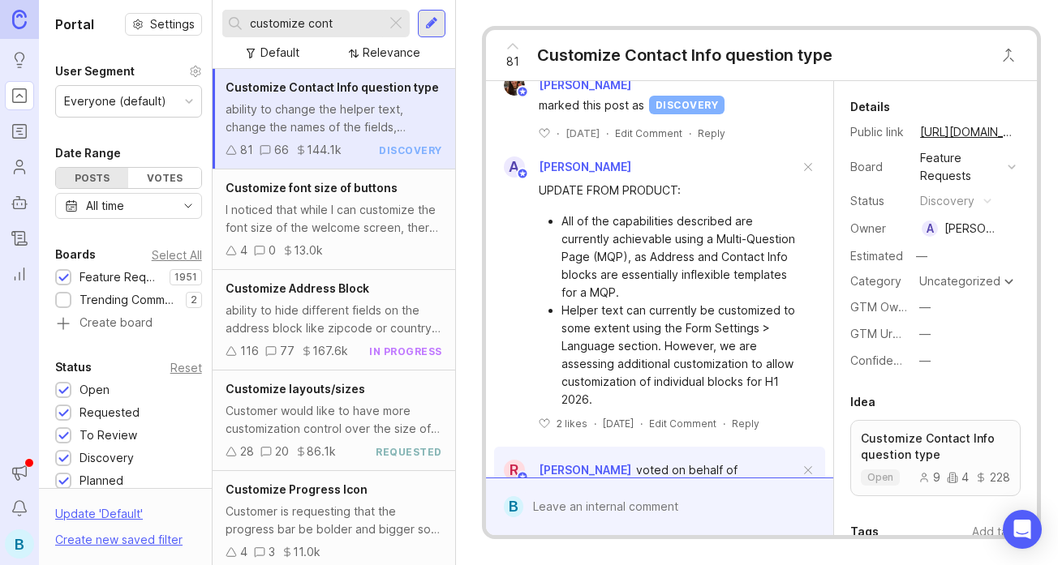
click at [568, 497] on div at bounding box center [670, 507] width 295 height 31
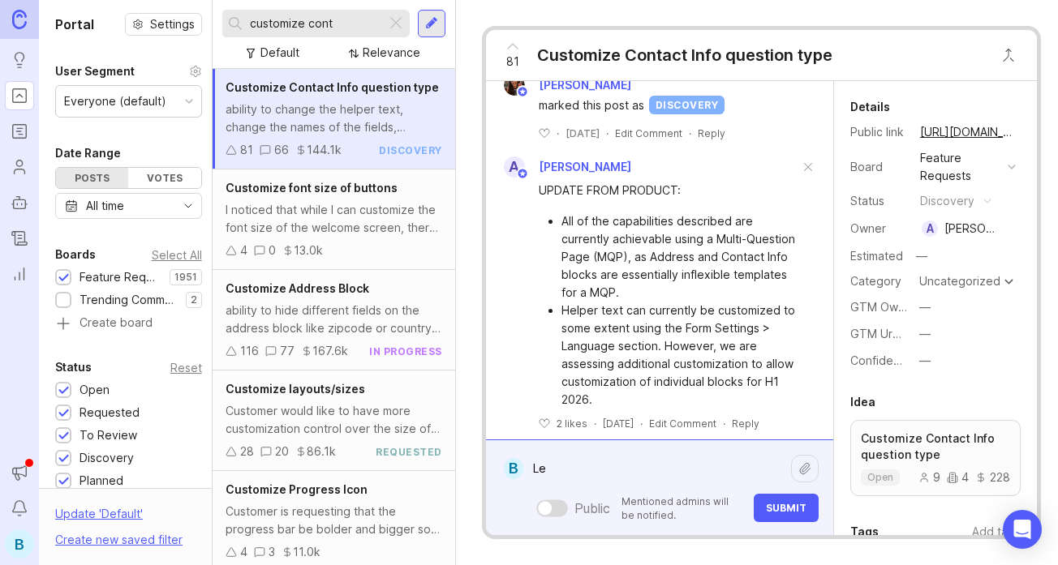
type textarea "L"
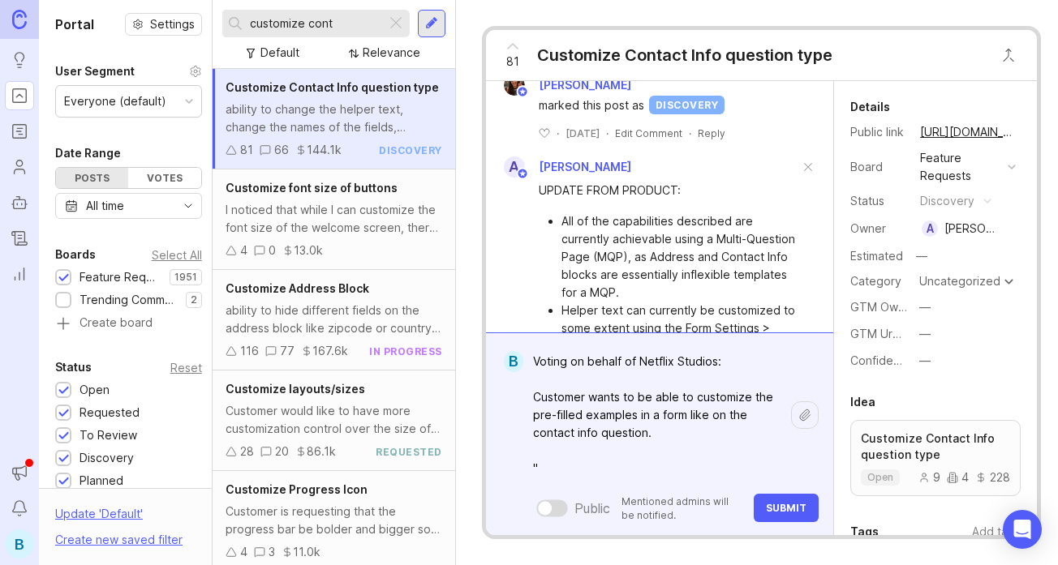
paste textarea "Can you ask the engineers if it's possible to change the example name in the co…"
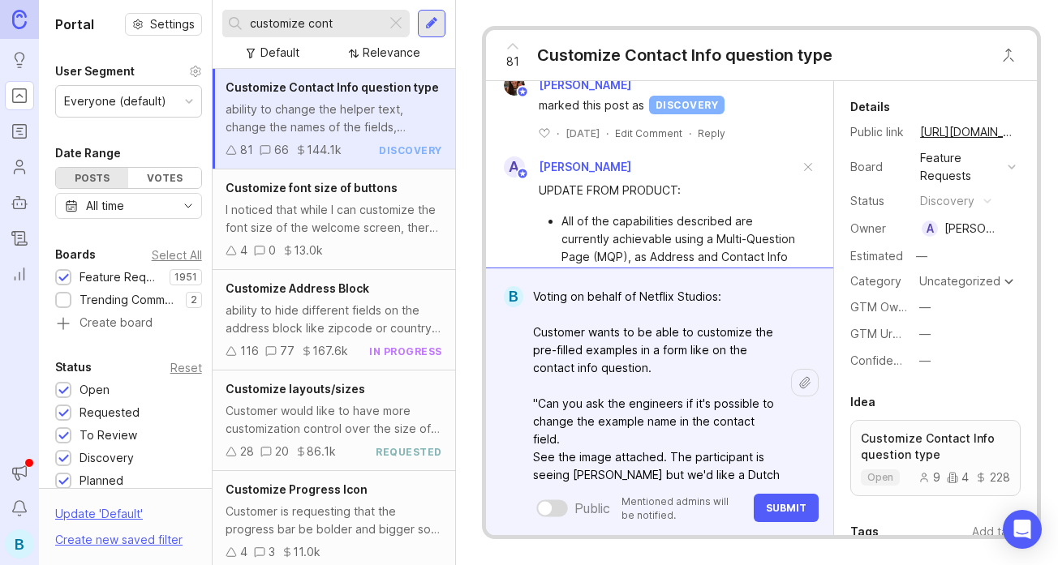
type textarea "Voting on behalf of Netflix Studios: Customer wants to be able to customize the…"
click at [793, 507] on span "Submit" at bounding box center [786, 508] width 41 height 12
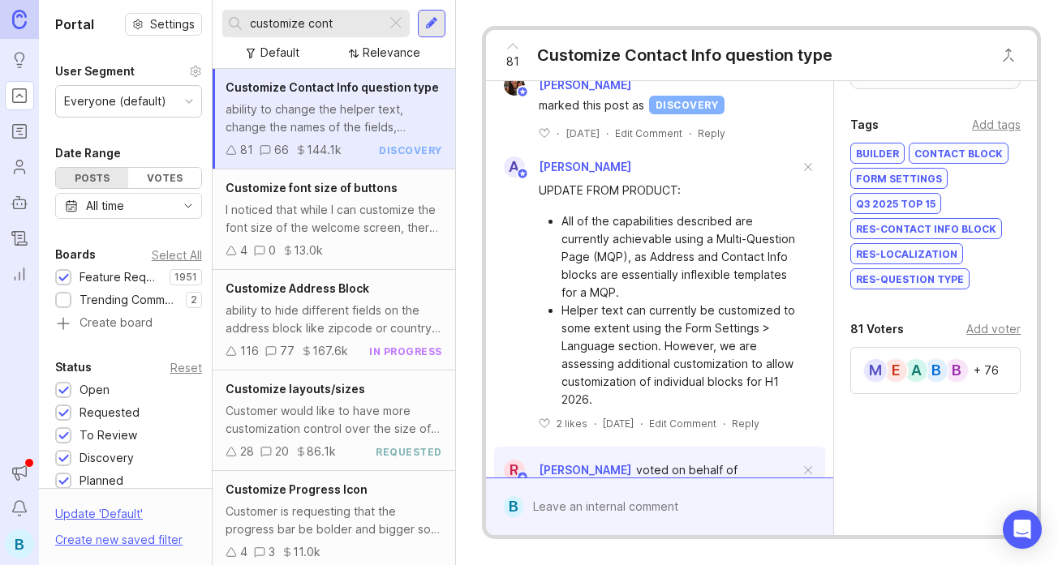
scroll to position [408, 0]
click at [990, 329] on div "Add voter" at bounding box center [993, 329] width 54 height 18
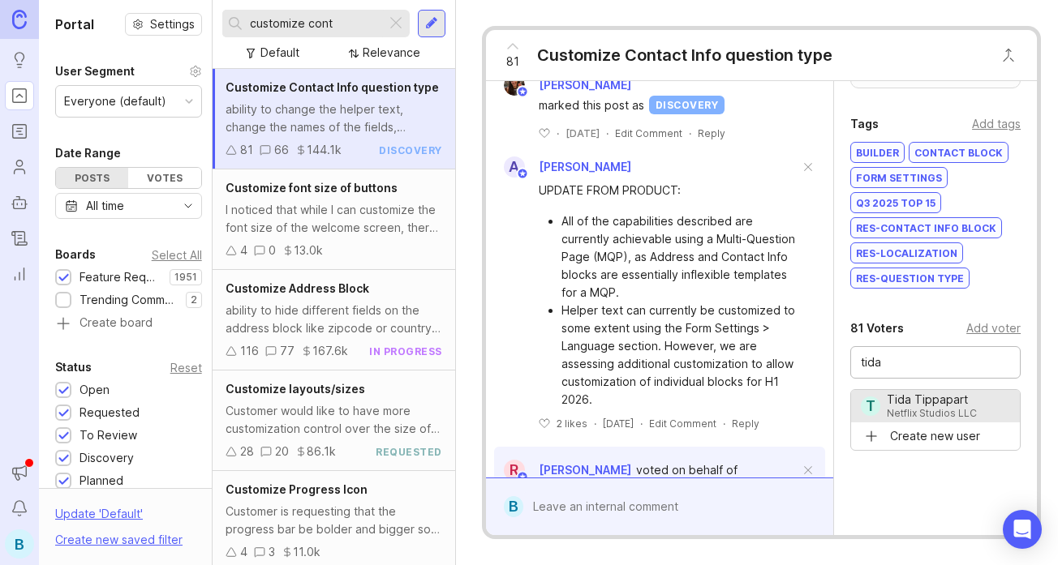
type input "Tida Tippapart"
